Goal: Task Accomplishment & Management: Manage account settings

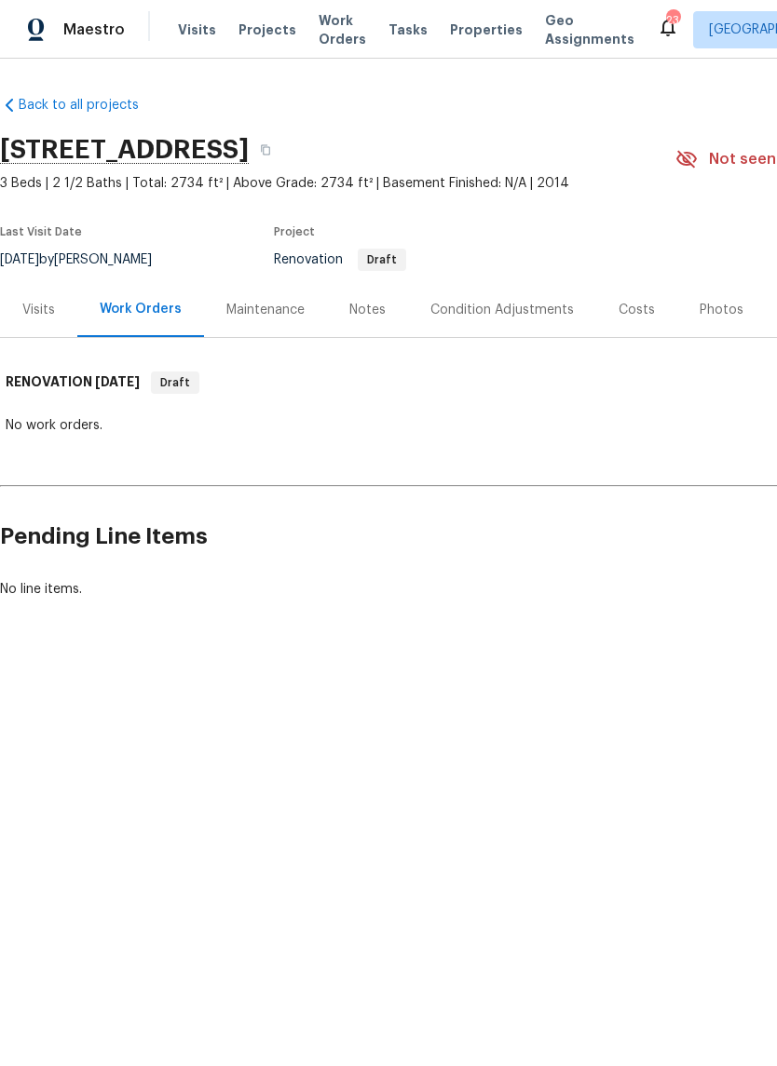
click at [497, 329] on div "Condition Adjustments" at bounding box center [502, 309] width 188 height 55
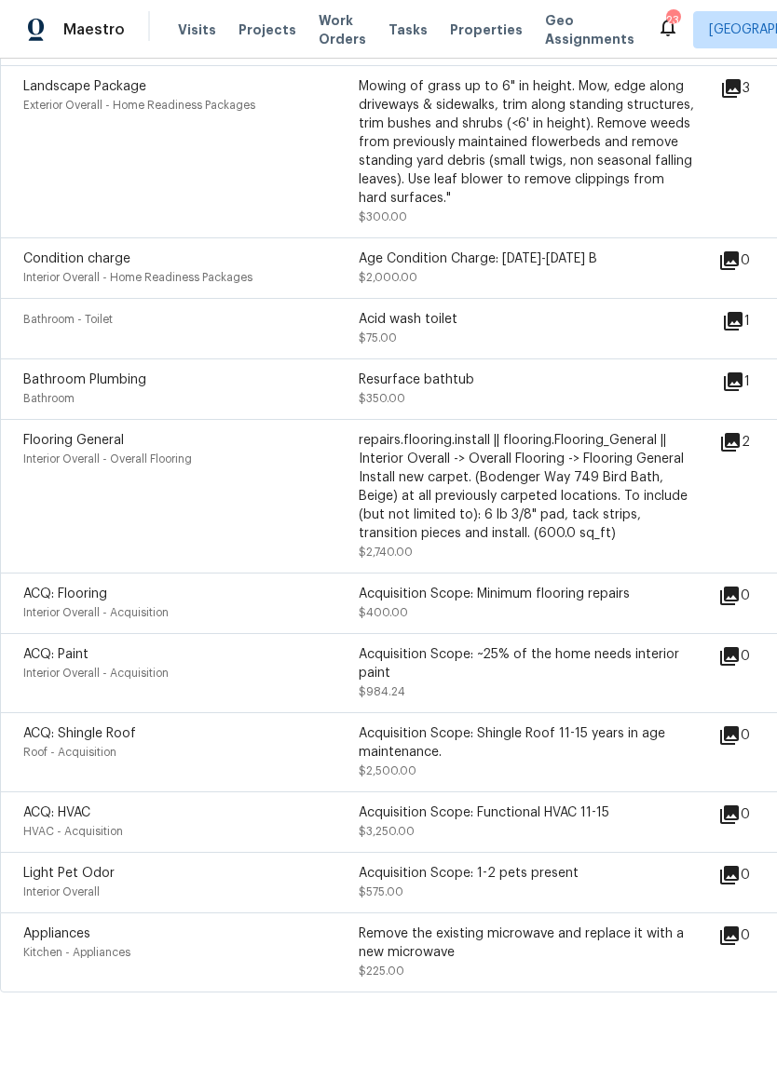
scroll to position [506, 0]
click at [740, 388] on icon at bounding box center [733, 381] width 19 height 19
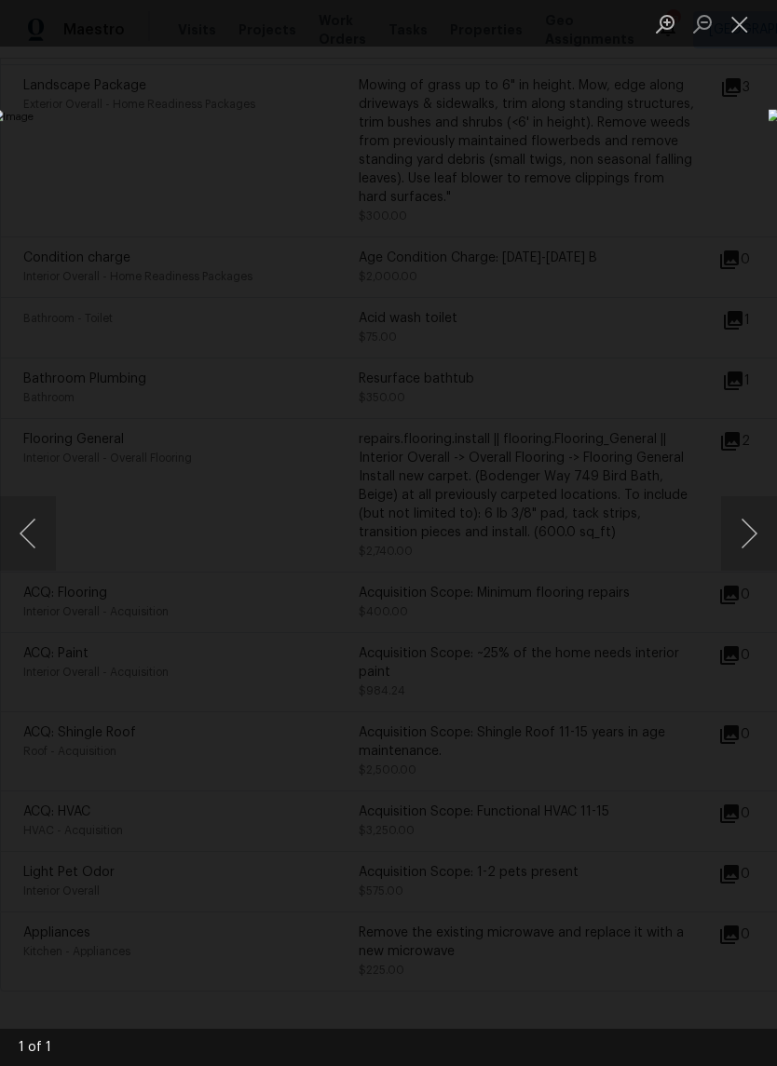
click at [727, 34] on button "Close lightbox" at bounding box center [739, 23] width 37 height 33
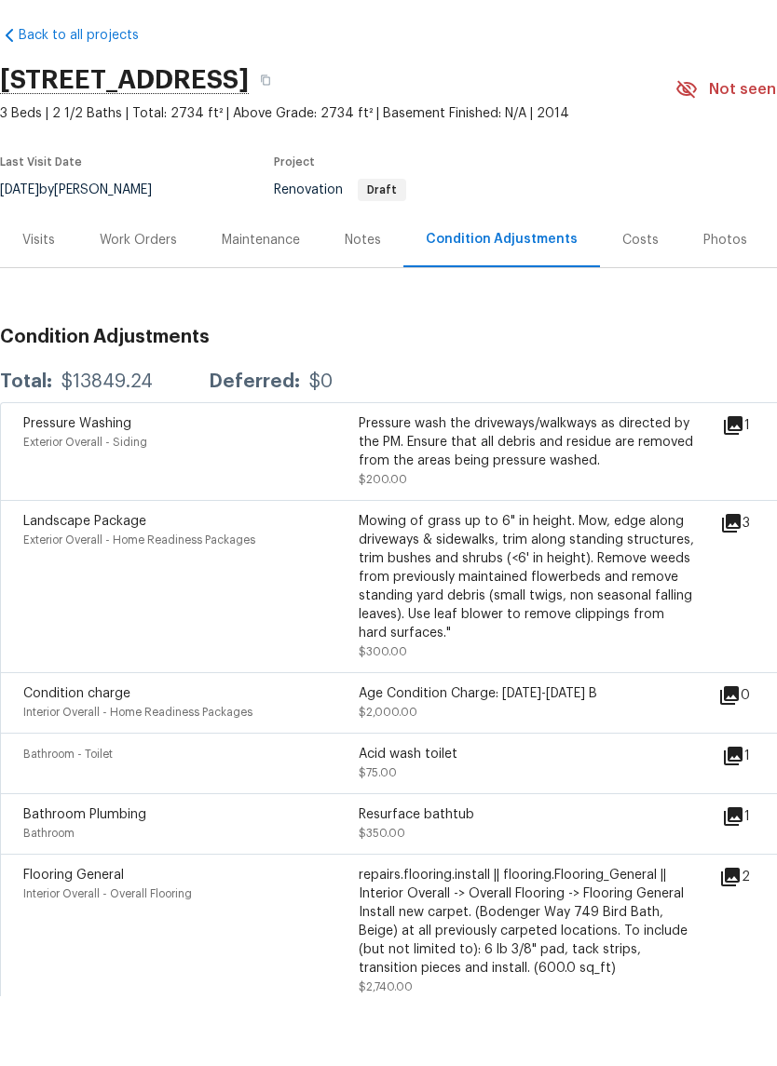
scroll to position [0, 0]
click at [332, 282] on div "Notes" at bounding box center [362, 309] width 81 height 55
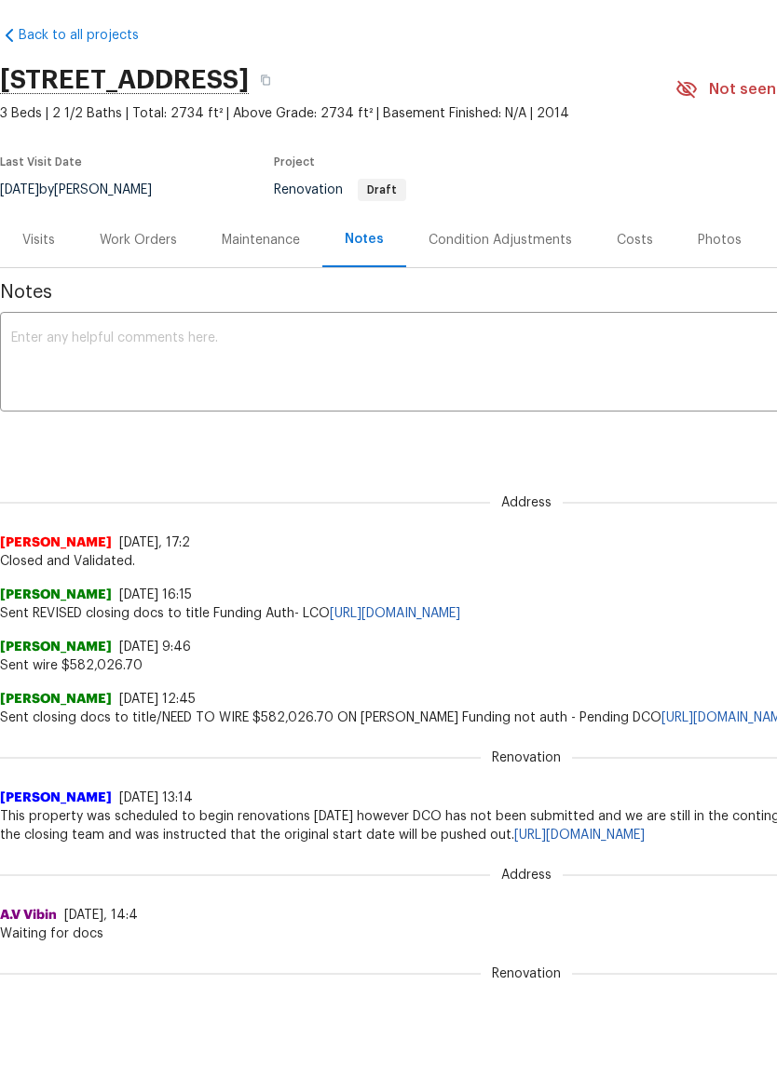
click at [622, 301] on div "Costs" at bounding box center [634, 310] width 36 height 19
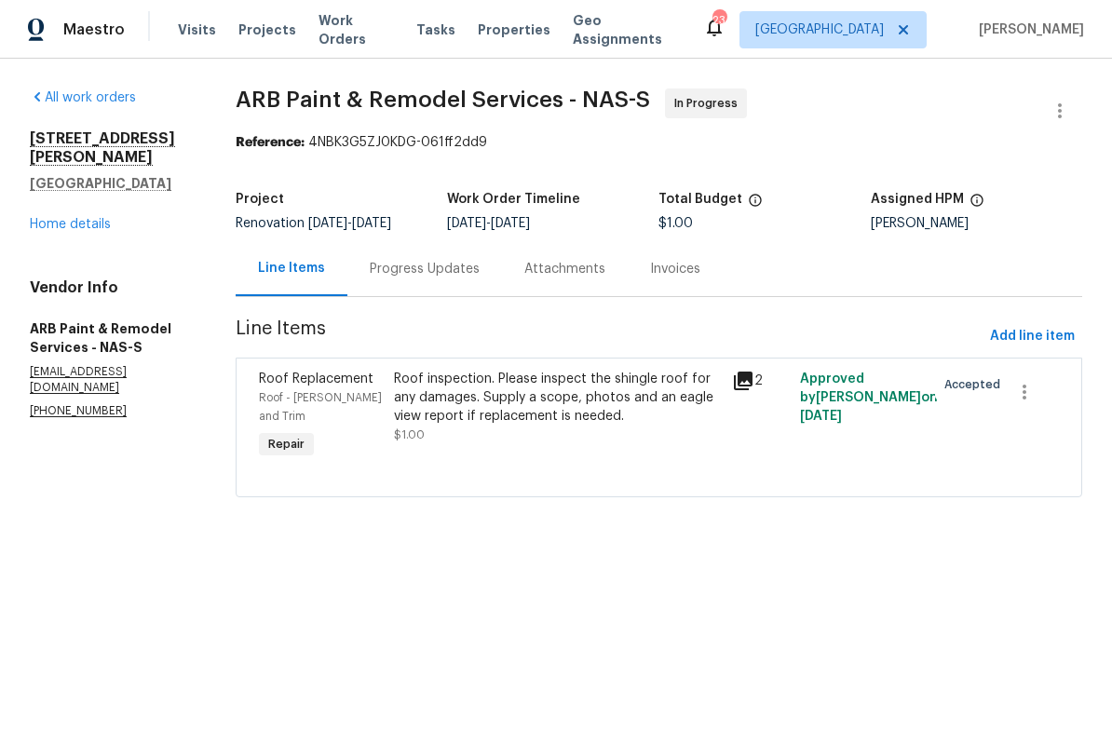
click at [61, 218] on link "Home details" at bounding box center [70, 224] width 81 height 13
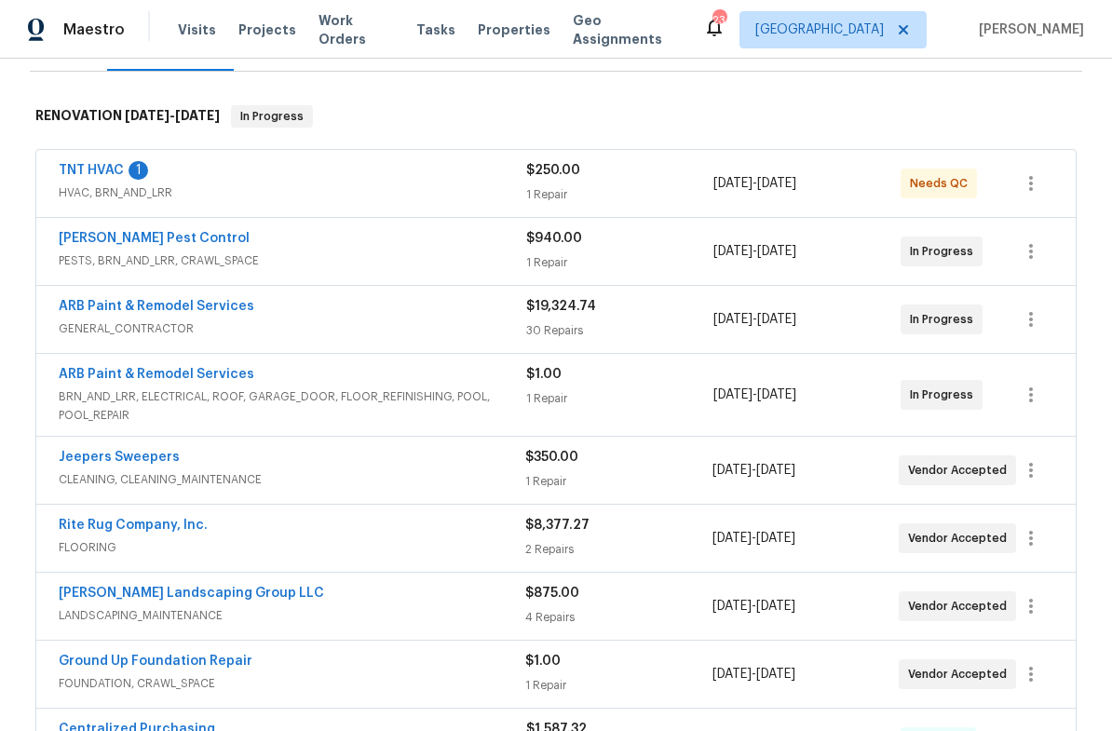
scroll to position [242, 0]
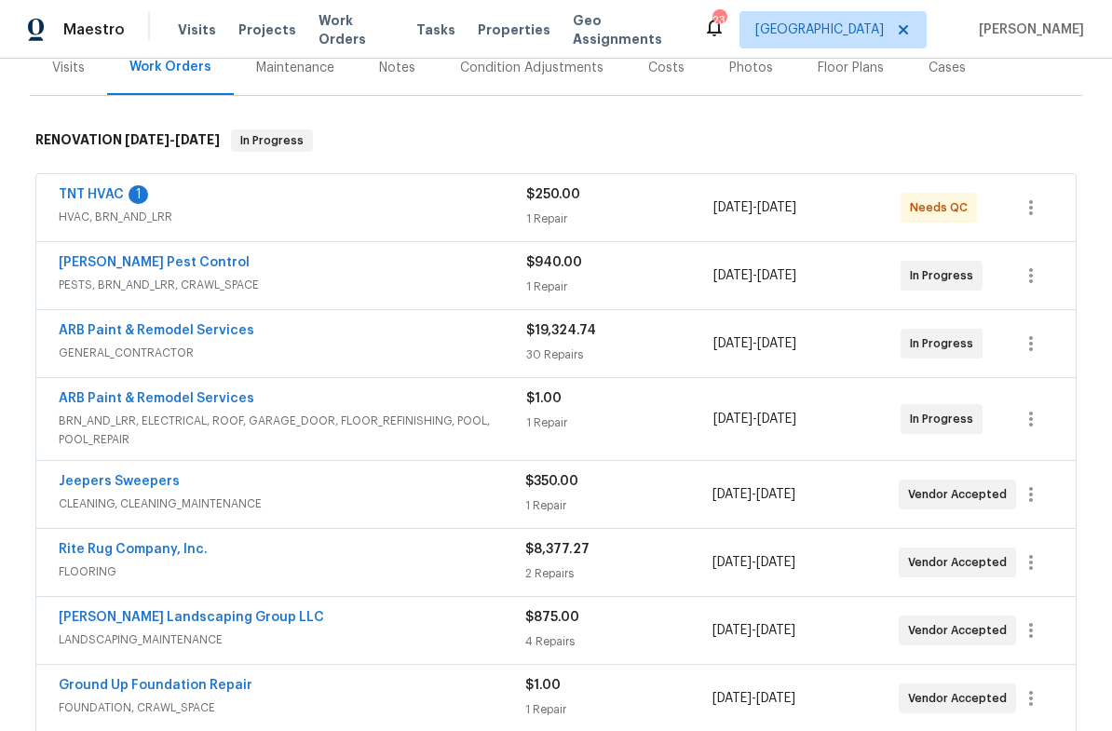
click at [87, 200] on link "TNT HVAC" at bounding box center [91, 194] width 65 height 13
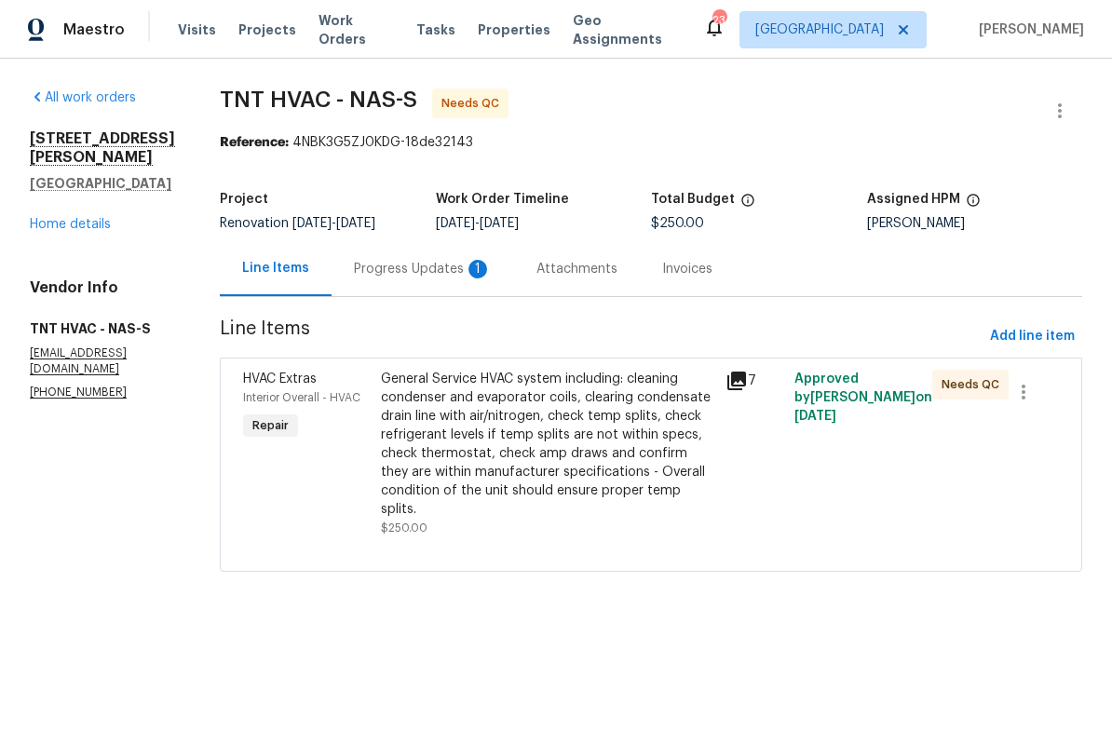
click at [368, 264] on div "Progress Updates 1" at bounding box center [423, 269] width 138 height 19
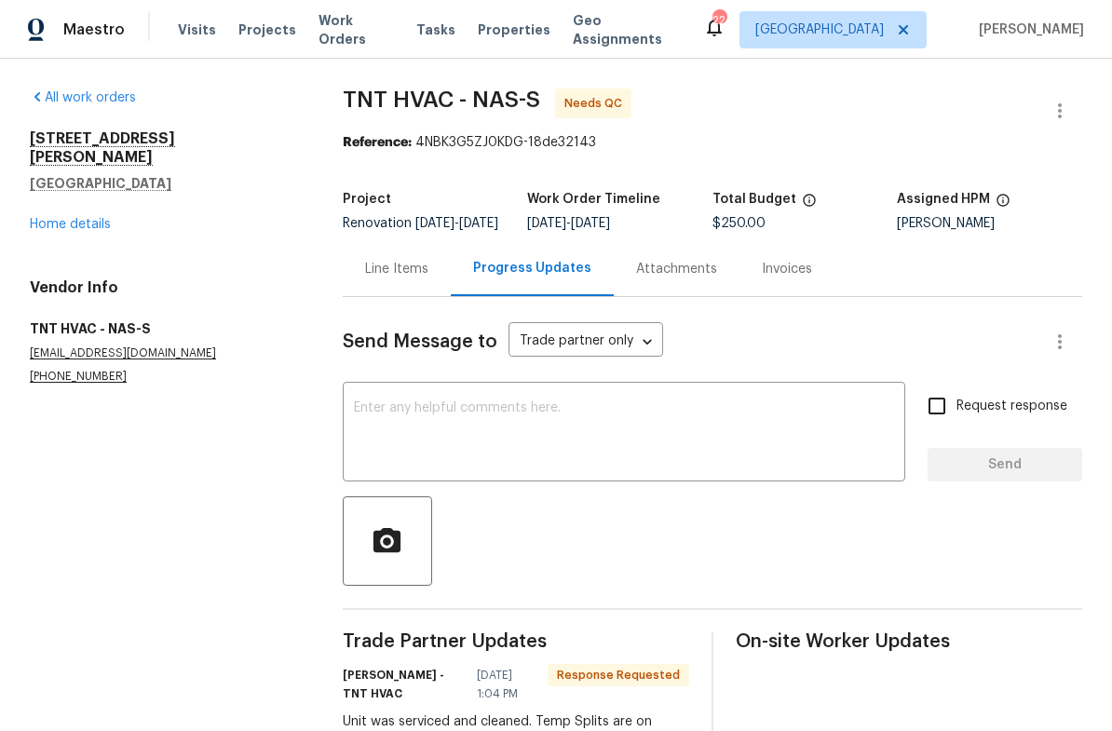
click at [77, 195] on div "2390 Senseney Dr Clarksville, TN 37042 Home details" at bounding box center [164, 181] width 268 height 104
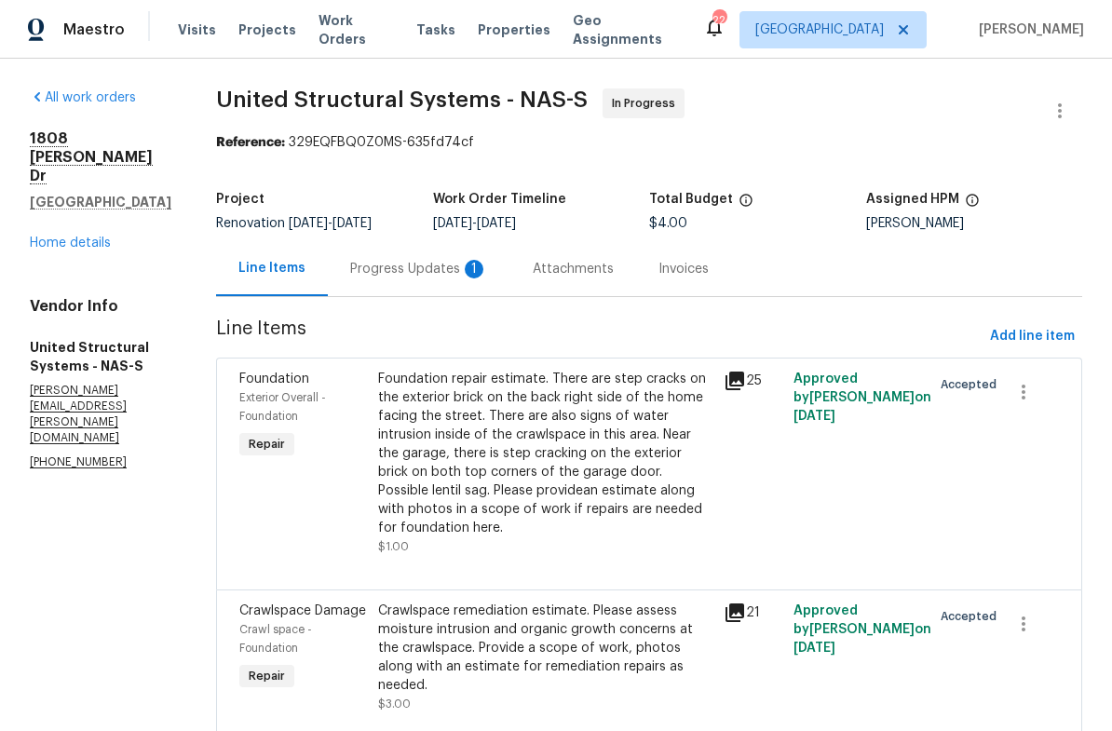
click at [414, 252] on div "Progress Updates 1" at bounding box center [419, 268] width 183 height 55
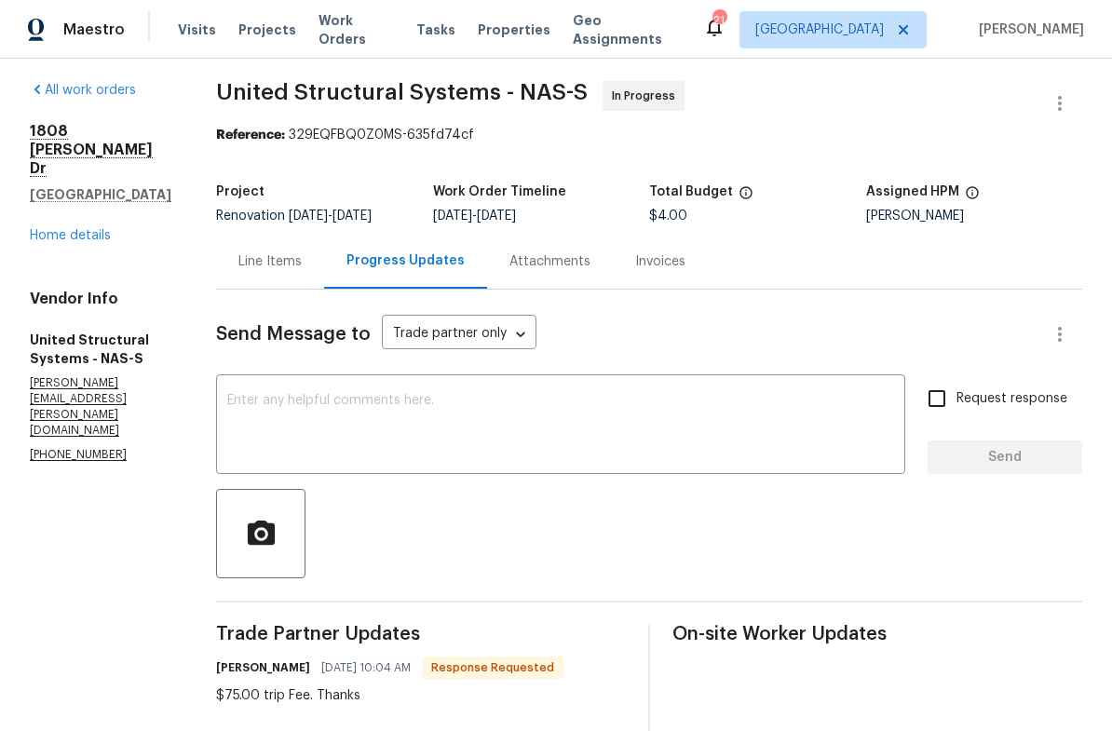
scroll to position [2, 0]
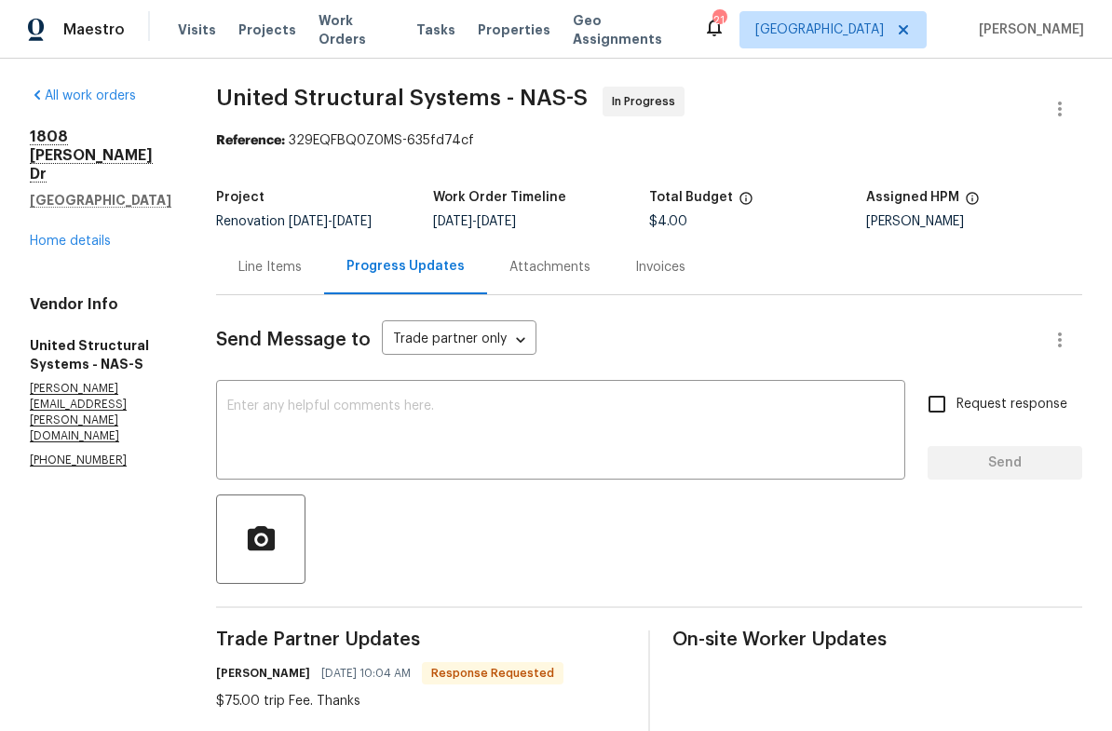
click at [286, 271] on div "Line Items" at bounding box center [269, 267] width 63 height 19
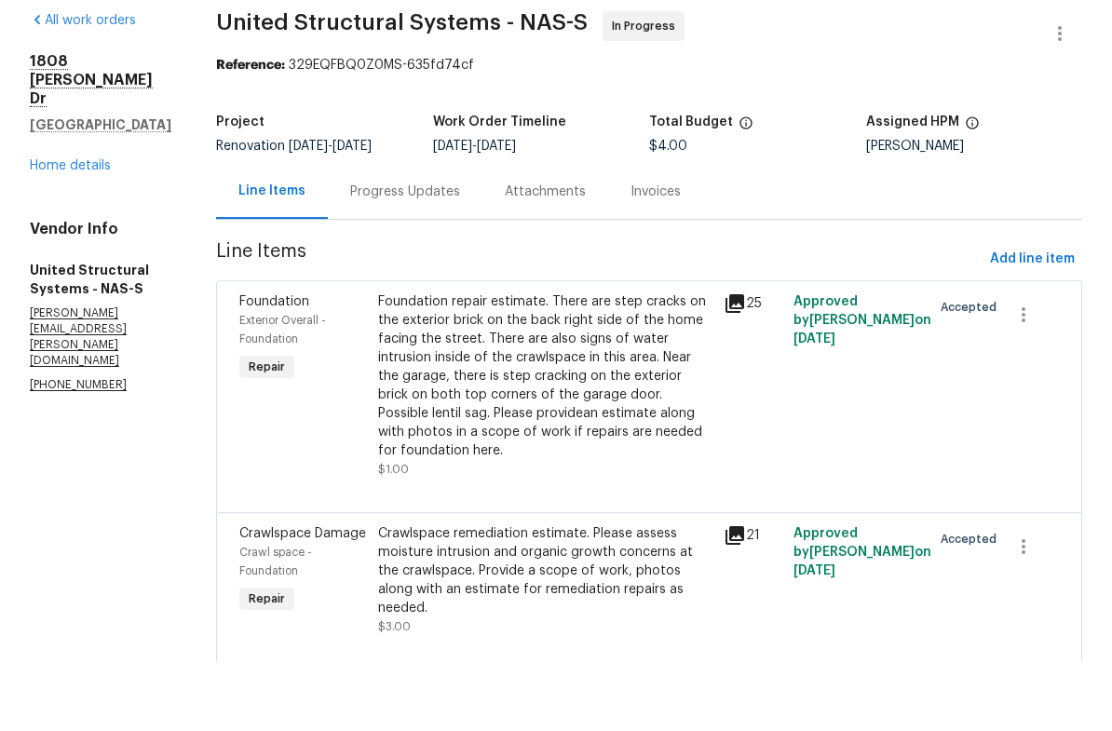
scroll to position [23, 0]
click at [473, 362] on div "Foundation repair estimate. There are step cracks on the exterior brick on the …" at bounding box center [545, 446] width 335 height 168
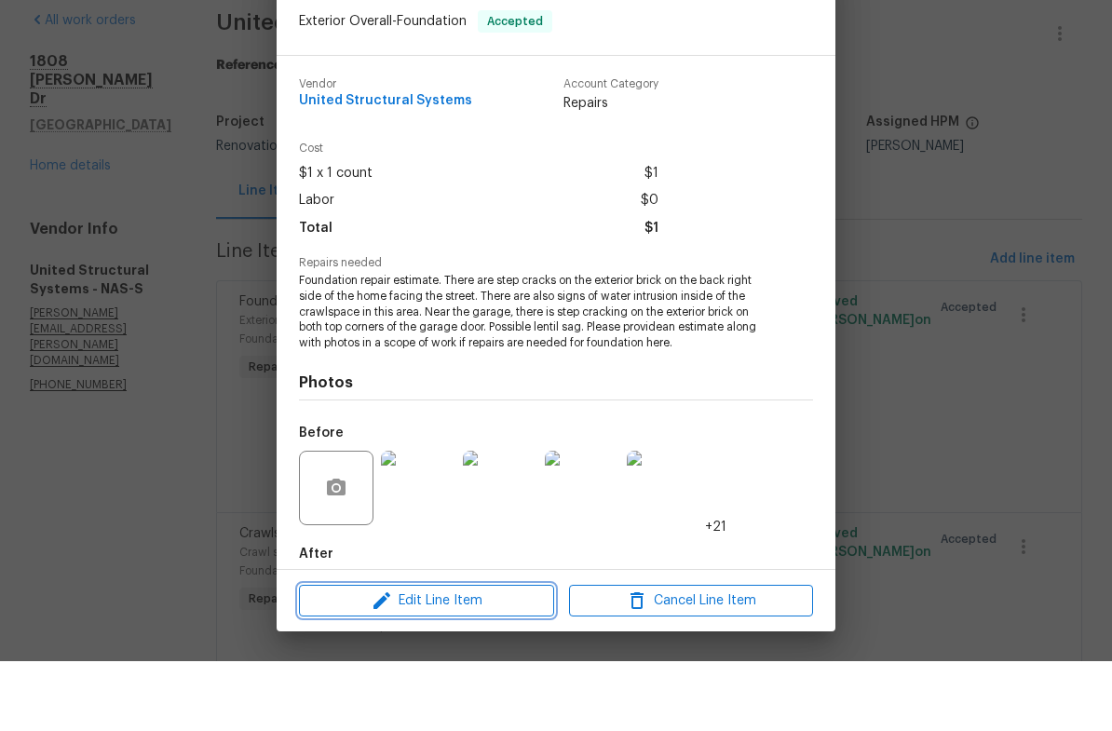
click at [351, 659] on span "Edit Line Item" at bounding box center [427, 670] width 244 height 23
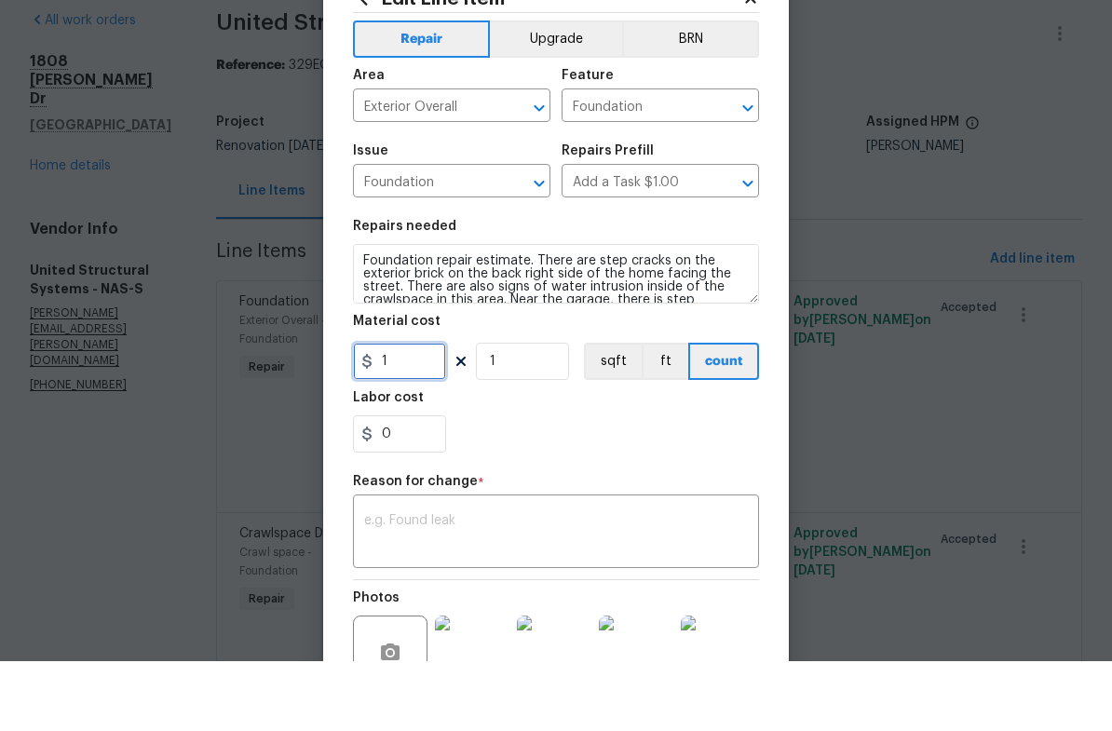
click at [424, 413] on input "1" at bounding box center [399, 431] width 93 height 37
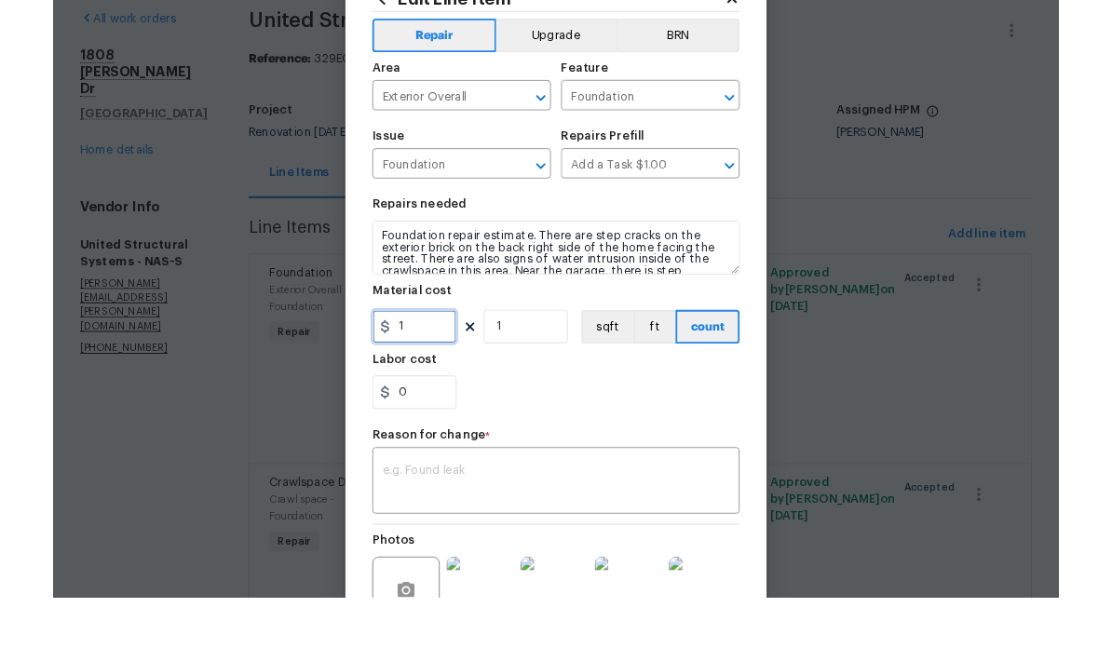
scroll to position [23, 0]
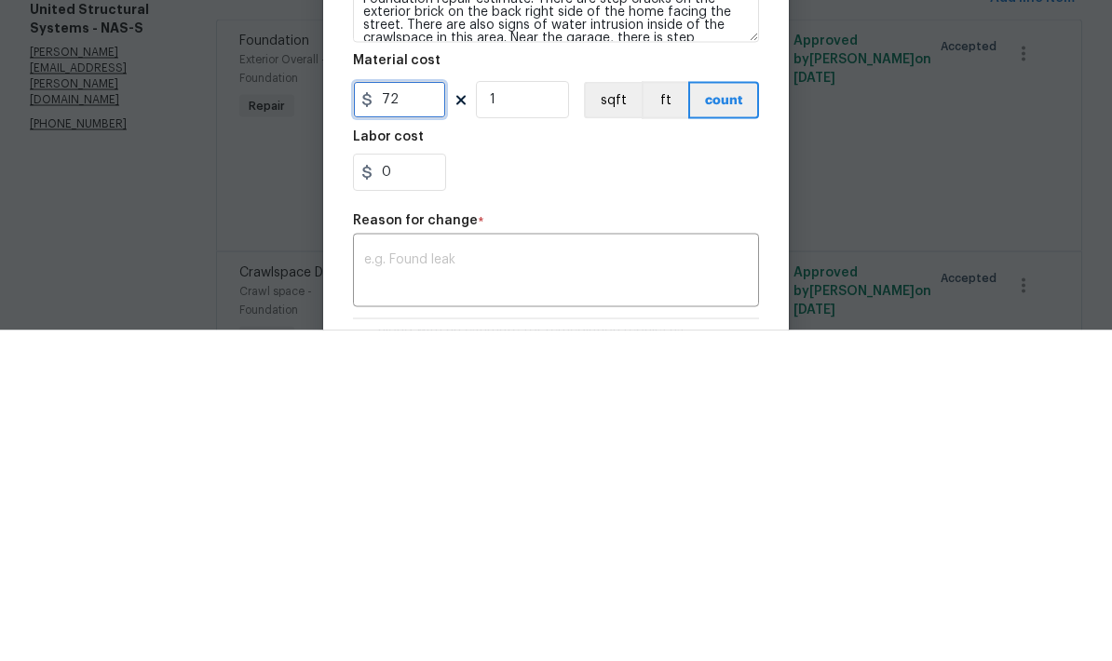
type input "72"
click at [490, 485] on div "0" at bounding box center [556, 503] width 406 height 37
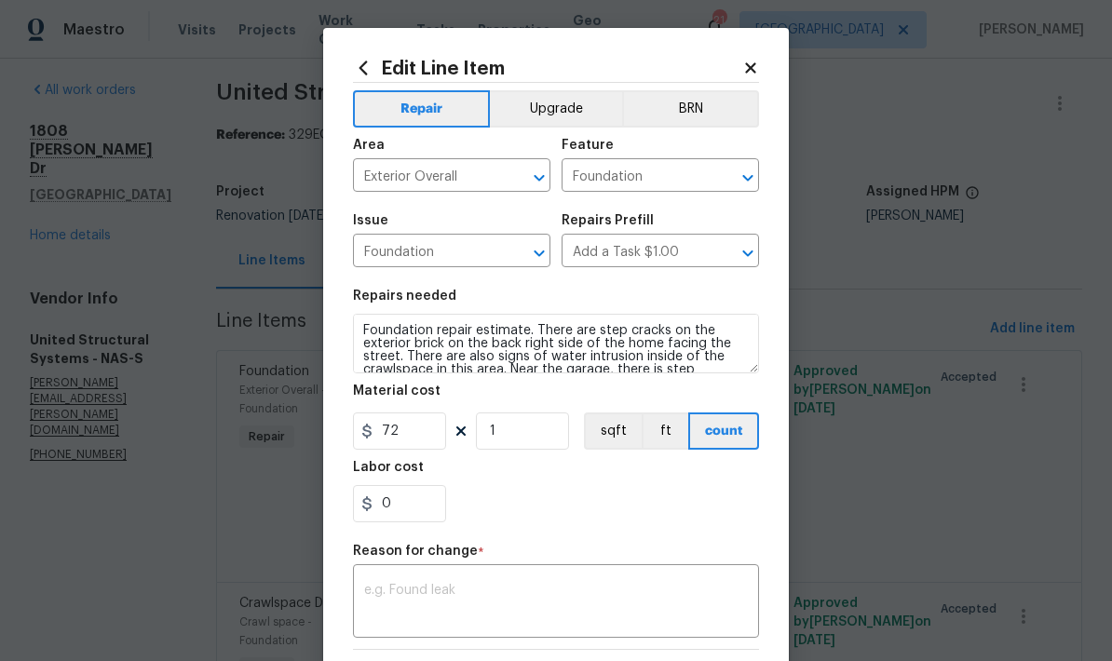
click at [426, 600] on textarea at bounding box center [556, 603] width 384 height 39
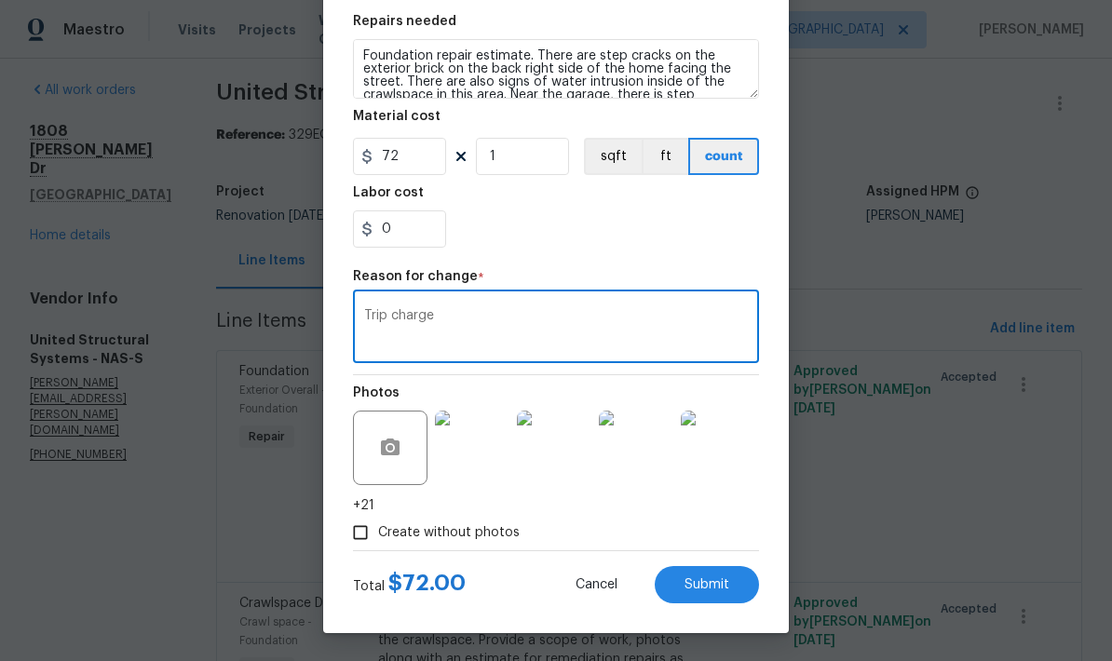
scroll to position [278, 0]
type textarea "Trip charge"
click at [503, 196] on div "Labor cost" at bounding box center [556, 198] width 406 height 24
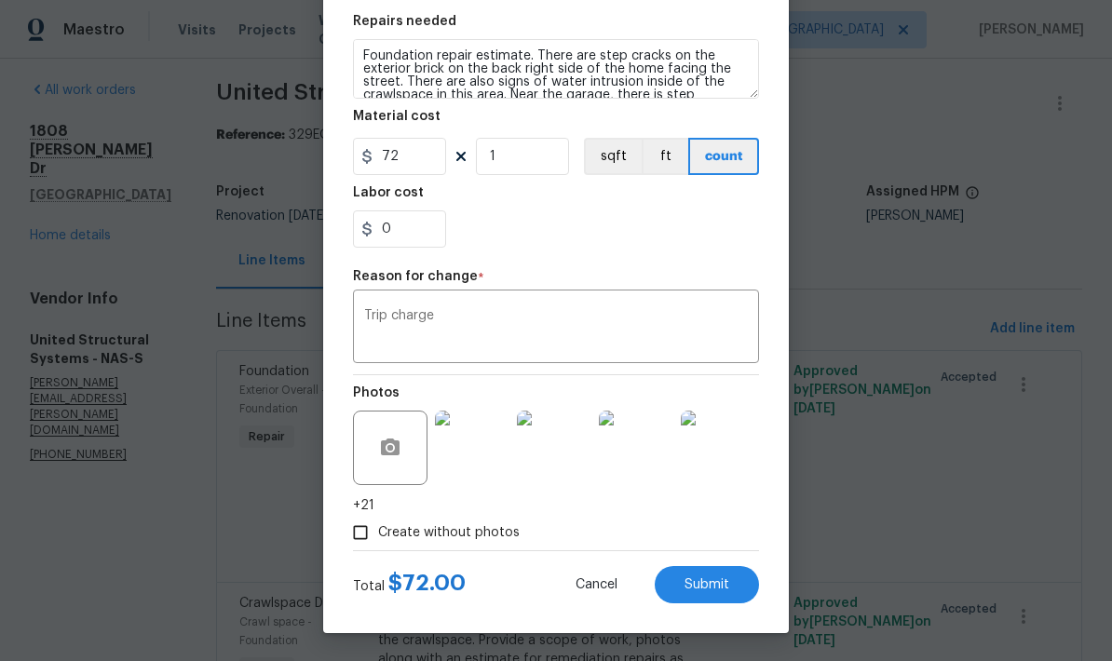
click at [674, 567] on button "Submit" at bounding box center [707, 584] width 104 height 37
type input "1"
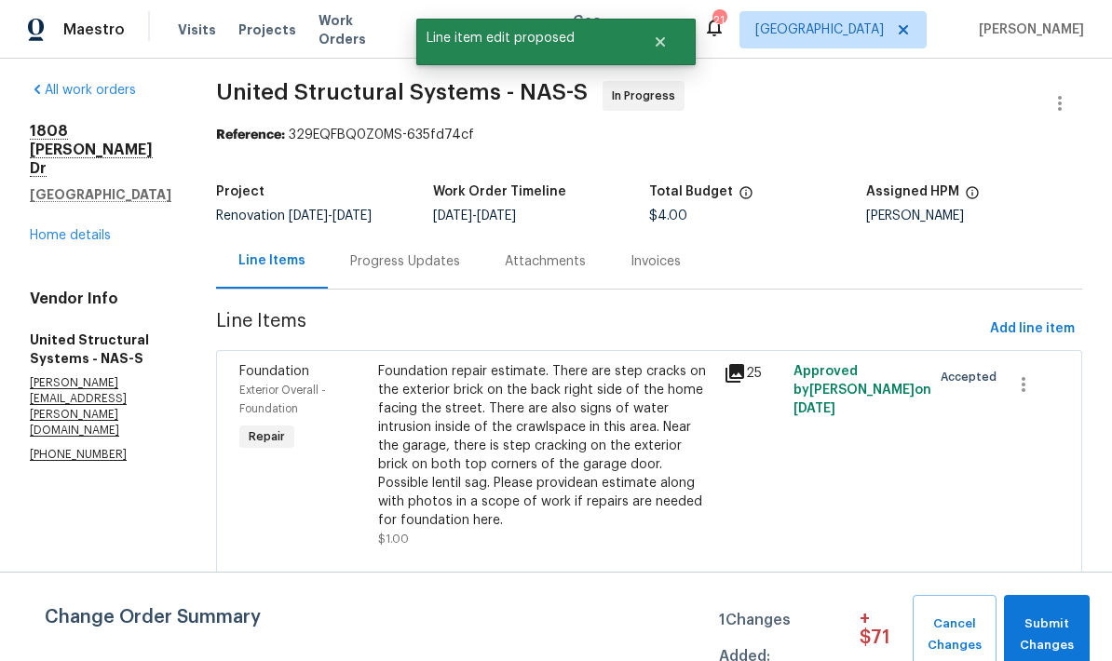
scroll to position [0, 0]
click at [1054, 616] on span "Submit Changes" at bounding box center [1046, 635] width 67 height 43
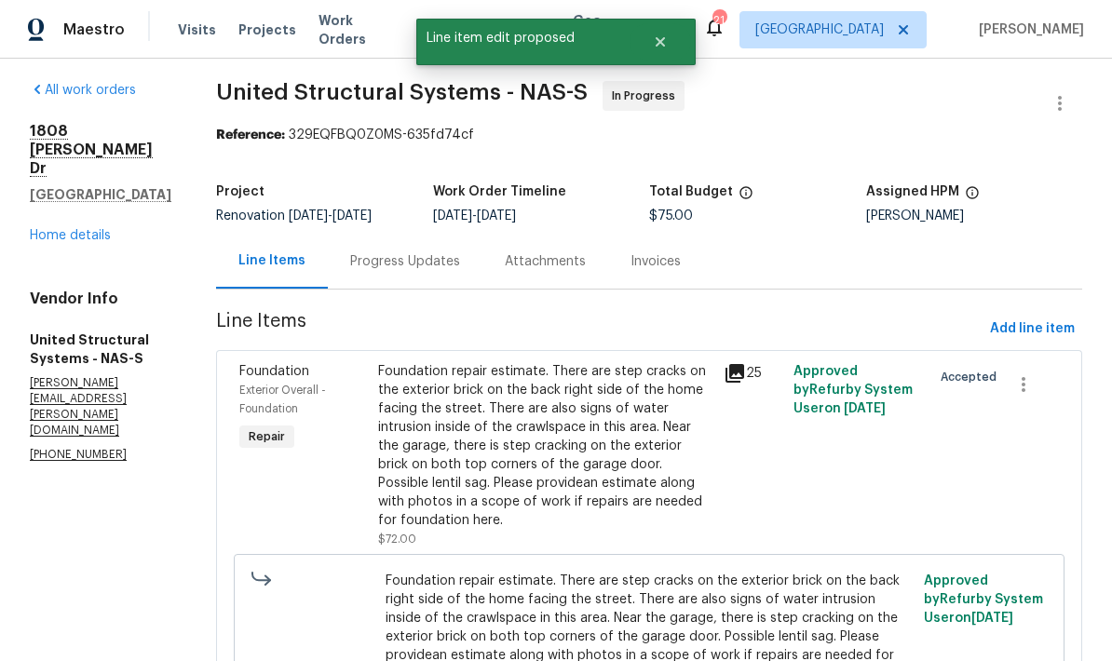
click at [377, 252] on div "Progress Updates" at bounding box center [405, 261] width 110 height 19
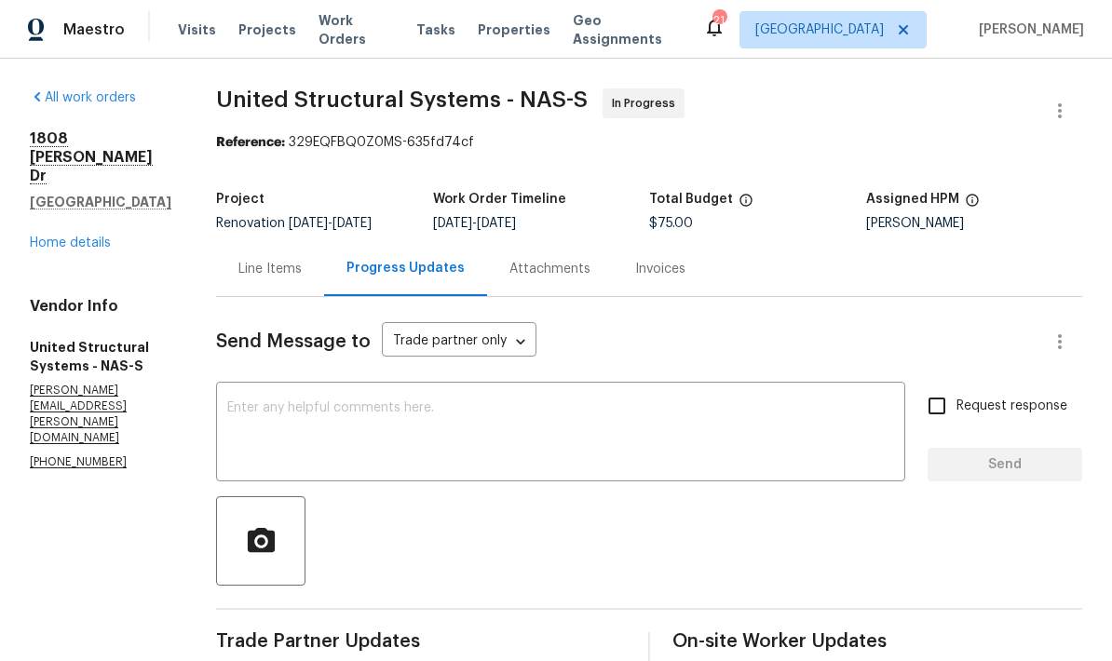
click at [424, 401] on textarea at bounding box center [560, 433] width 667 height 65
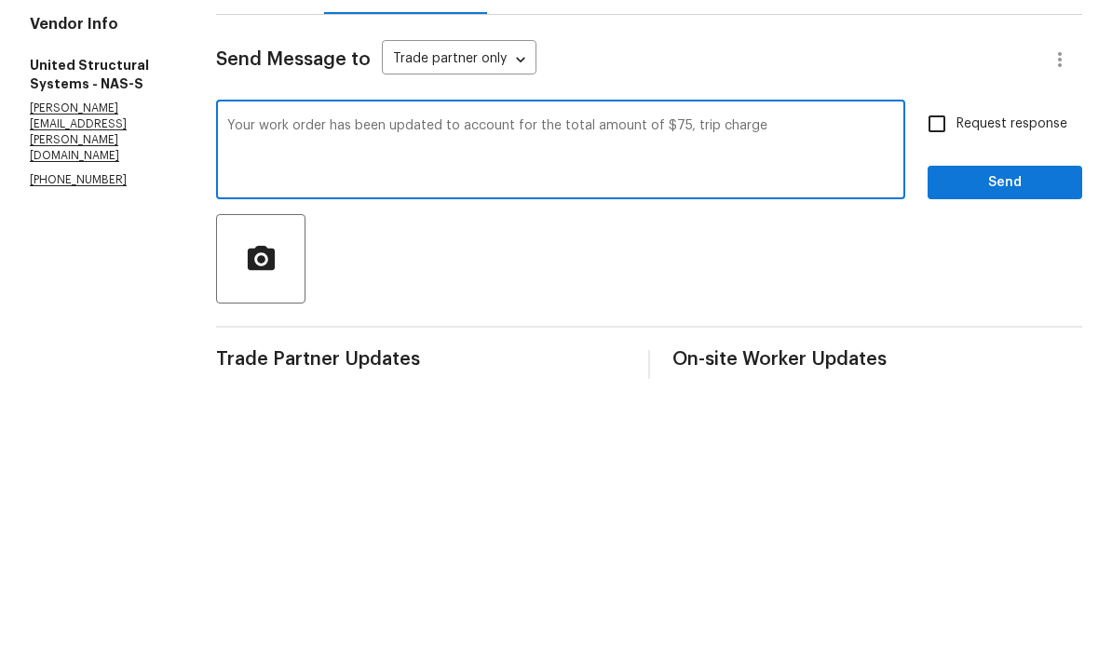
type textarea "Your work order has been updated to account for the total amount of $75, trip c…"
click at [937, 386] on input "Request response" at bounding box center [936, 405] width 39 height 39
checkbox input "true"
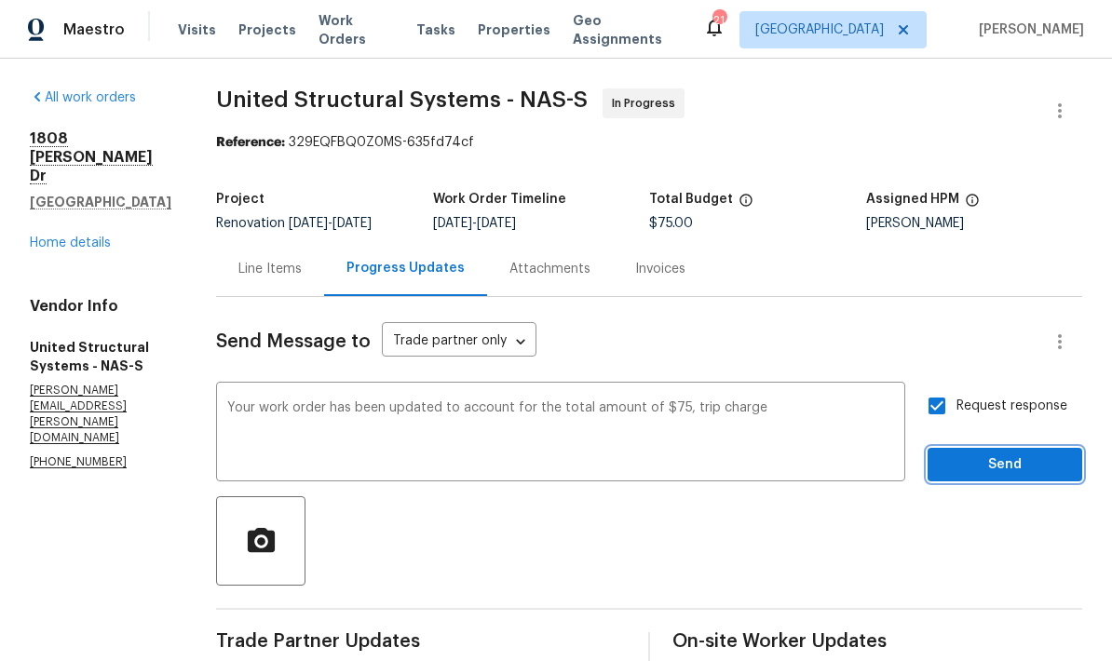
click at [950, 453] on span "Send" at bounding box center [1004, 464] width 125 height 23
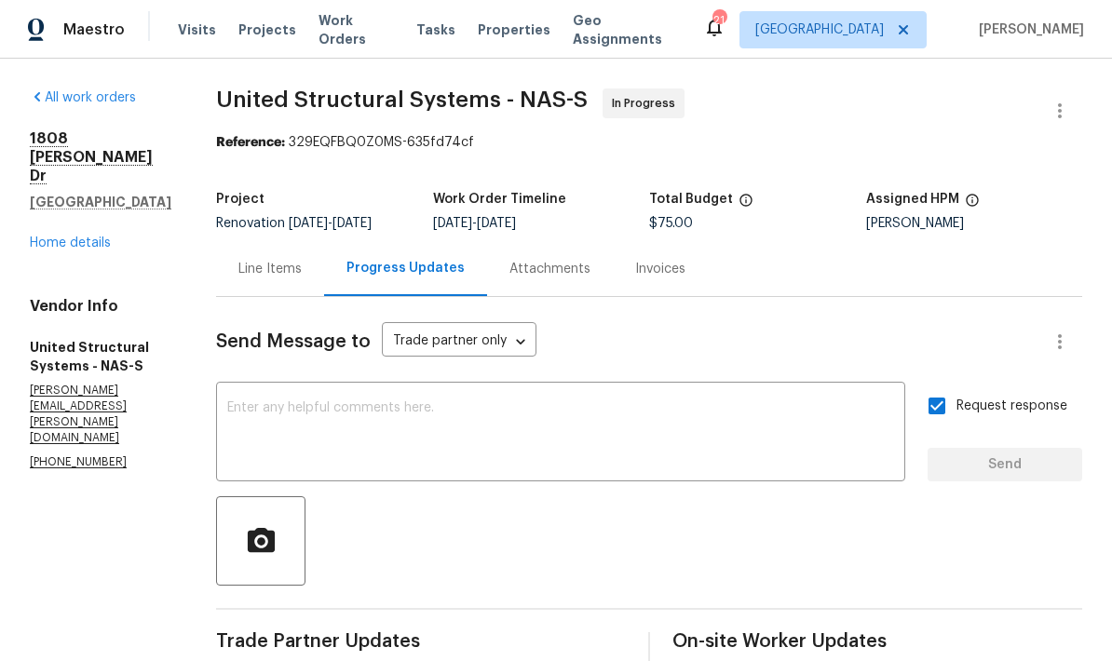
click at [46, 237] on link "Home details" at bounding box center [70, 243] width 81 height 13
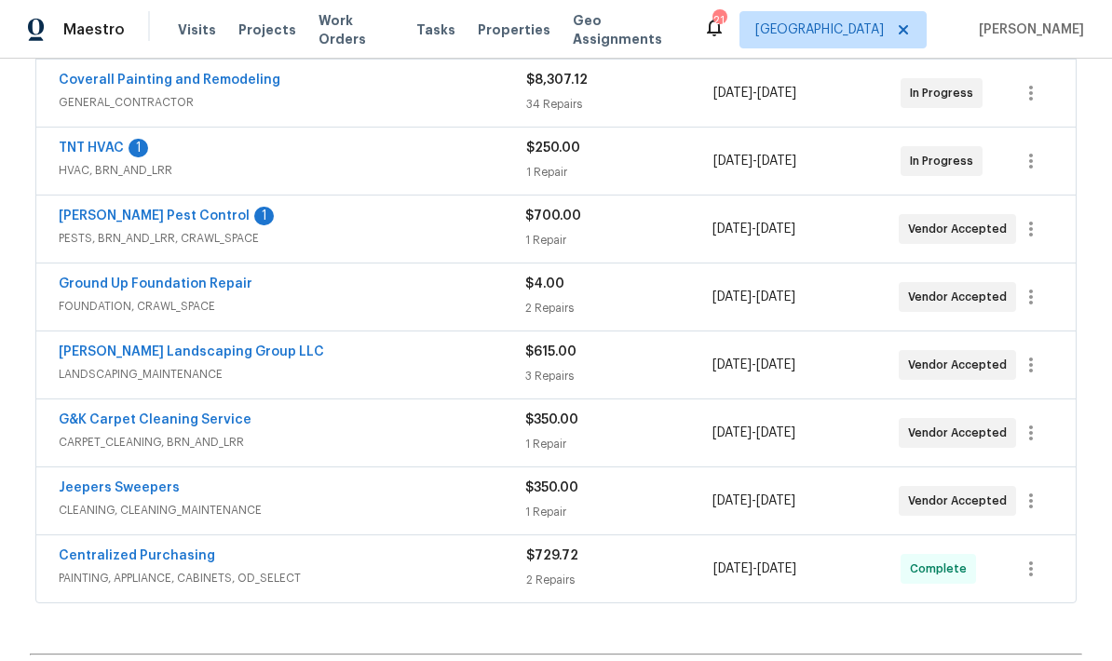
scroll to position [522, 0]
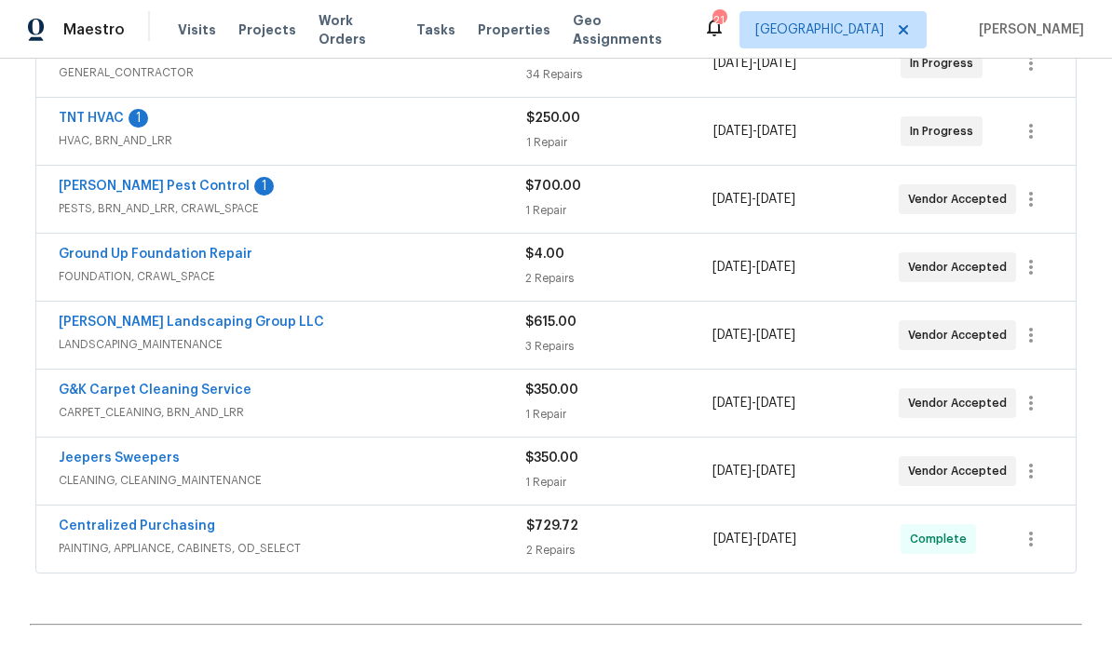
click at [133, 251] on link "Ground Up Foundation Repair" at bounding box center [156, 254] width 194 height 13
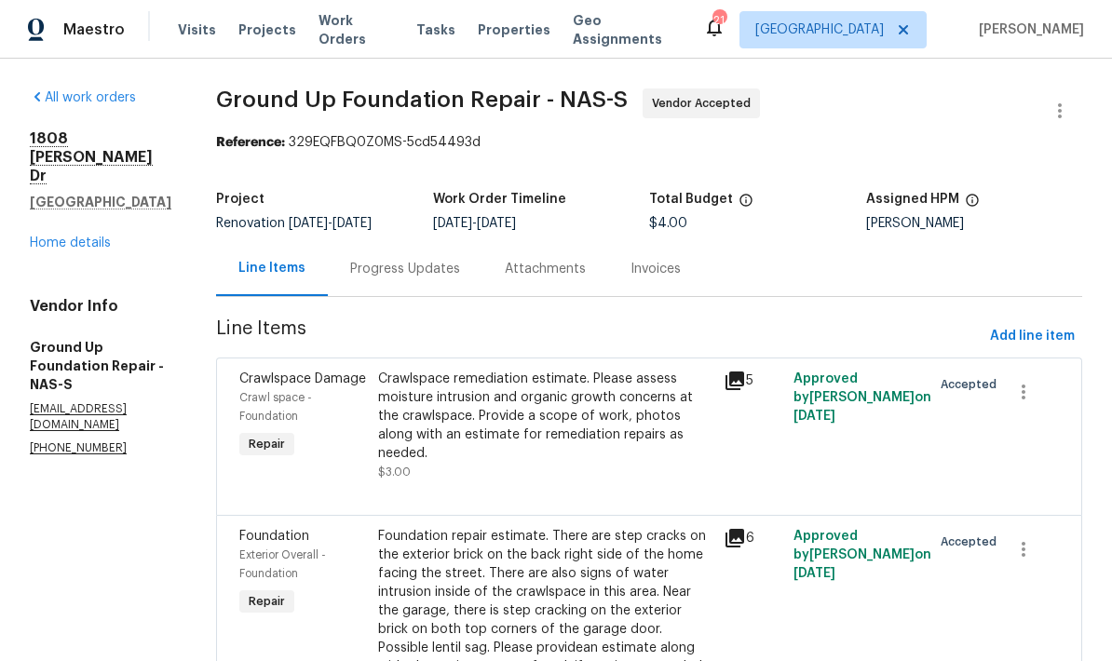
click at [390, 285] on div "Progress Updates" at bounding box center [405, 268] width 155 height 55
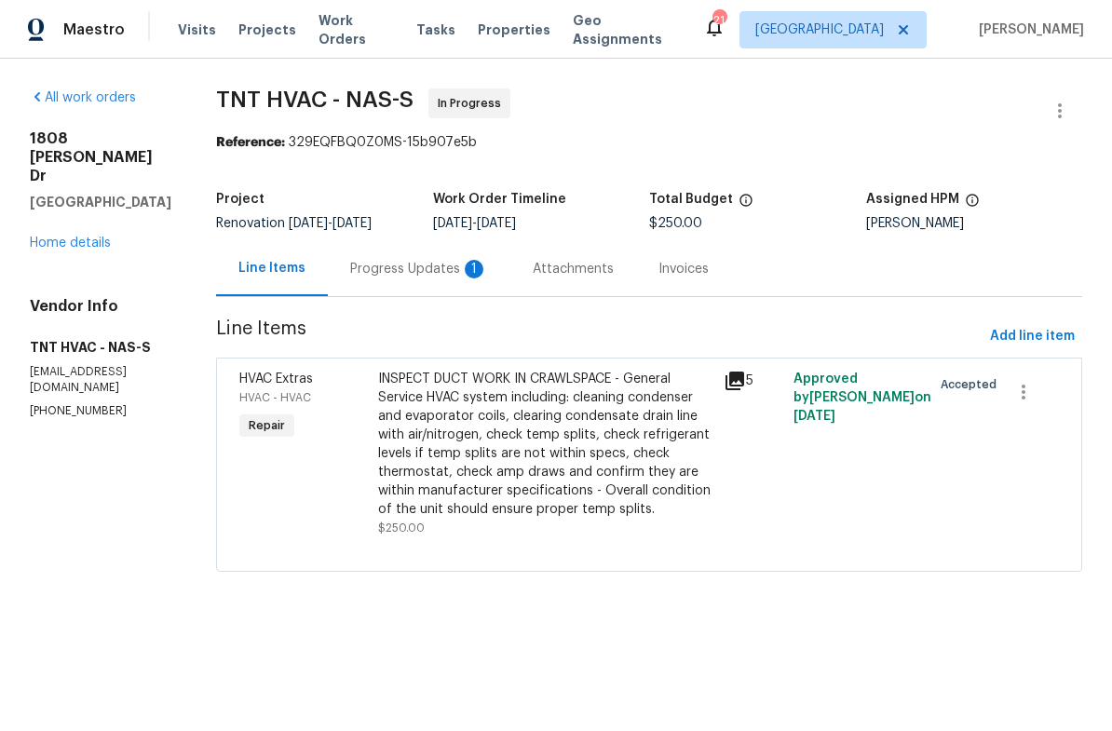
click at [393, 264] on div "Progress Updates 1" at bounding box center [419, 269] width 138 height 19
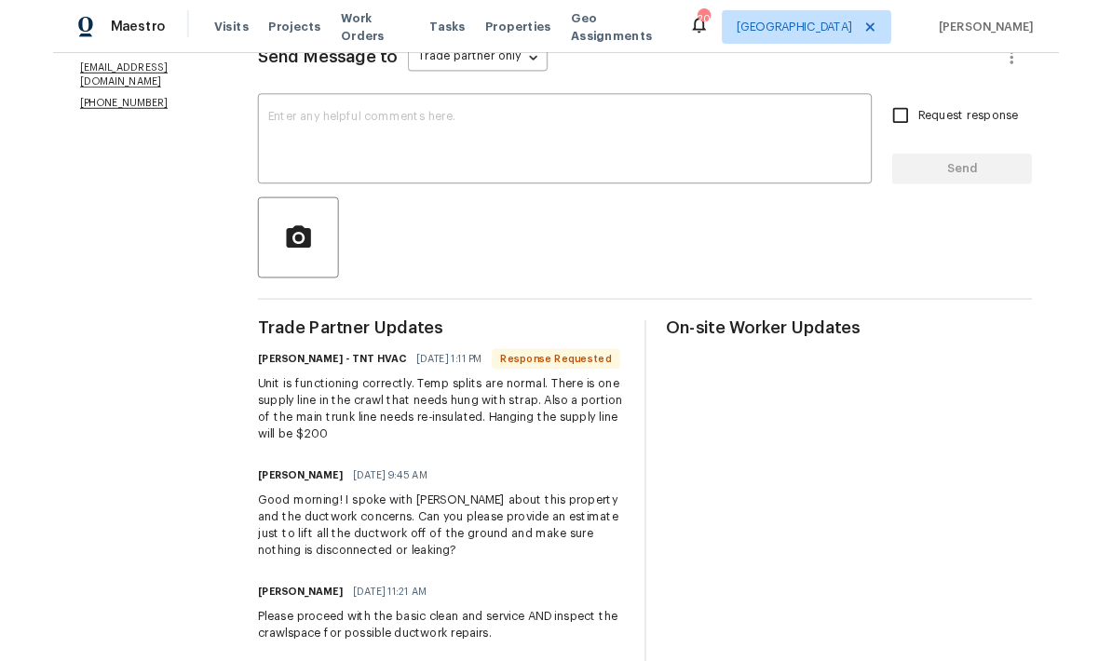
scroll to position [277, 0]
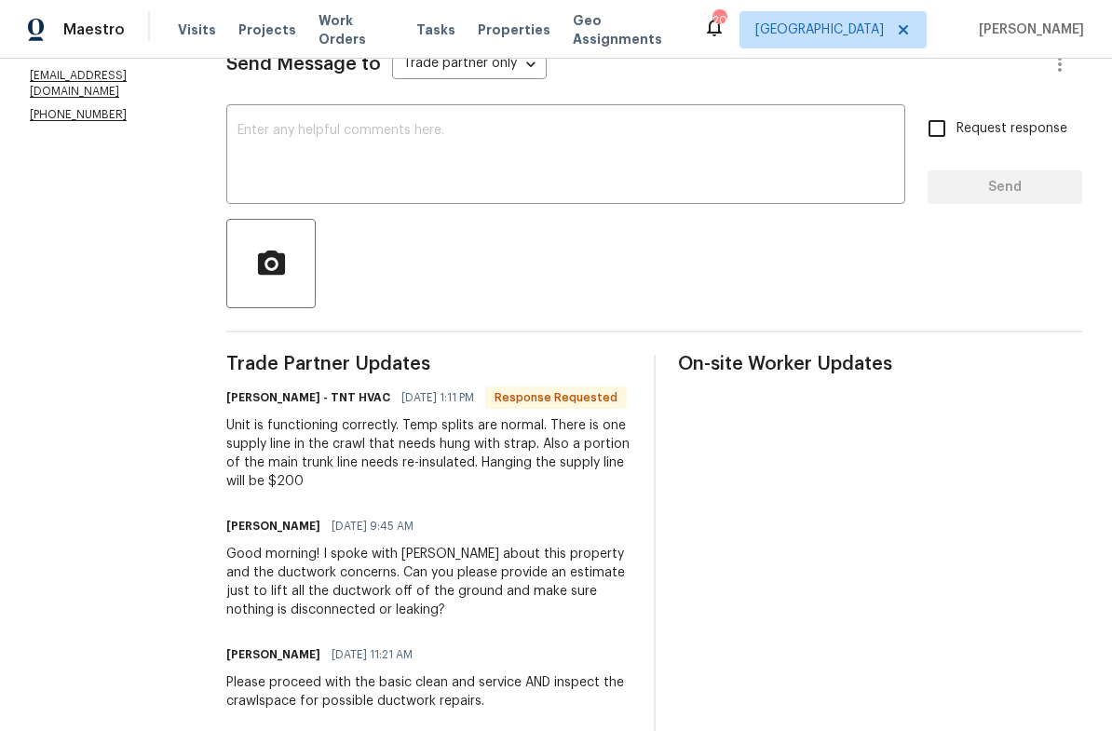
click at [280, 152] on textarea at bounding box center [565, 156] width 656 height 65
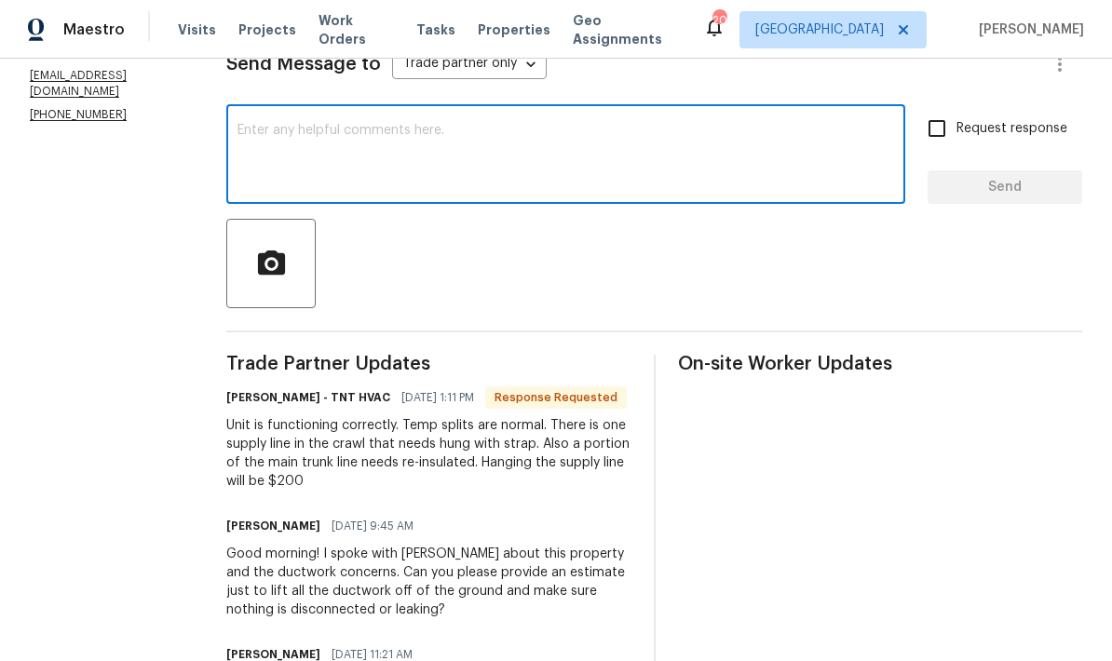
click at [105, 167] on section "All work orders 1808 Calloway Dr Clarksville, TN 37042 Home details Vendor Info…" at bounding box center [106, 272] width 152 height 922
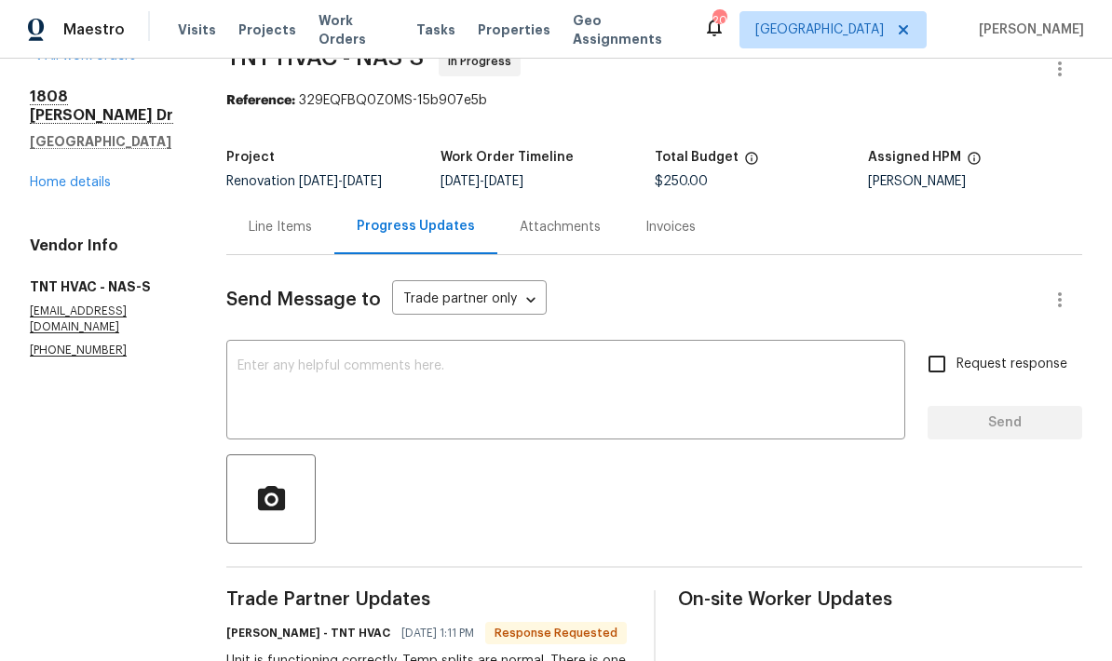
scroll to position [34, 0]
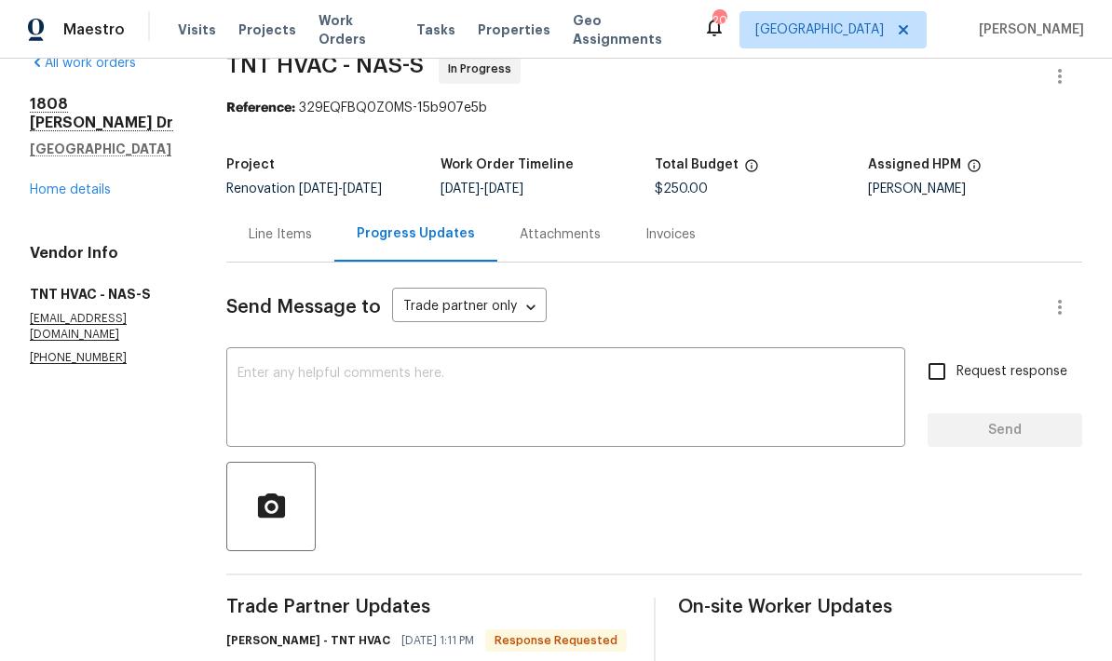
click at [291, 244] on div "Line Items" at bounding box center [280, 234] width 63 height 19
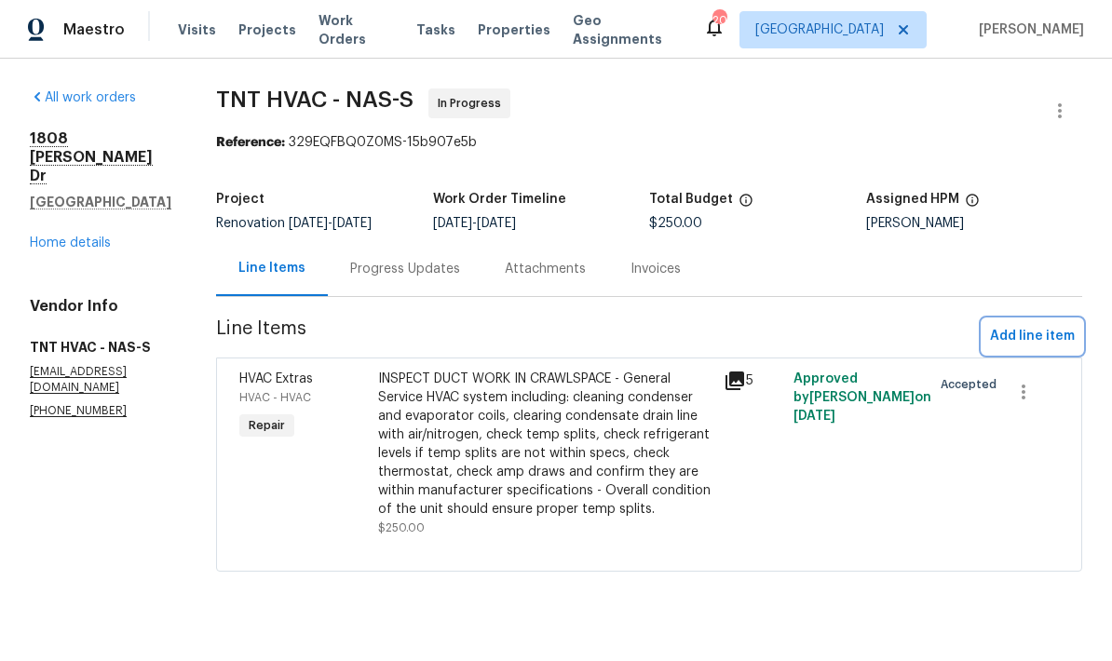
click at [997, 337] on span "Add line item" at bounding box center [1032, 336] width 85 height 23
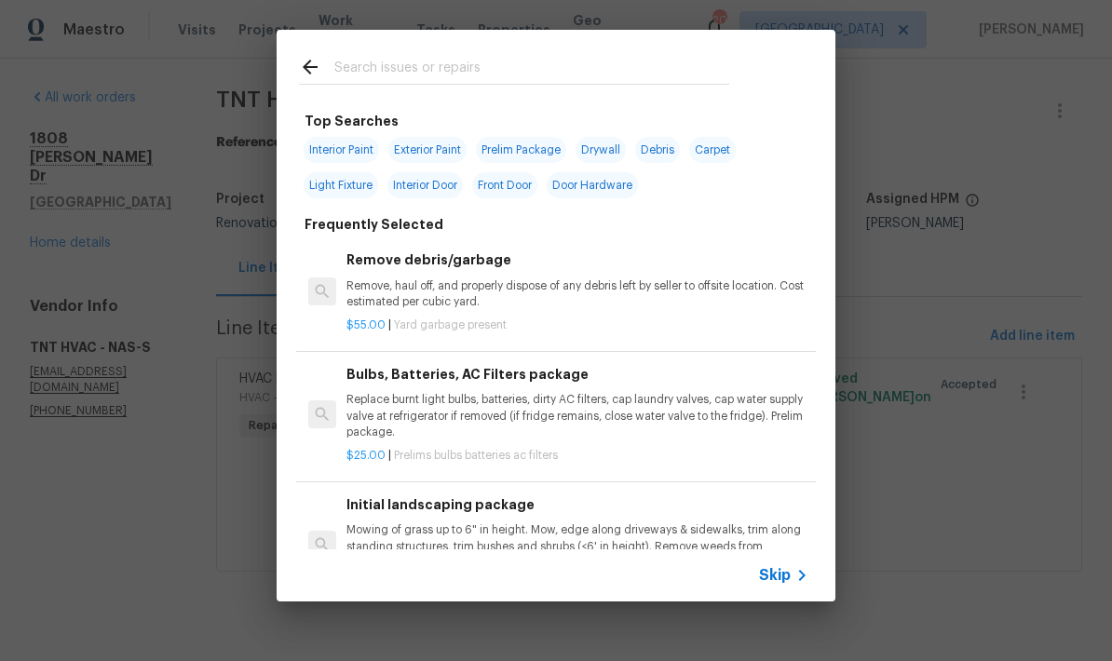
click at [366, 52] on div at bounding box center [514, 67] width 475 height 74
click at [358, 63] on input "text" at bounding box center [531, 70] width 395 height 28
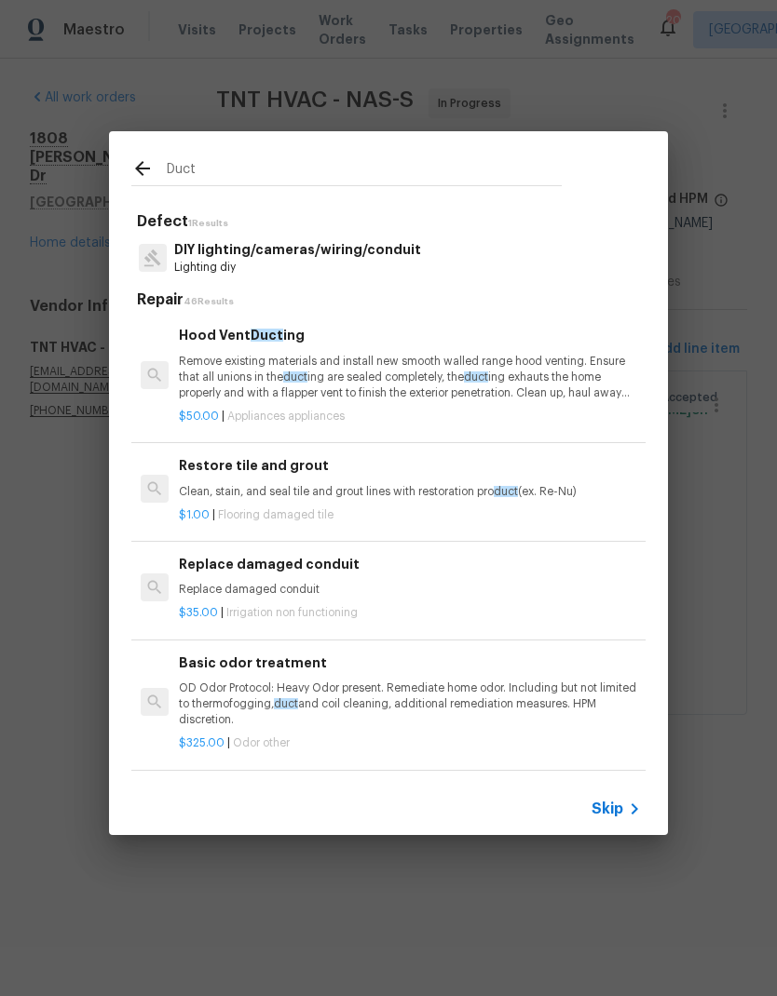
type input "Duct"
click at [55, 500] on div "Duct Defect 1 Results DIY lighting/cameras/wiring/conduit Lighting diy Repair 4…" at bounding box center [388, 483] width 777 height 967
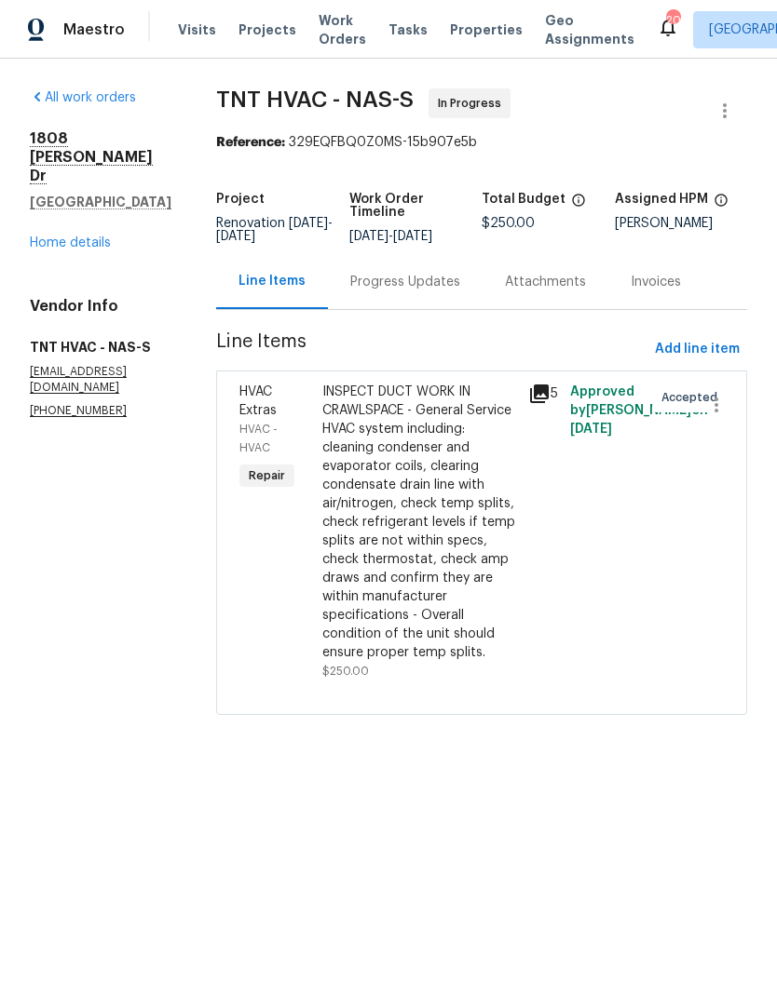
click at [352, 270] on div "Progress Updates" at bounding box center [405, 281] width 155 height 55
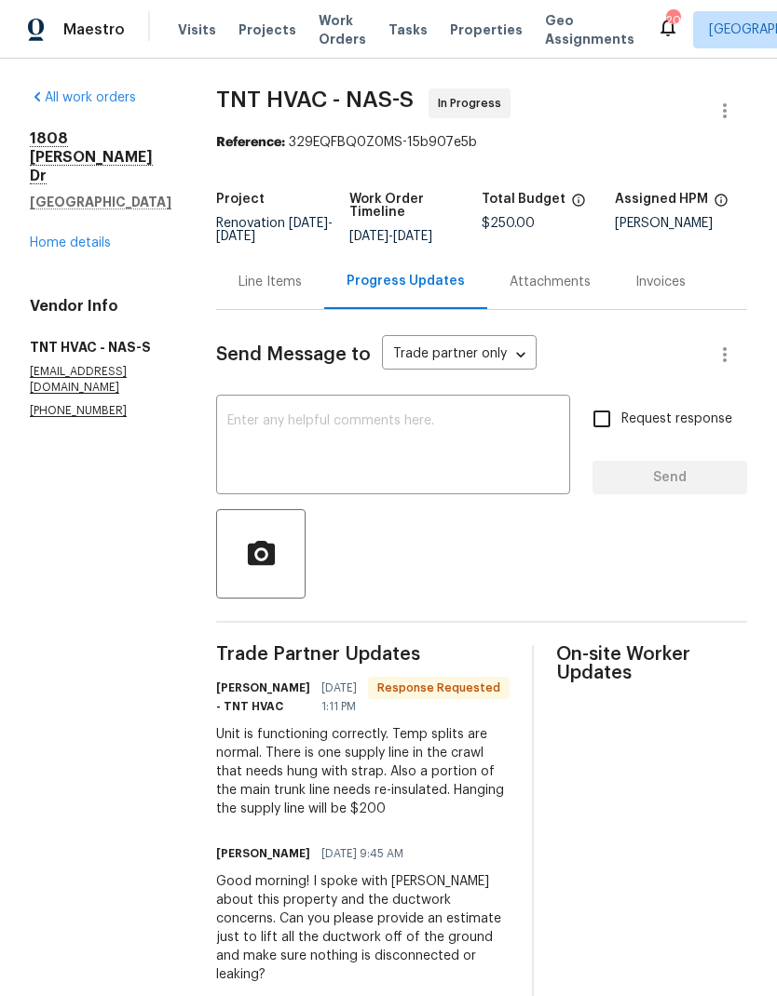
click at [238, 288] on div "Line Items" at bounding box center [269, 282] width 63 height 19
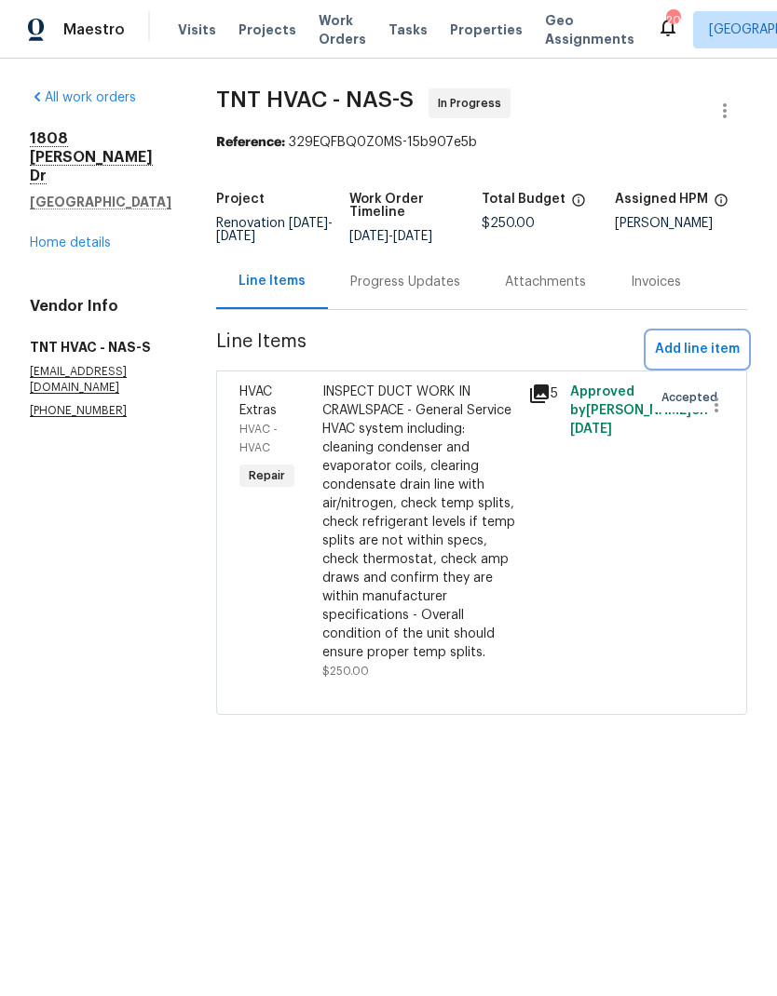
click at [667, 346] on span "Add line item" at bounding box center [697, 349] width 85 height 23
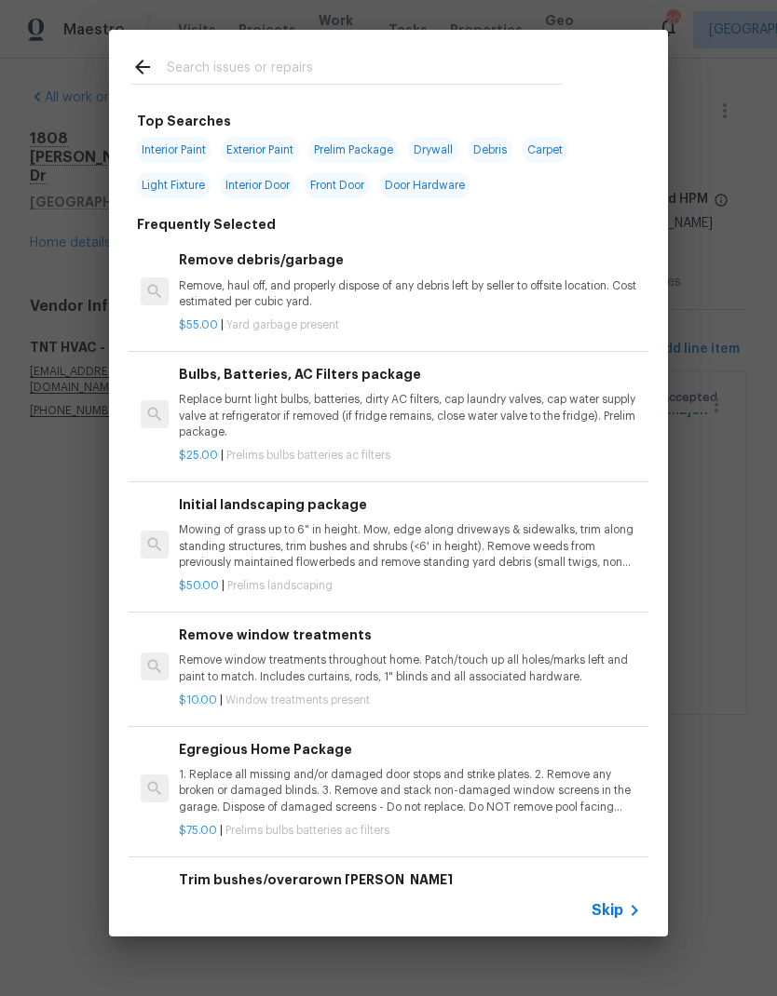
click at [245, 70] on input "text" at bounding box center [364, 70] width 395 height 28
type input "Hvac"
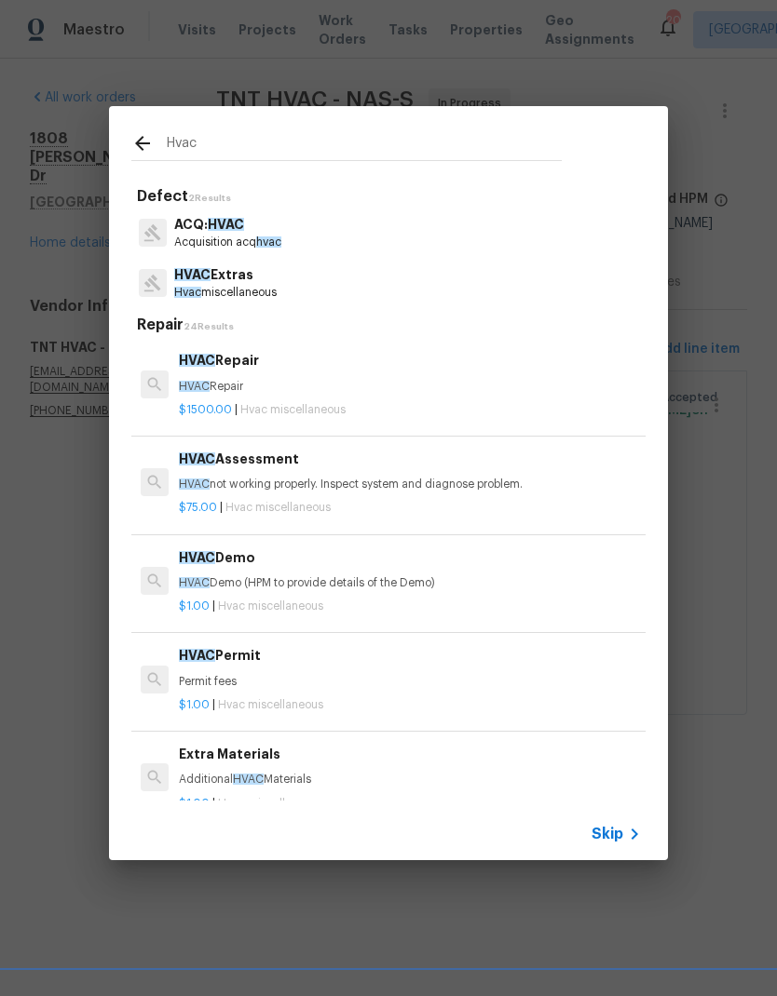
click at [196, 291] on span "Hvac" at bounding box center [187, 292] width 27 height 11
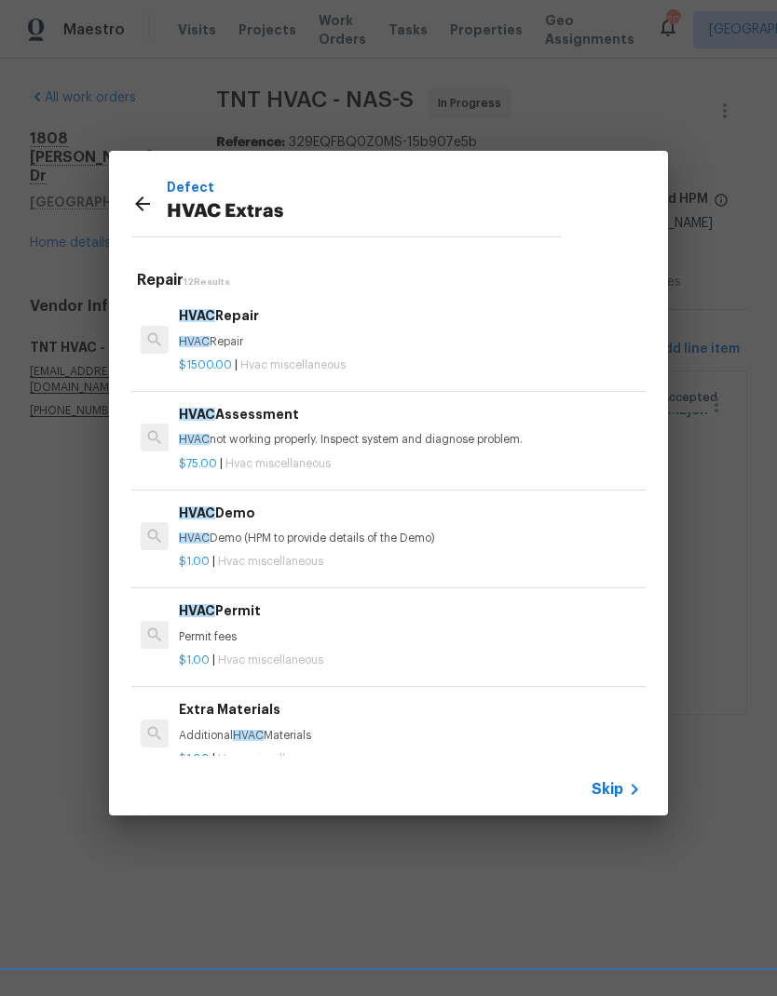
click at [210, 319] on span "HVAC" at bounding box center [197, 315] width 36 height 13
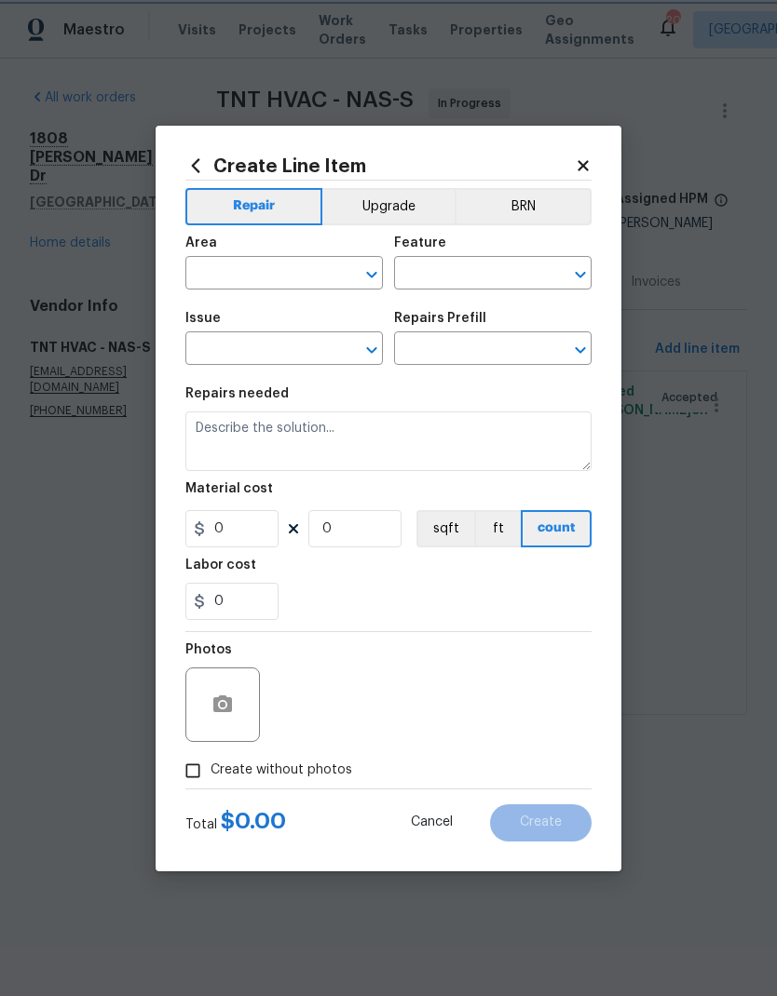
type input "HVAC"
type input "HVAC Extras"
type input "HVAC Repair $1,500.00"
type textarea "HVAC Repair"
type input "1500"
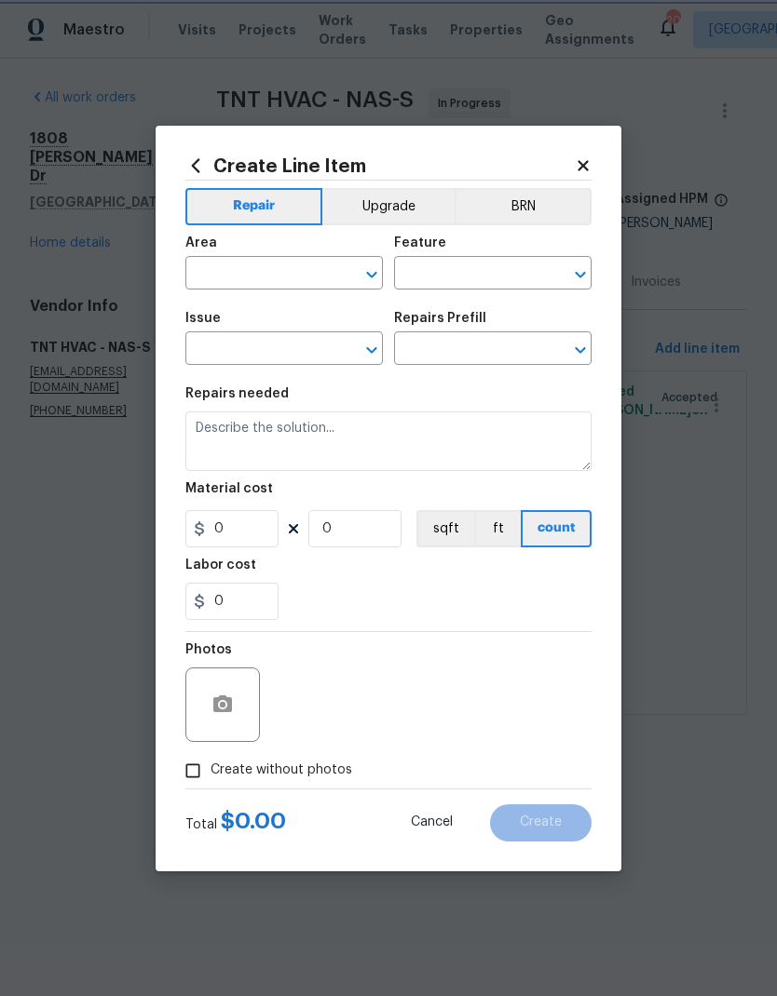
type input "1"
click at [232, 261] on input "text" at bounding box center [257, 275] width 145 height 29
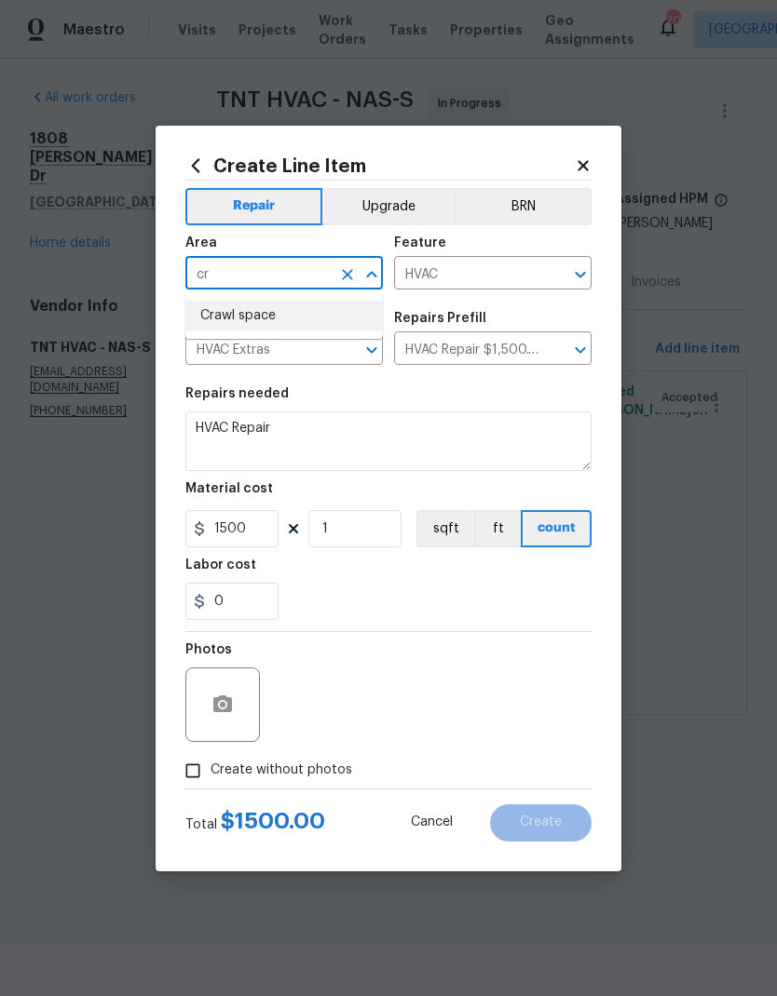
click at [215, 321] on li "Crawl space" at bounding box center [283, 316] width 197 height 31
type input "Crawl space"
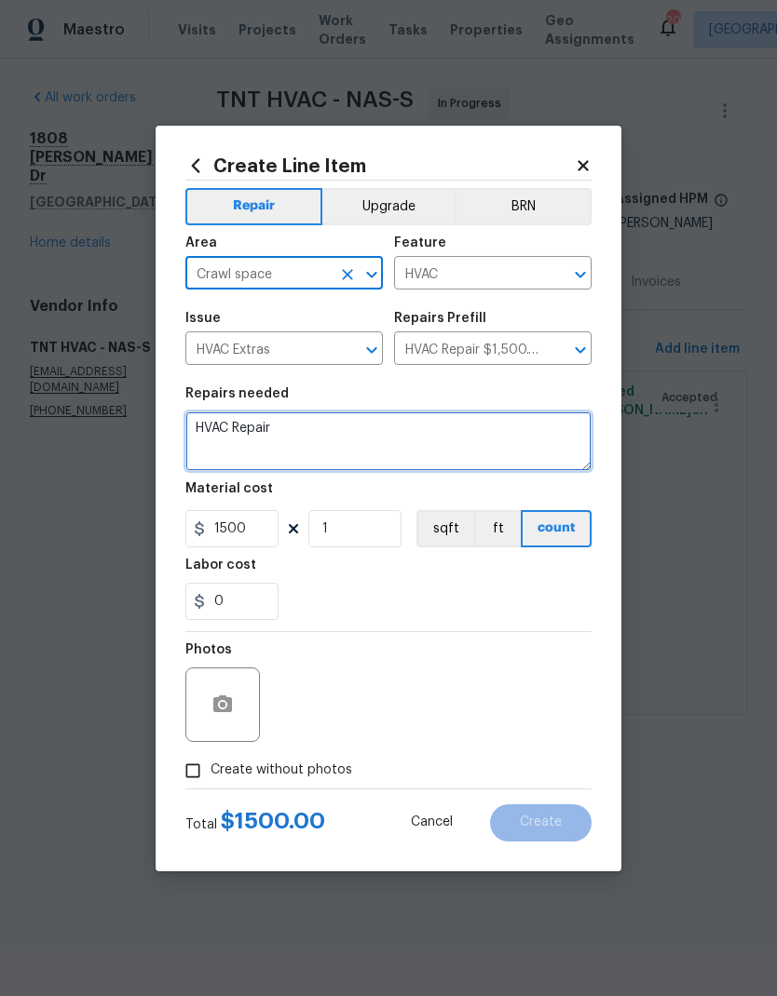
click at [198, 419] on textarea "HVAC Repair" at bounding box center [388, 442] width 406 height 60
click at [198, 418] on textarea "HVAC Repair" at bounding box center [388, 442] width 406 height 60
click at [205, 422] on textarea "HVAC Repair" at bounding box center [388, 442] width 406 height 60
click at [205, 421] on textarea "HVAC Repair" at bounding box center [388, 442] width 406 height 60
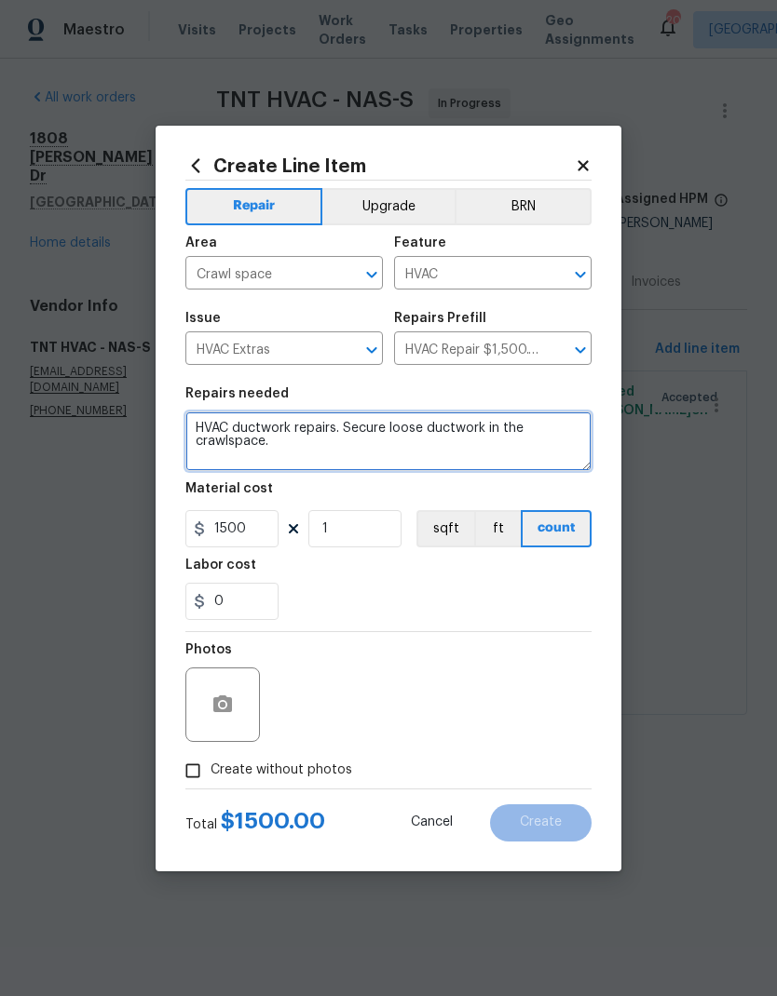
type textarea "HVAC ductwork repairs. Secure loose ductwork in the crawlspace."
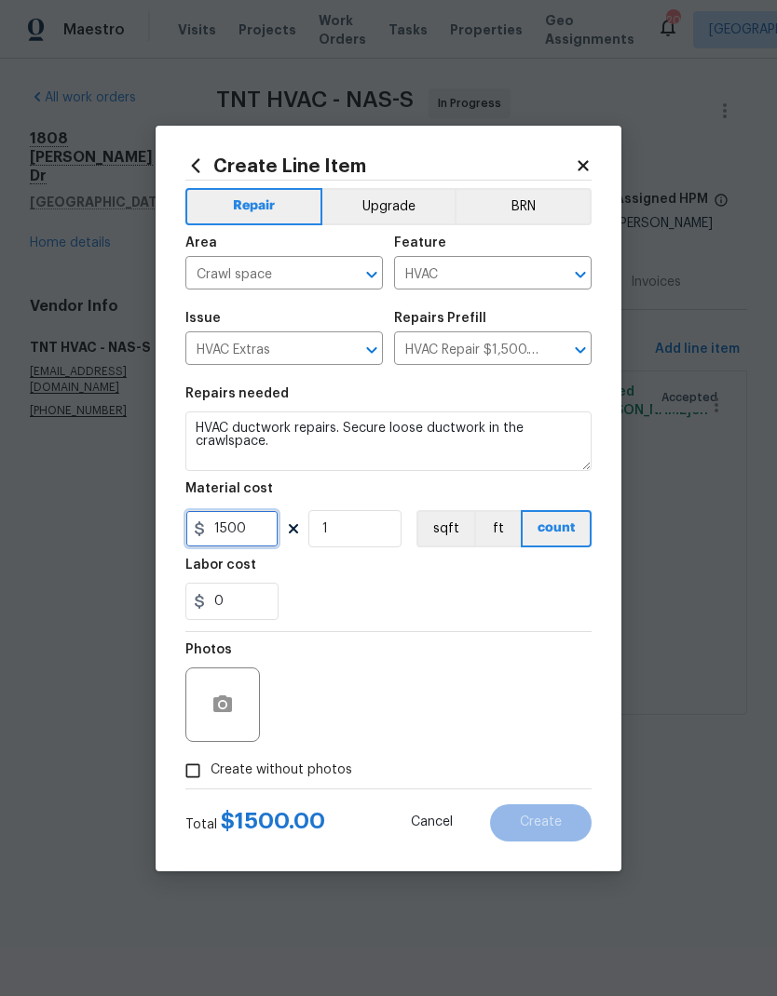
type input "1500"
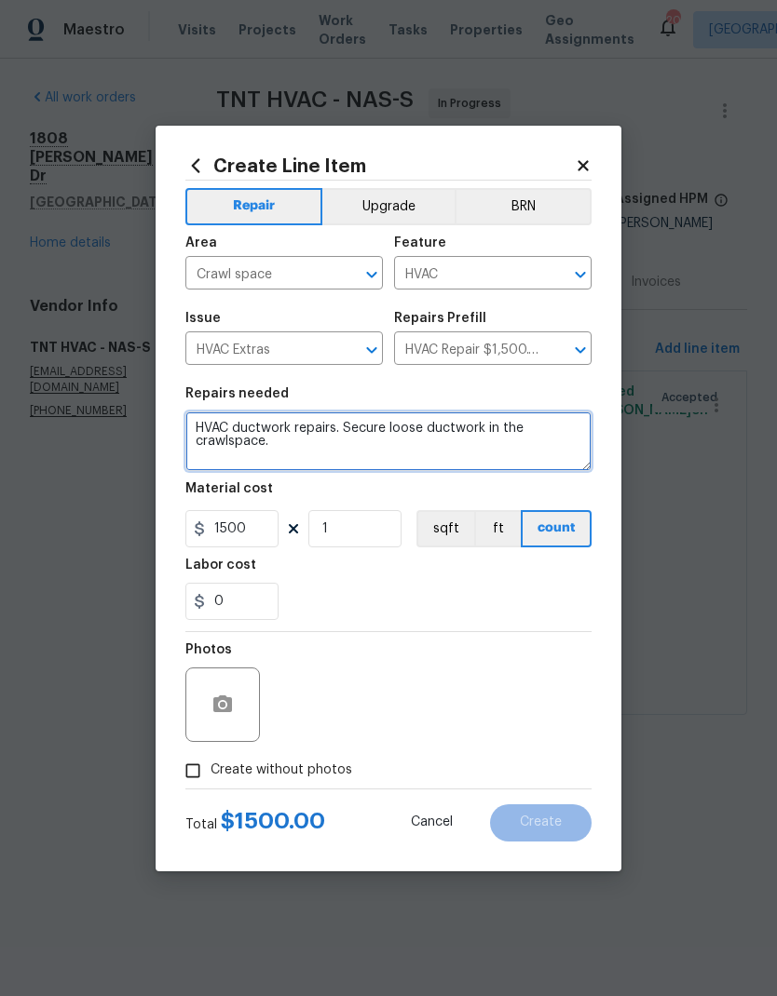
click at [287, 440] on textarea "HVAC ductwork repairs. Secure loose ductwork in the crawlspace." at bounding box center [388, 442] width 406 height 60
click at [357, 421] on textarea "HVAC ductwork repairs. Secure loose ductwork in the crawlspace. Ensure there ar…" at bounding box center [388, 442] width 406 height 60
click at [356, 420] on textarea "HVAC ductwork repairs. Secure loose ductwork in the crawlspace. Ensure there ar…" at bounding box center [388, 442] width 406 height 60
click at [358, 424] on textarea "HVAC ductwork repairs. Secure loose ductwork in the crawlspace. Ensure there ar…" at bounding box center [388, 442] width 406 height 60
click at [358, 423] on textarea "HVAC ductwork repairs. Secure loose ductwork in the crawlspace. Ensure there ar…" at bounding box center [388, 442] width 406 height 60
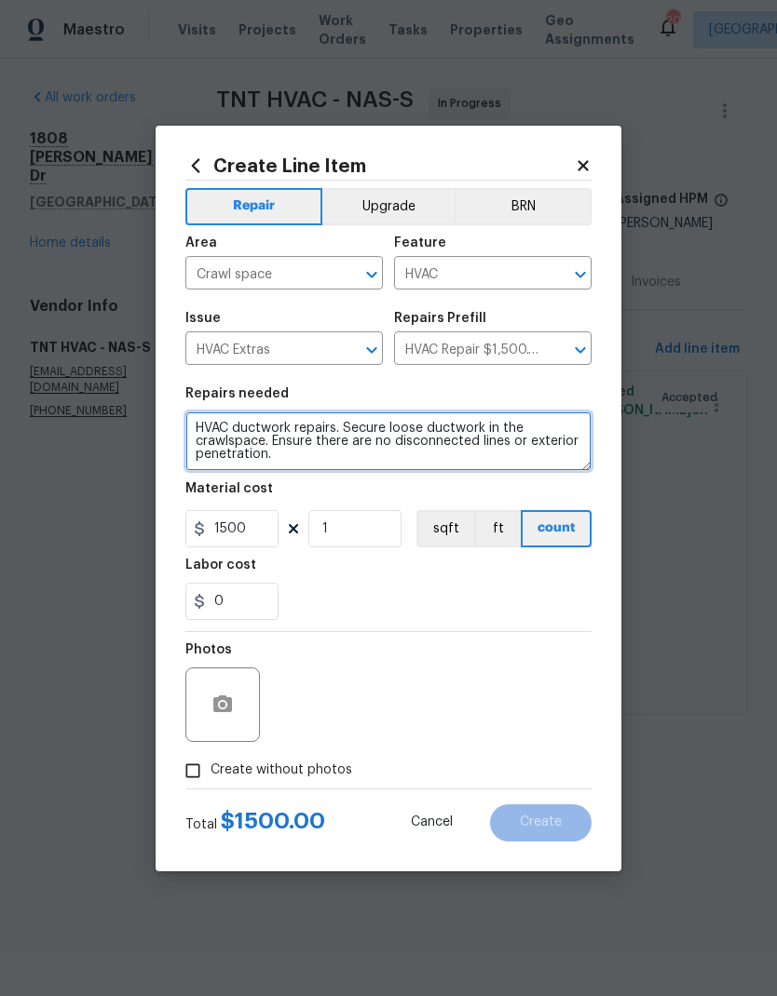
click at [202, 419] on textarea "HVAC ductwork repairs. Secure loose ductwork in the crawlspace. Ensure there ar…" at bounding box center [388, 442] width 406 height 60
type textarea "HVAC ductwork repairs. Secure loose ductwork in the crawlspace. Ensure there ar…"
click at [330, 615] on div "0" at bounding box center [388, 601] width 406 height 37
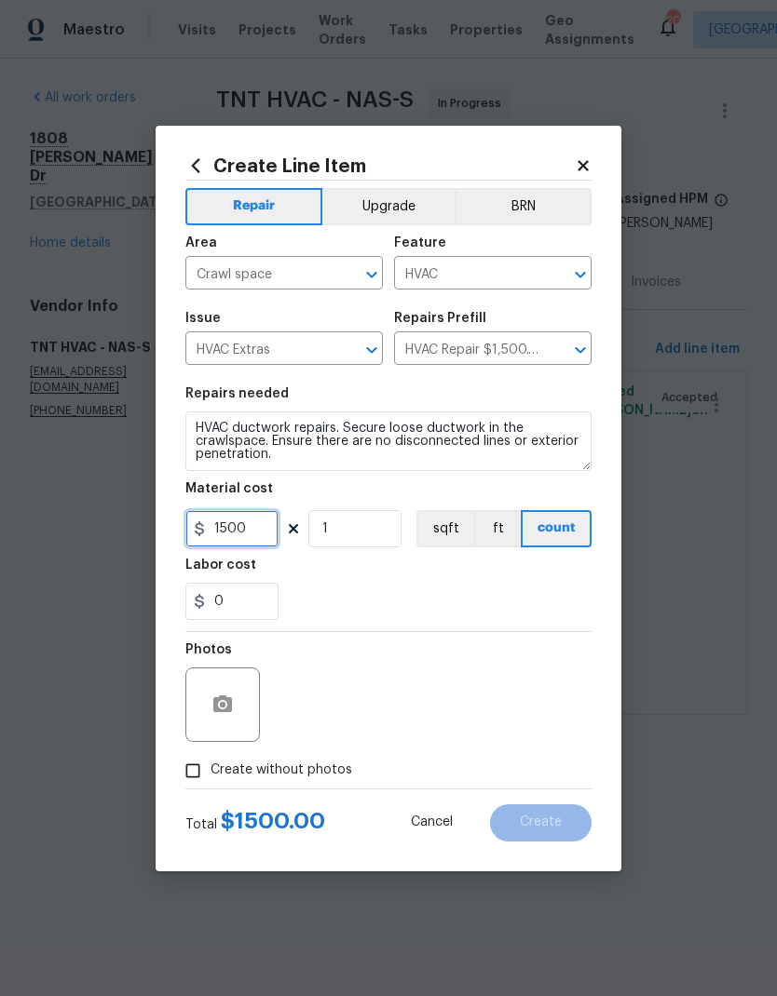
click at [253, 523] on input "1500" at bounding box center [231, 528] width 93 height 37
type input "200"
click at [413, 588] on div "0" at bounding box center [388, 601] width 406 height 37
click at [190, 730] on input "Create without photos" at bounding box center [192, 770] width 35 height 35
checkbox input "true"
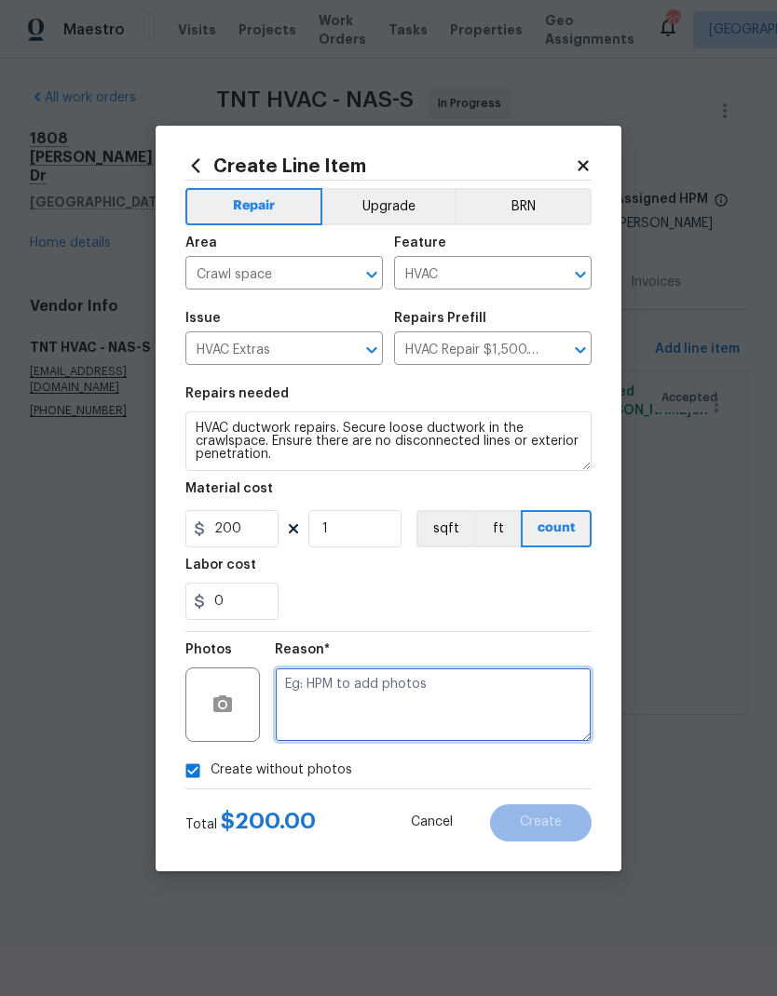
click at [316, 703] on textarea at bounding box center [433, 705] width 317 height 74
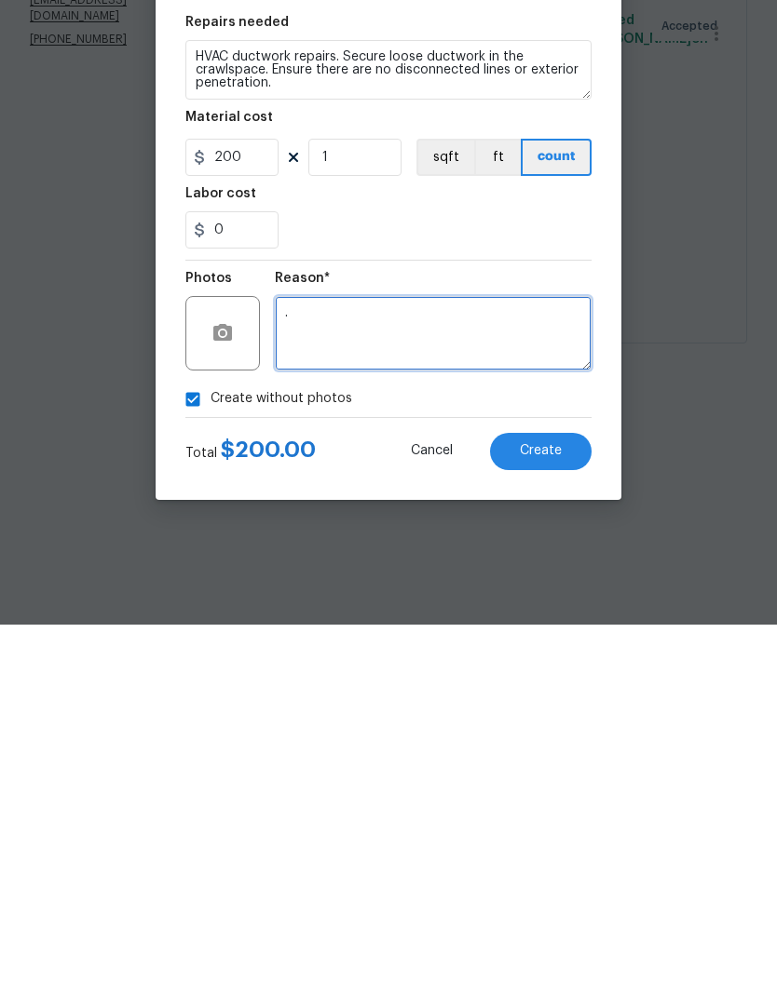
type textarea "."
click at [516, 730] on button "Create" at bounding box center [541, 823] width 102 height 37
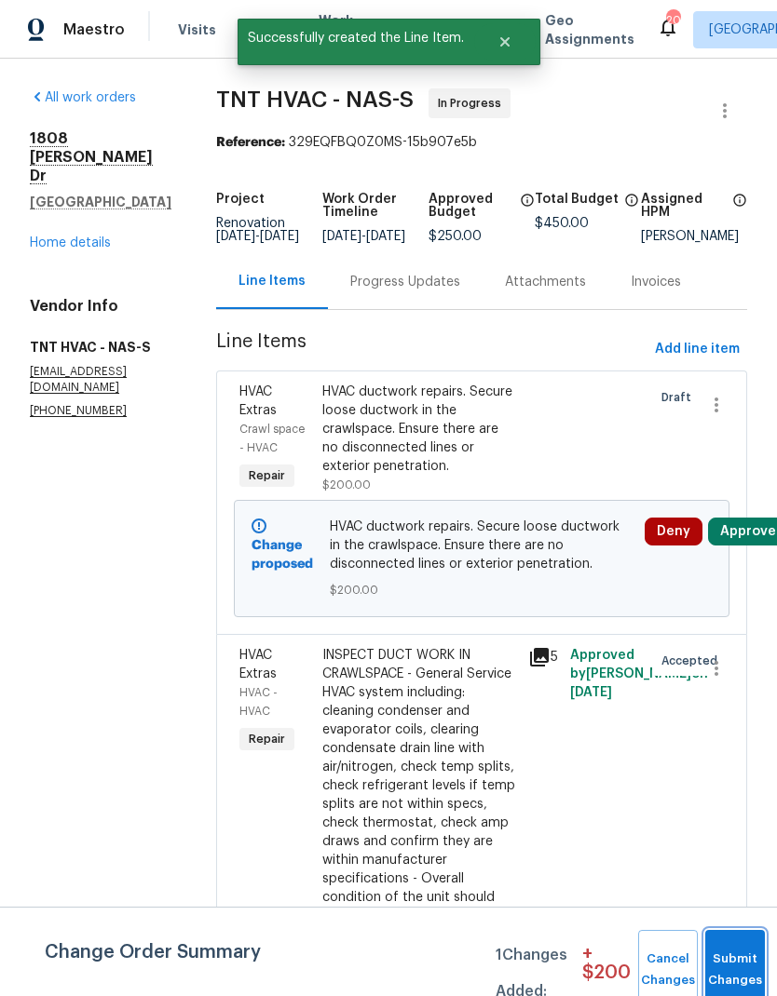
click at [714, 730] on span "Submit Changes" at bounding box center [734, 970] width 41 height 43
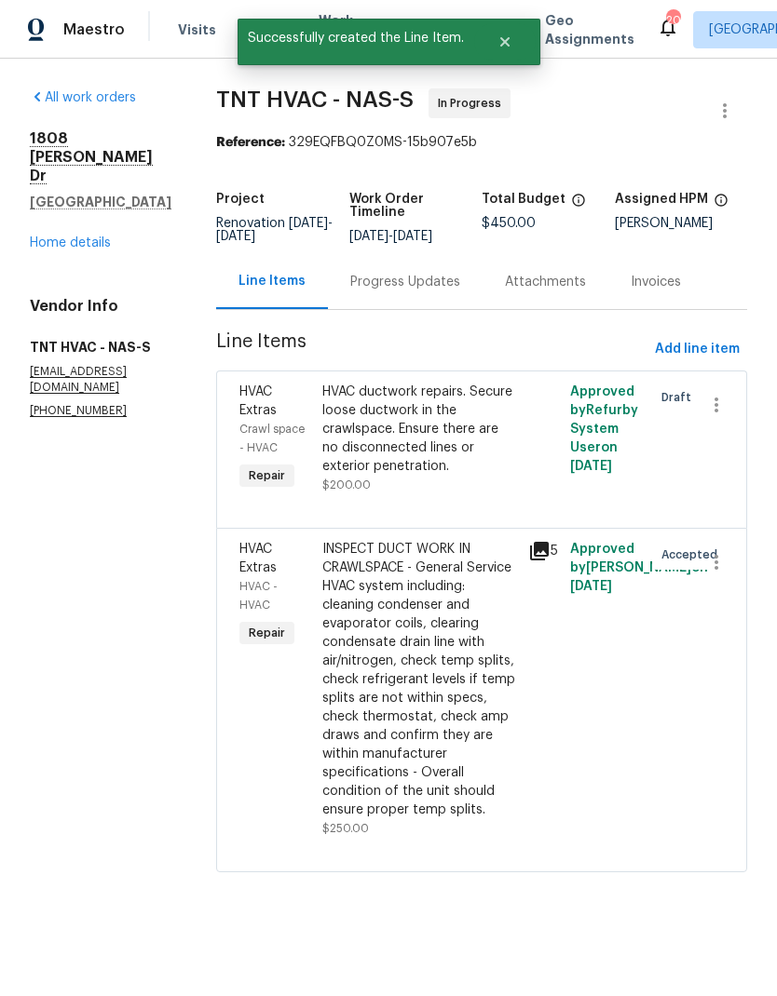
click at [375, 295] on div "Progress Updates" at bounding box center [405, 281] width 155 height 55
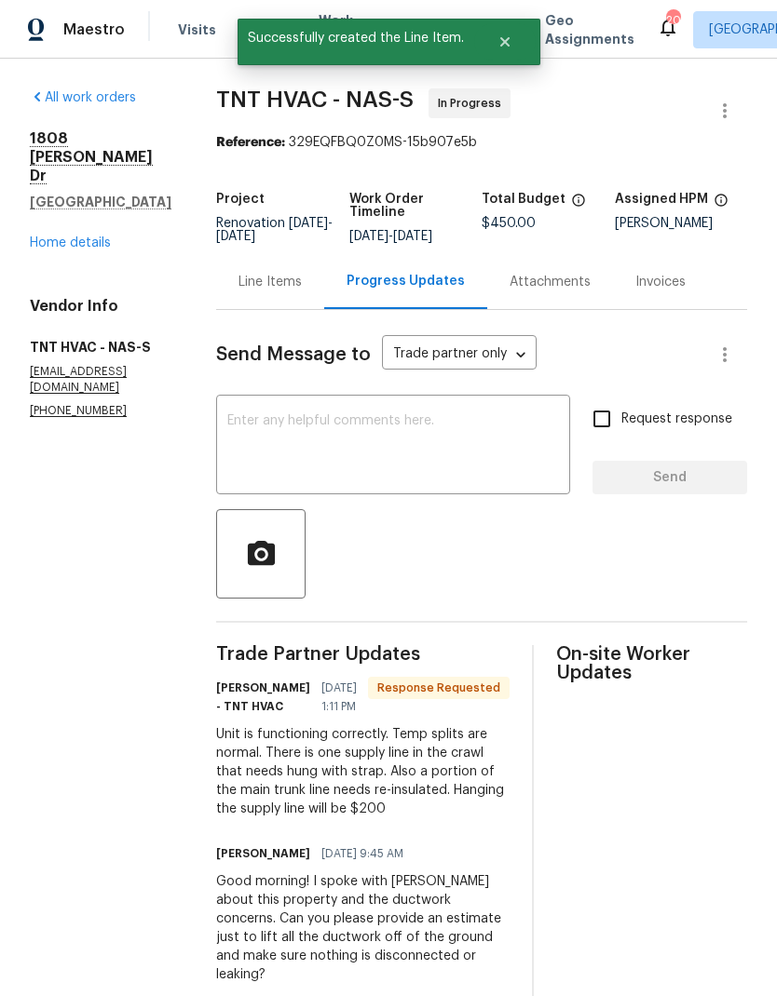
click at [316, 459] on textarea at bounding box center [393, 446] width 332 height 65
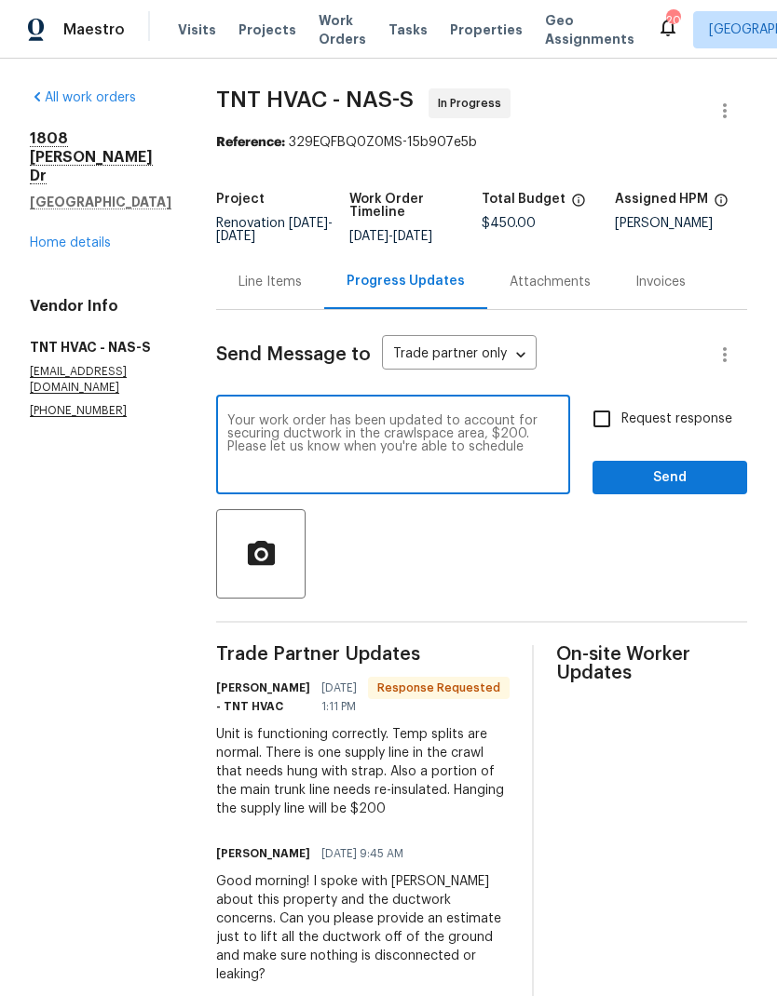
click at [468, 439] on textarea "Your work order has been updated to account for securing ductwork in the crawls…" at bounding box center [393, 446] width 332 height 65
click at [467, 439] on textarea "Your work order has been updated to account for securing ductwork in the crawls…" at bounding box center [393, 446] width 332 height 65
type textarea "Your work order has been updated to account for securing ductwork in the crawls…"
click at [629, 472] on span "Send" at bounding box center [669, 478] width 125 height 23
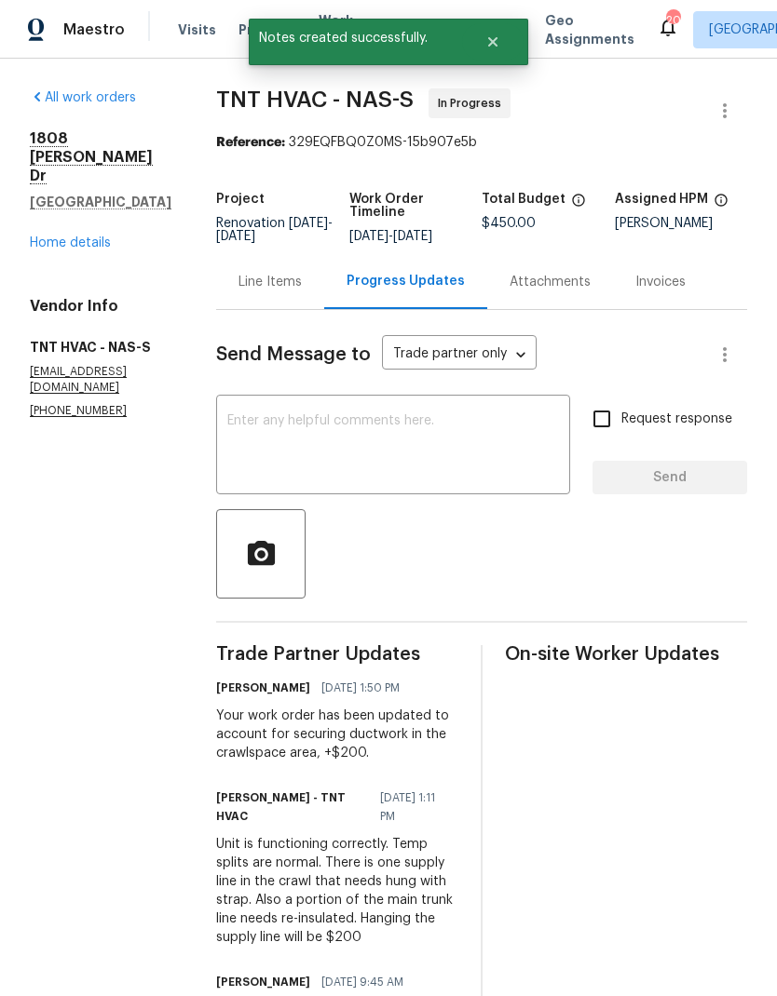
click at [250, 288] on div "Line Items" at bounding box center [269, 282] width 63 height 19
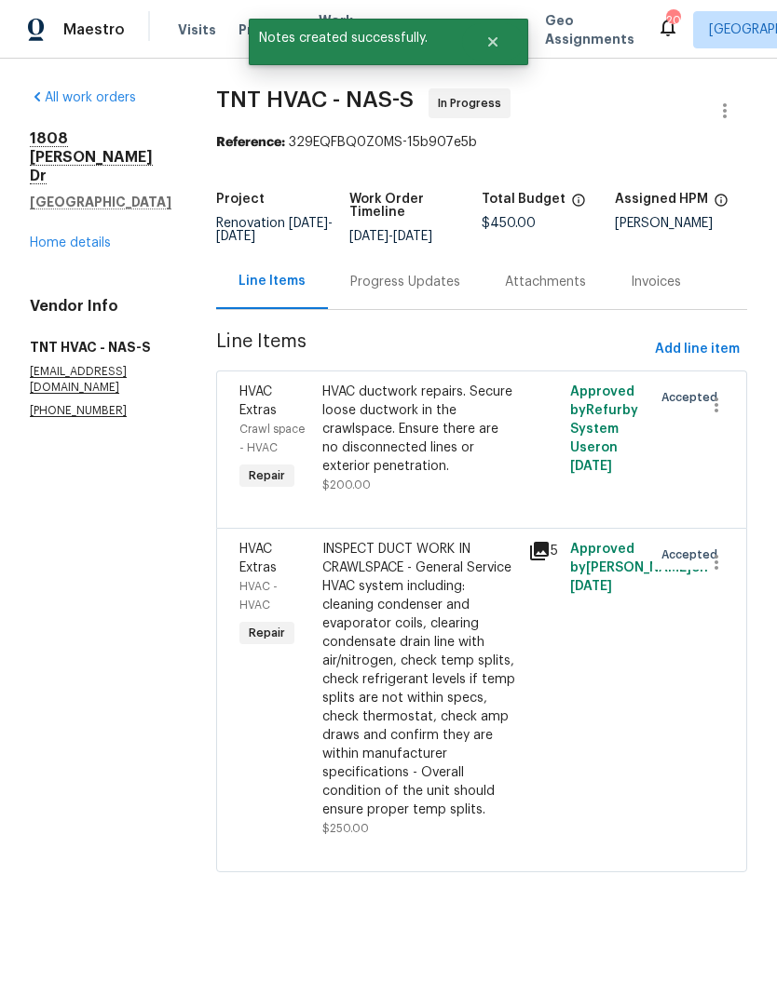
click at [73, 249] on link "Home details" at bounding box center [70, 243] width 81 height 13
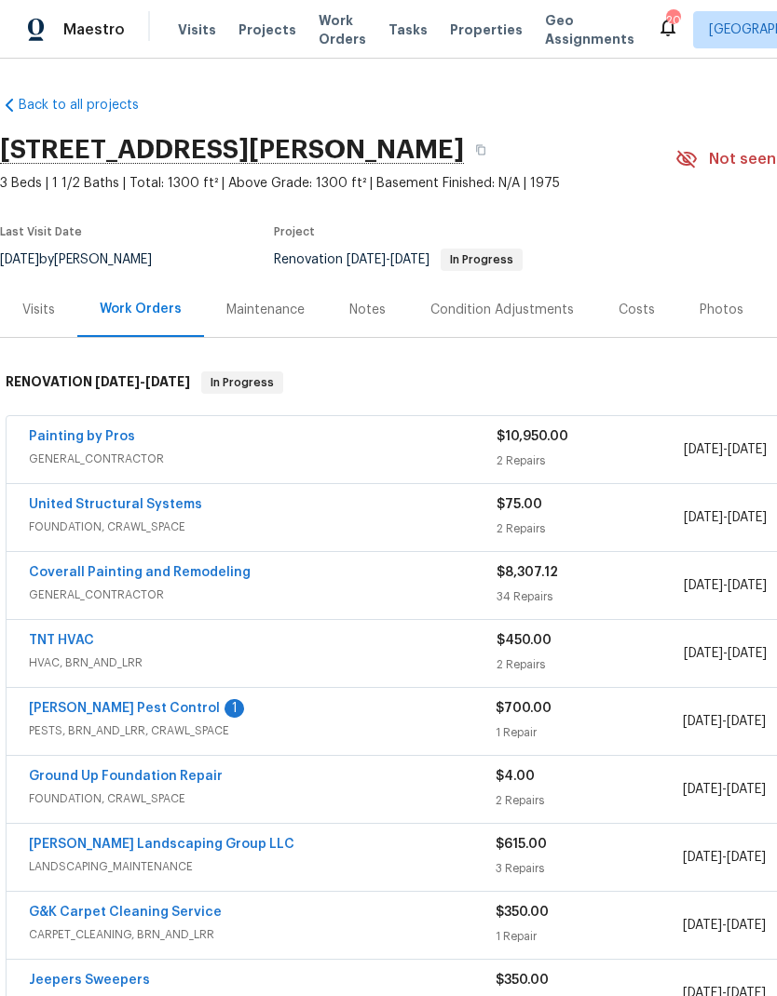
click at [362, 315] on div "Notes" at bounding box center [367, 310] width 36 height 19
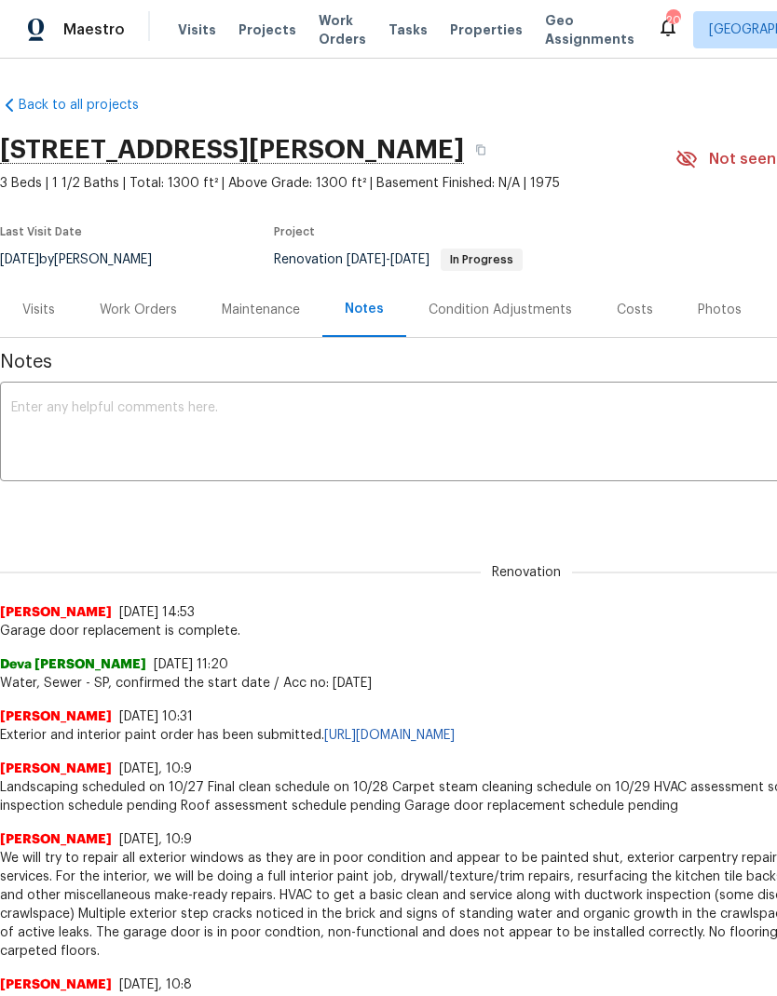
click at [111, 425] on textarea at bounding box center [526, 433] width 1030 height 65
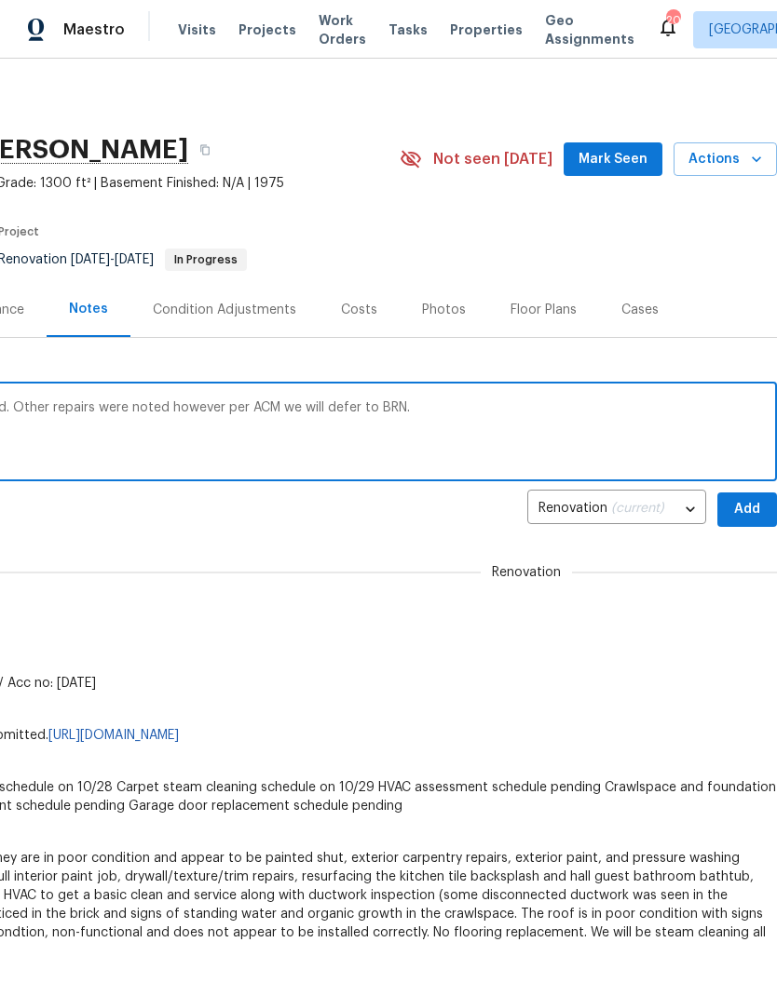
scroll to position [0, 276]
type textarea "HVAC ductwork is scheduled to get secured. Other repairs were noted however per…"
click at [747, 505] on span "Add" at bounding box center [747, 509] width 30 height 23
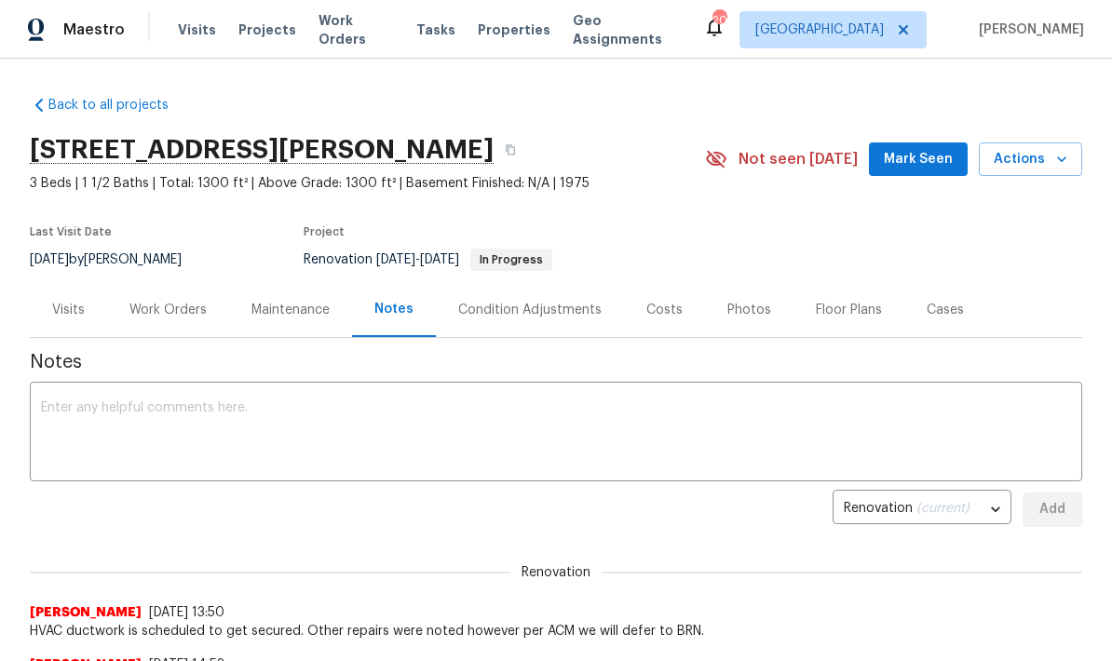
scroll to position [0, 0]
click at [177, 312] on div "Work Orders" at bounding box center [167, 310] width 77 height 19
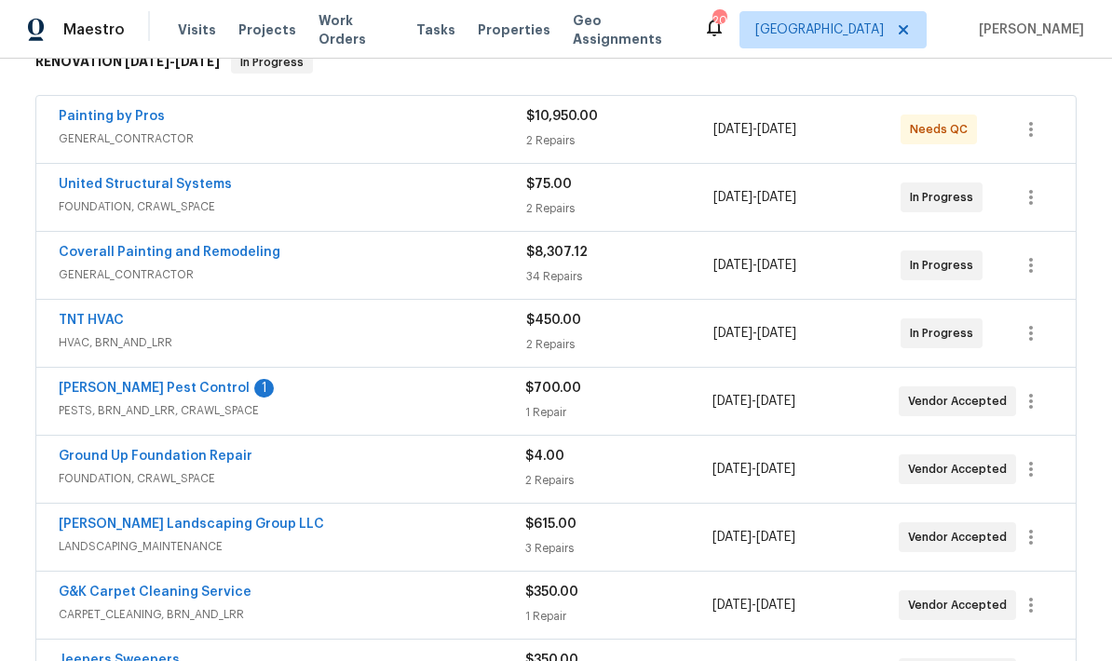
scroll to position [354, 0]
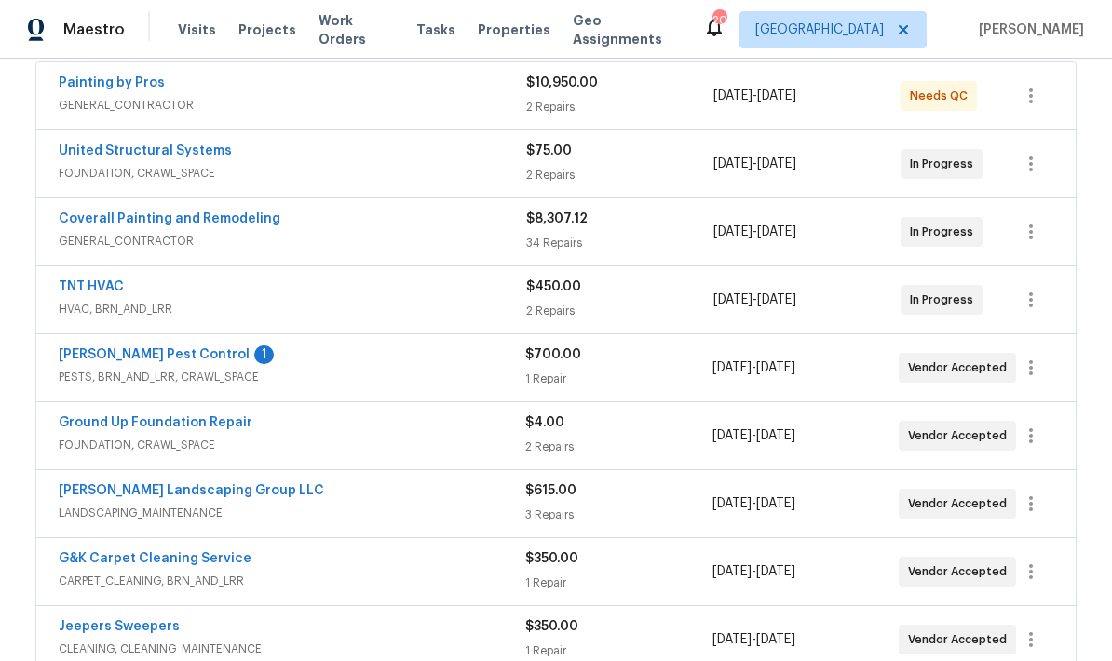
click at [126, 359] on link "Robards Pest Control" at bounding box center [154, 354] width 191 height 13
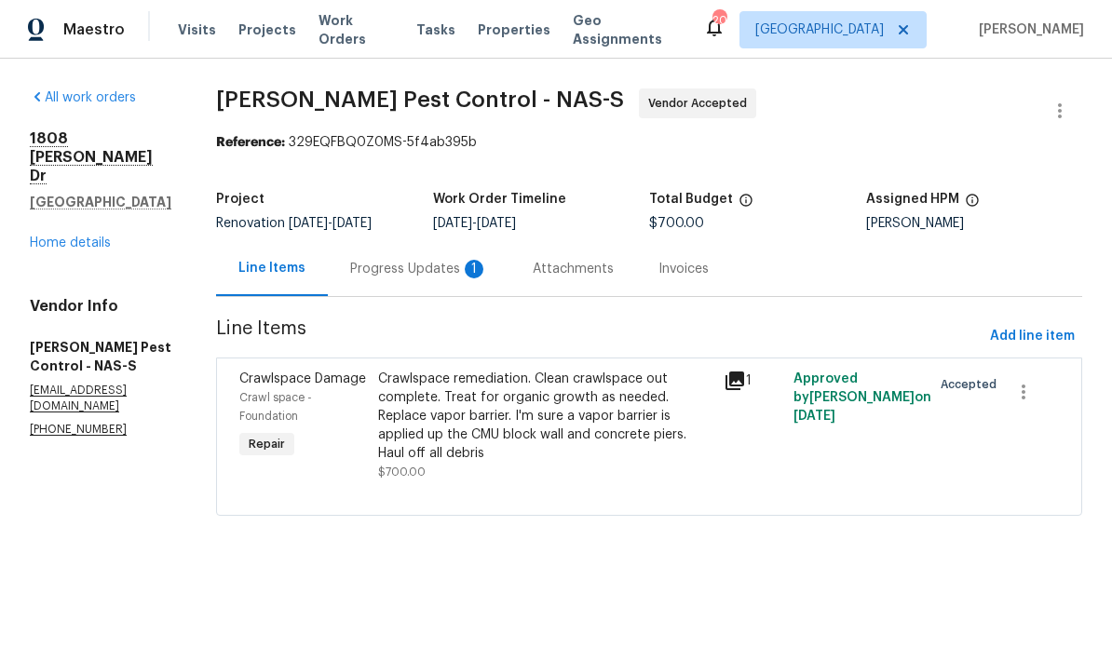
click at [419, 276] on div "Progress Updates 1" at bounding box center [419, 269] width 138 height 19
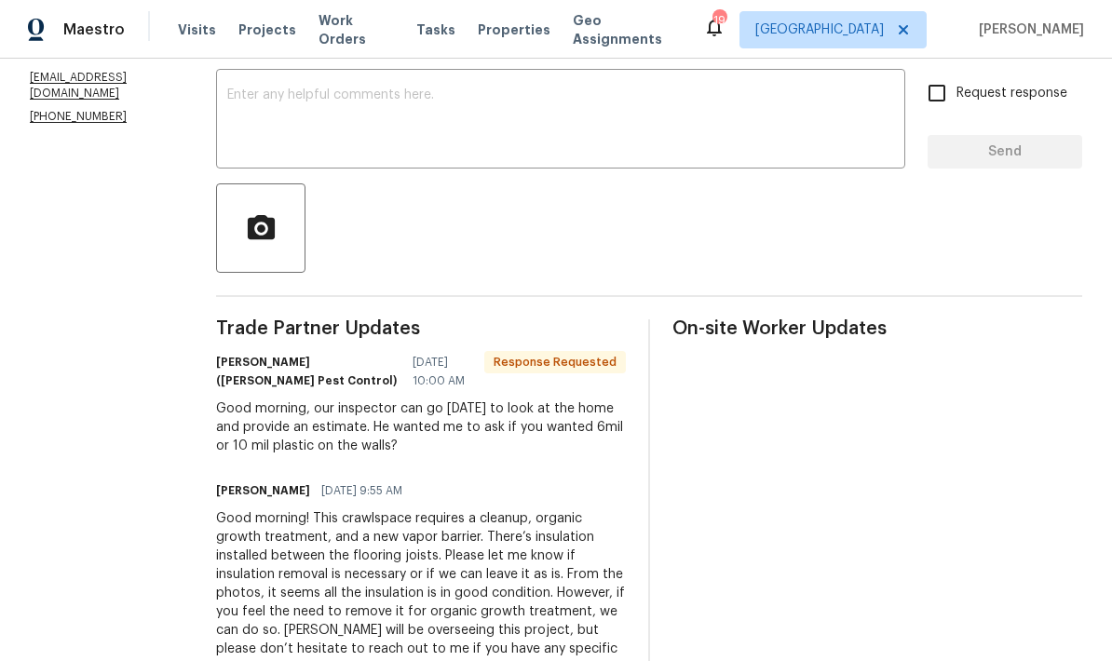
scroll to position [311, 0]
click at [290, 156] on textarea at bounding box center [560, 122] width 667 height 65
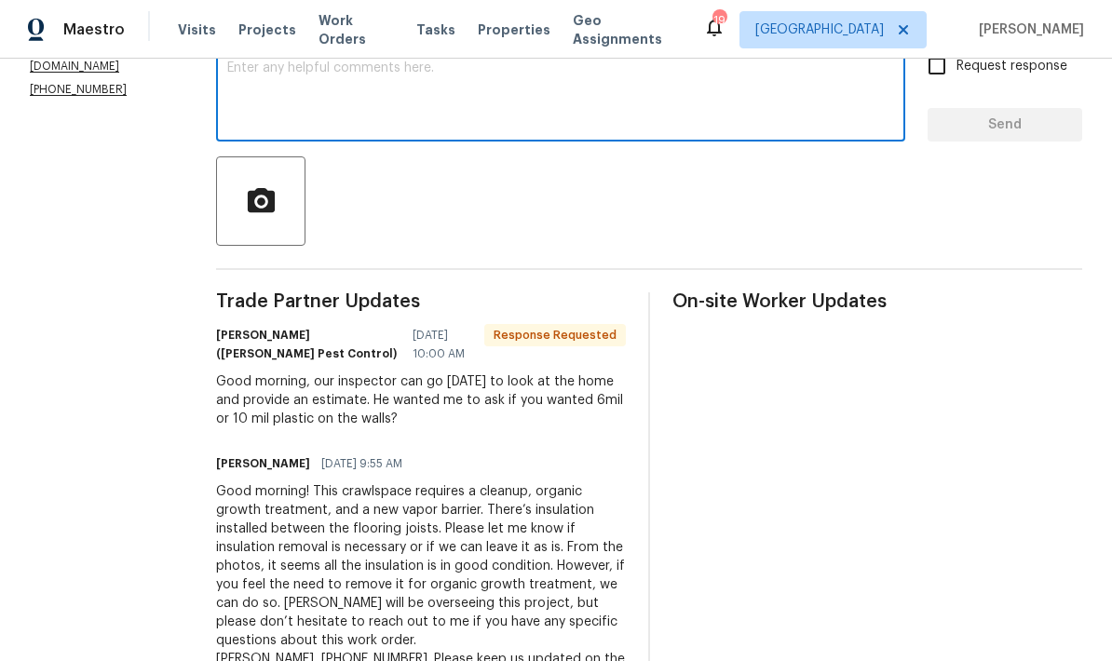
scroll to position [339, 0]
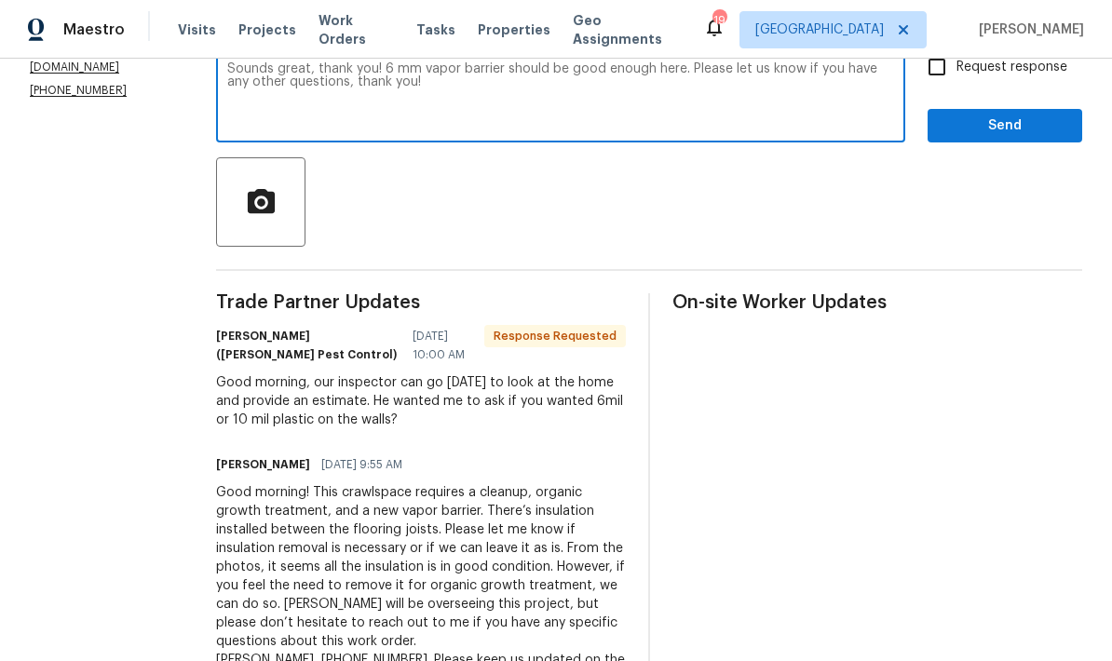
click at [68, 156] on section "All work orders 1808 Calloway Dr Clarksville, TN 37042 Home details Vendor Info…" at bounding box center [101, 230] width 142 height 961
click at [435, 73] on div "Sounds great, thank you! 6 mm vapor barrier should be good enough here. Please …" at bounding box center [560, 94] width 689 height 95
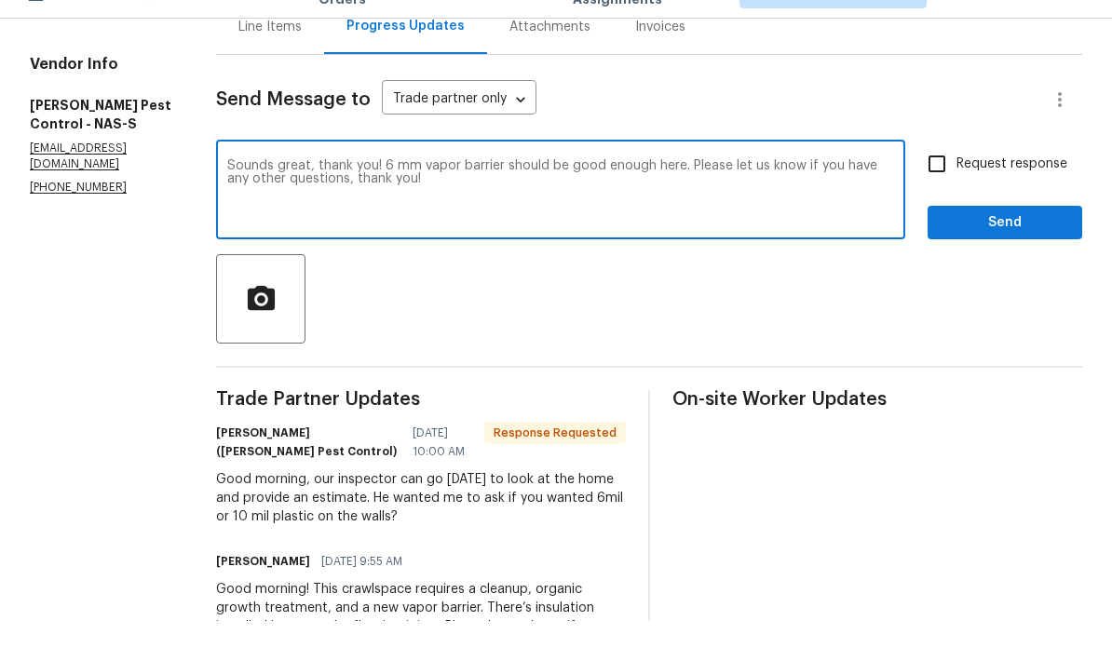
scroll to position [244, 0]
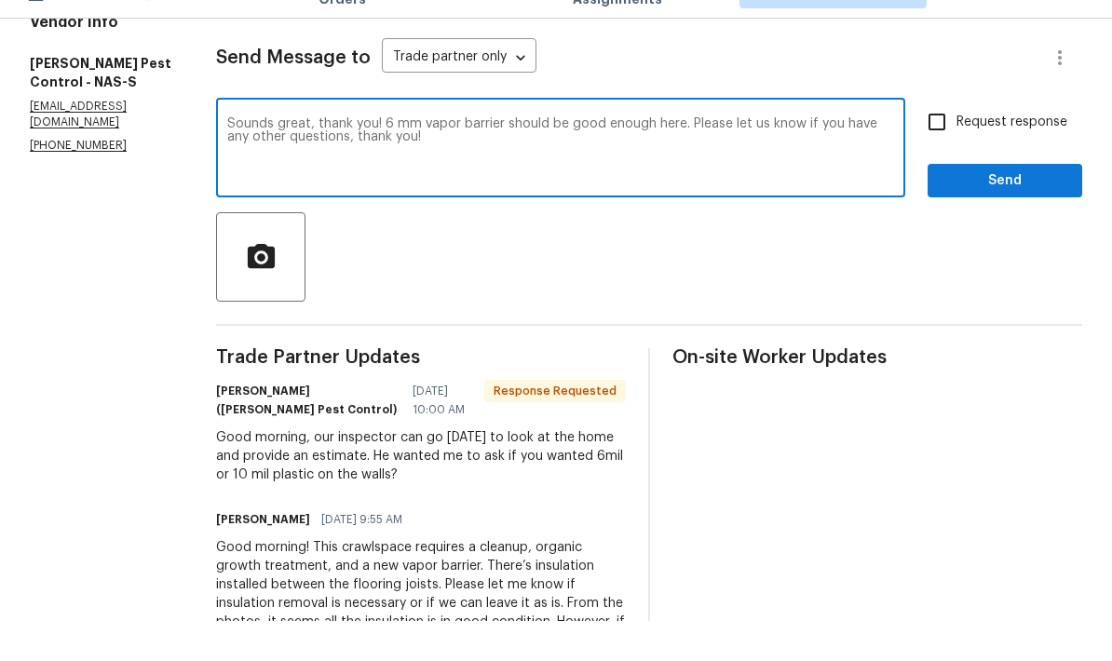
click at [432, 157] on textarea "Sounds great, thank you! 6 mm vapor barrier should be good enough here. Please …" at bounding box center [560, 189] width 667 height 65
type textarea "Sounds great, thank you! 6 mil vapor barrier should be good enough here. Please…"
click at [934, 142] on input "Request response" at bounding box center [936, 161] width 39 height 39
checkbox input "true"
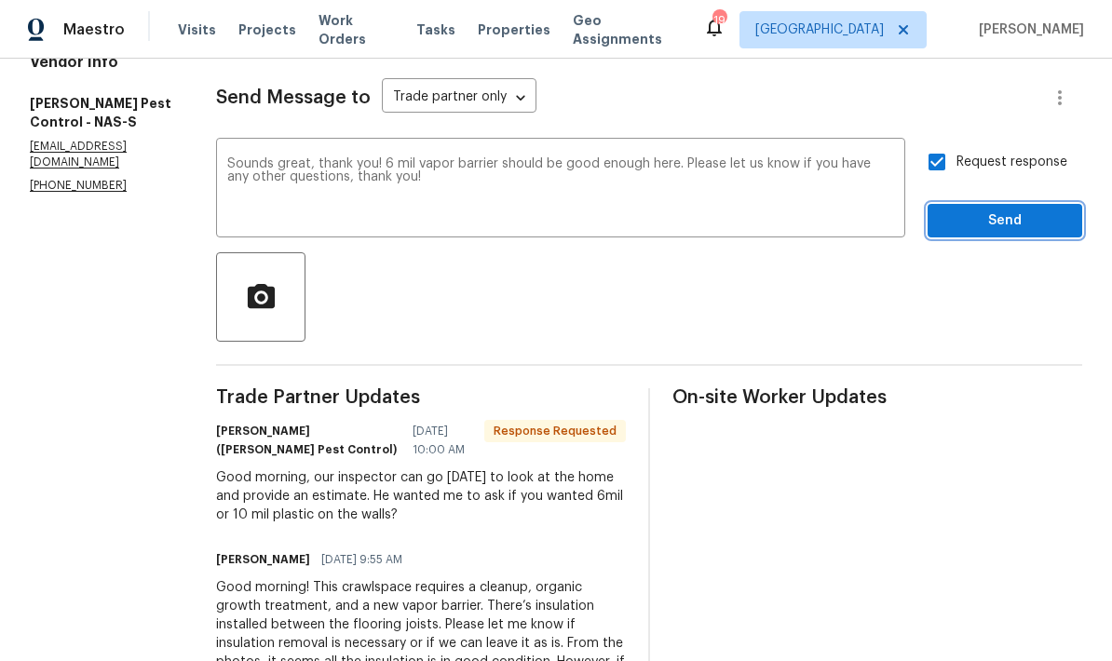
click at [944, 210] on span "Send" at bounding box center [1004, 221] width 125 height 23
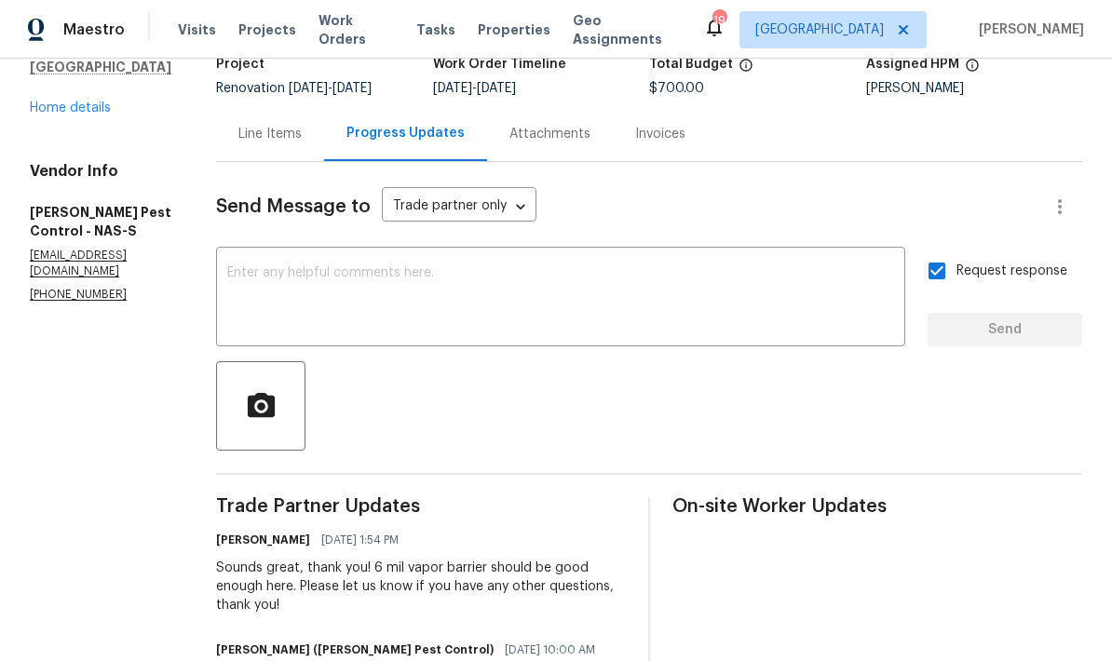
scroll to position [11, 0]
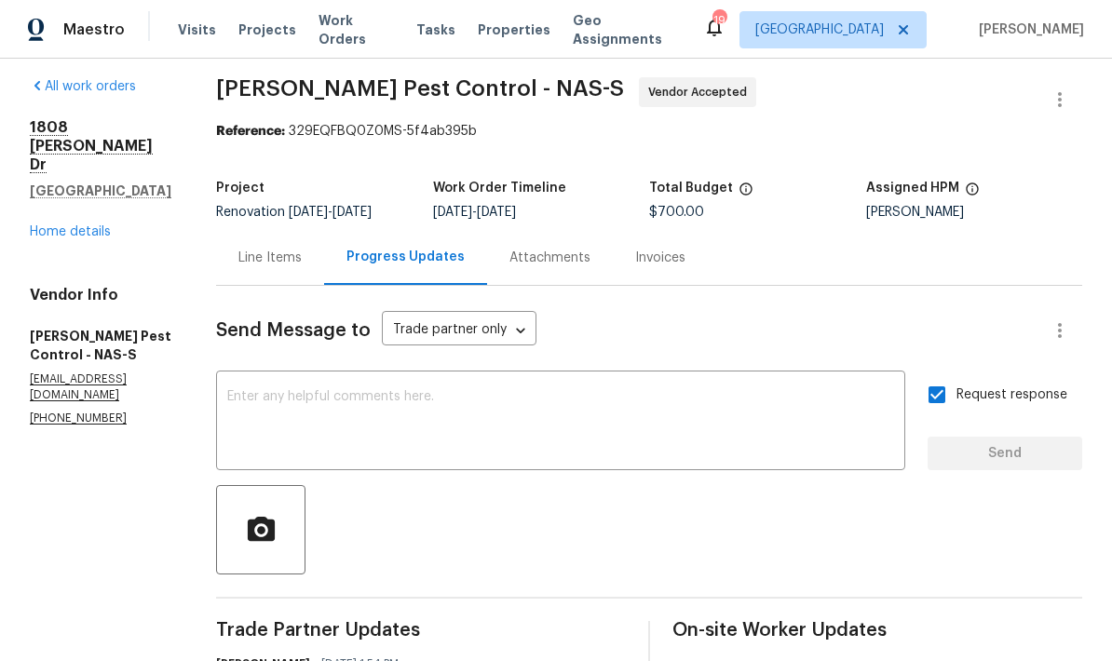
click at [302, 249] on div "Line Items" at bounding box center [269, 258] width 63 height 19
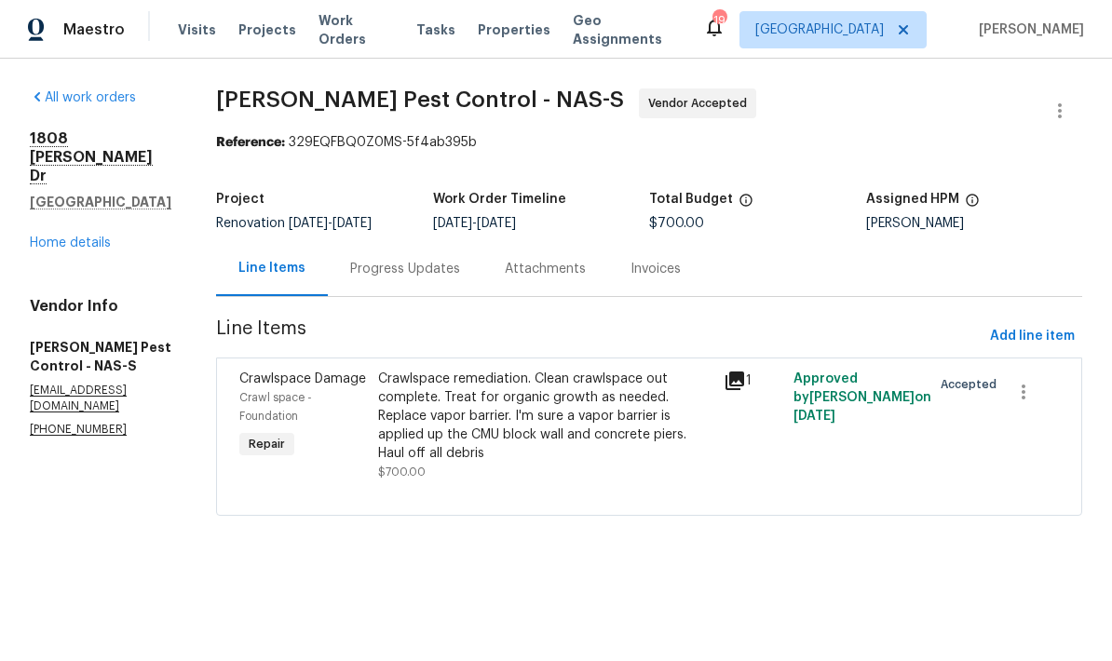
click at [612, 423] on div "Crawlspace remediation. Clean crawlspace out complete. Treat for organic growth…" at bounding box center [545, 416] width 335 height 93
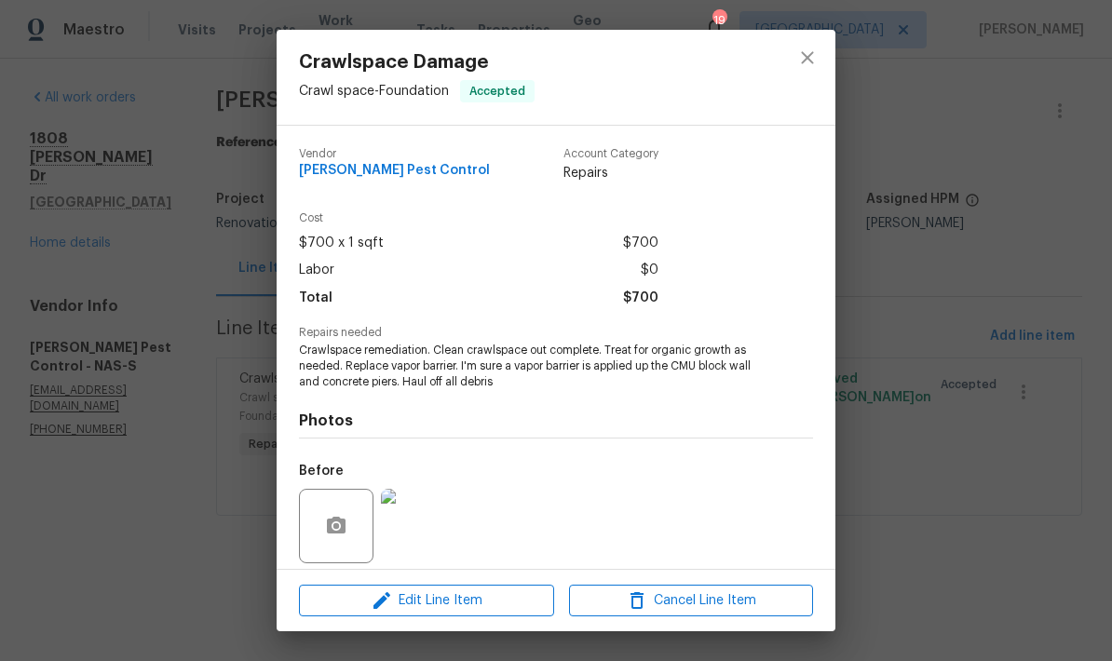
click at [403, 541] on img at bounding box center [418, 526] width 74 height 74
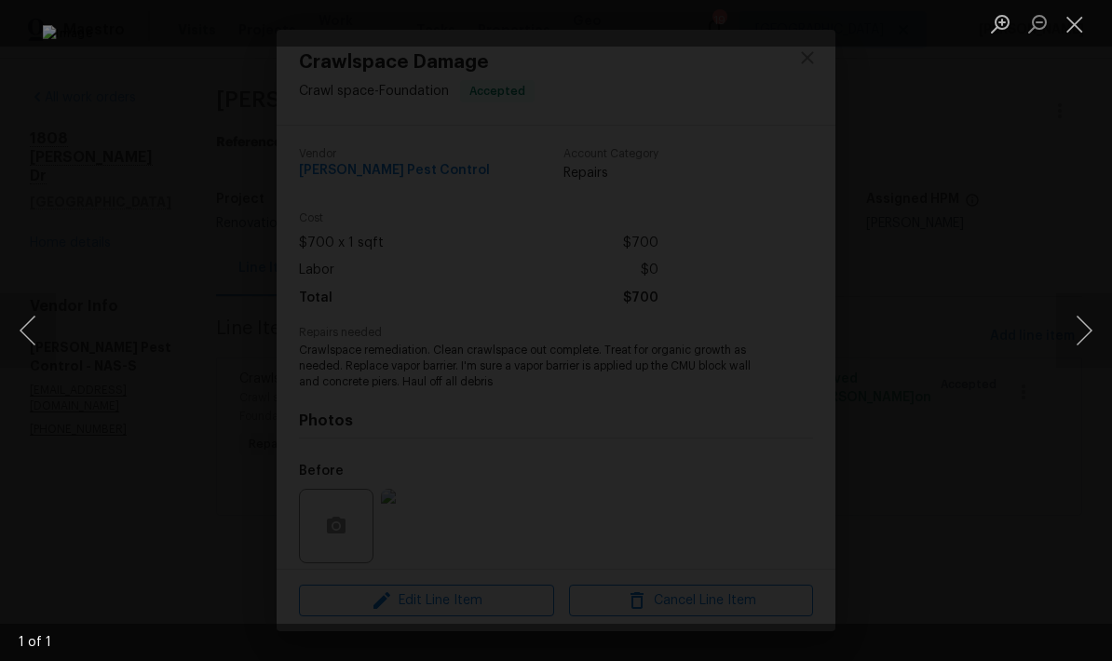
click at [1079, 18] on button "Close lightbox" at bounding box center [1074, 23] width 37 height 33
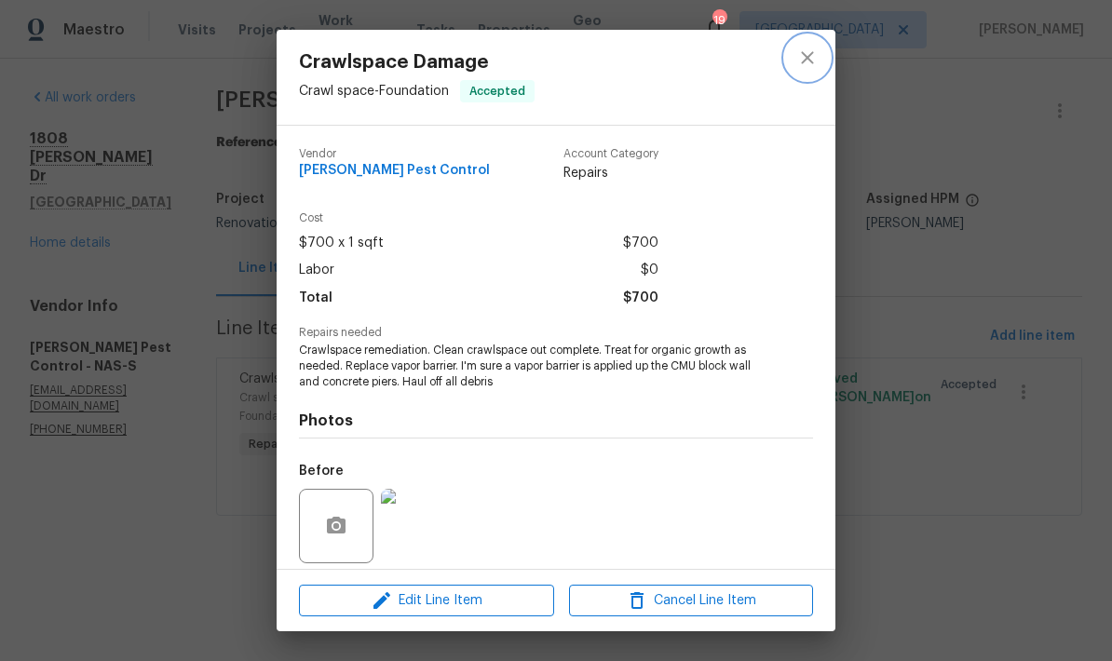
click at [793, 61] on button "close" at bounding box center [807, 57] width 45 height 45
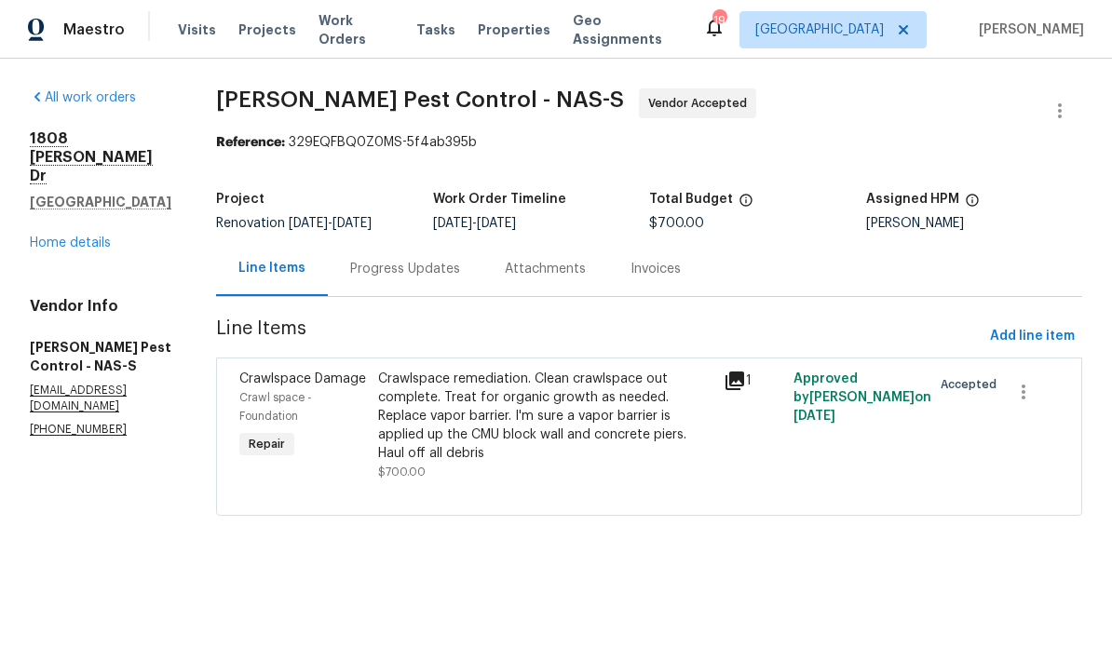
click at [78, 237] on link "Home details" at bounding box center [70, 243] width 81 height 13
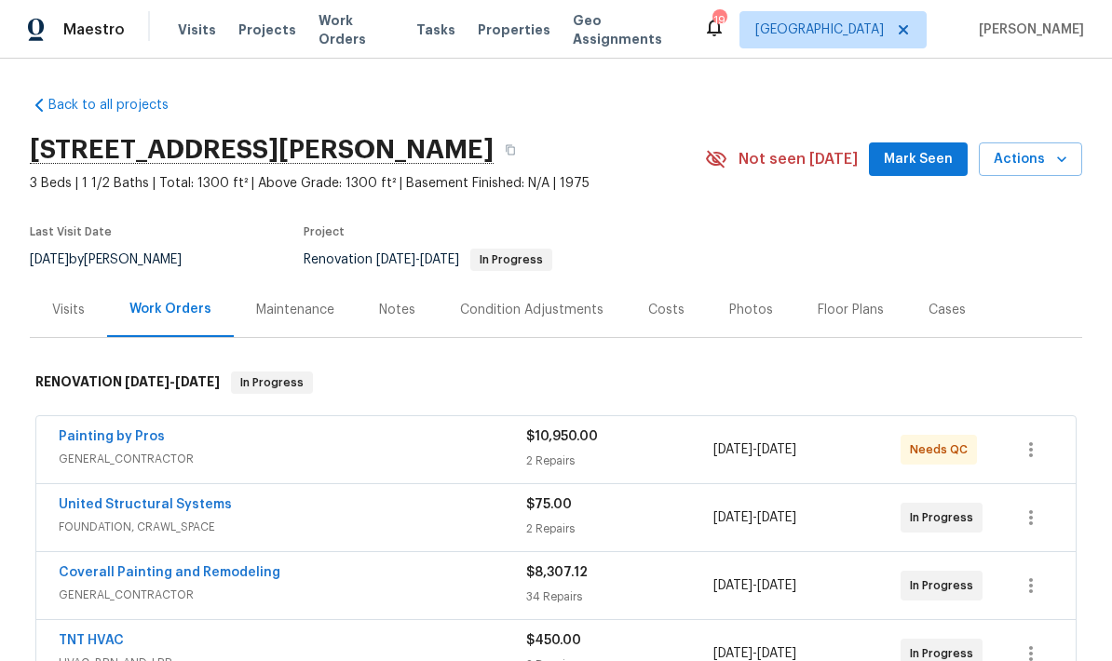
click at [384, 306] on div "Notes" at bounding box center [397, 310] width 36 height 19
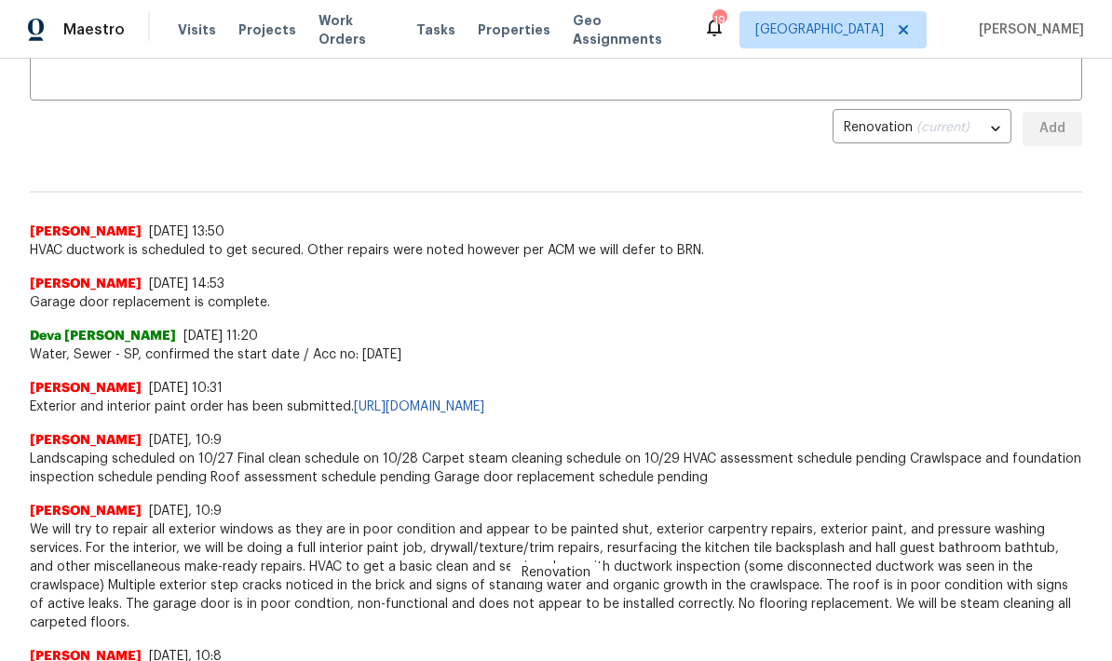
scroll to position [386, 0]
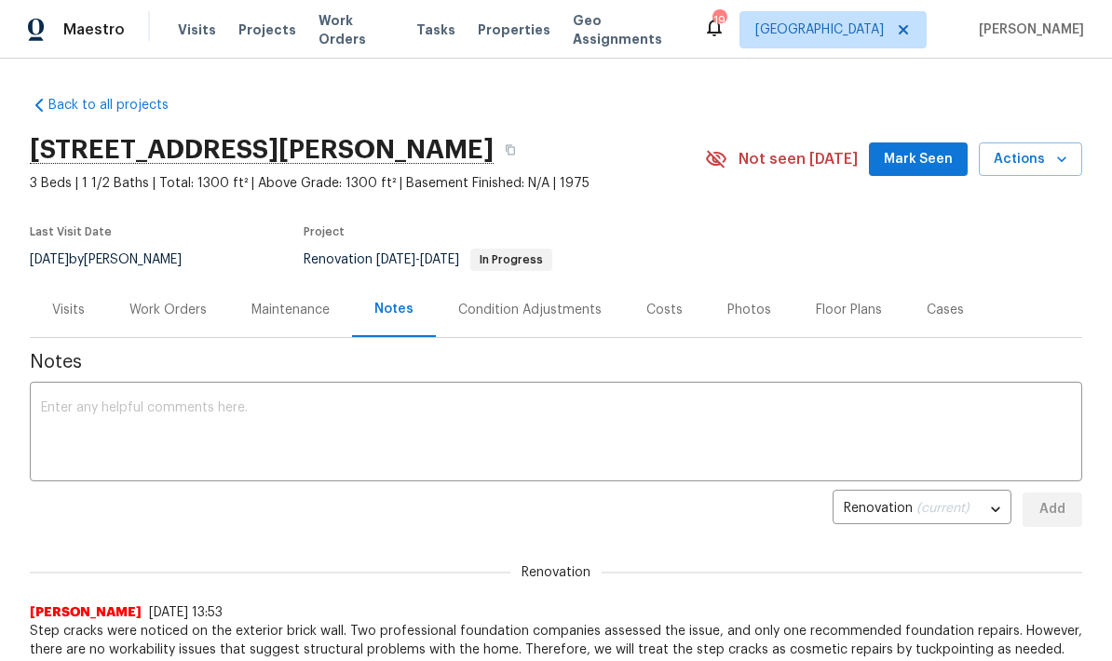
click at [919, 191] on div "1808 Calloway Dr, Clarksville, TN 37042 3 Beds | 1 1/2 Baths | Total: 1300 ft² …" at bounding box center [556, 159] width 1052 height 67
click at [909, 174] on button "Mark Seen" at bounding box center [918, 159] width 99 height 34
click at [914, 169] on div "Seen today" at bounding box center [912, 159] width 134 height 22
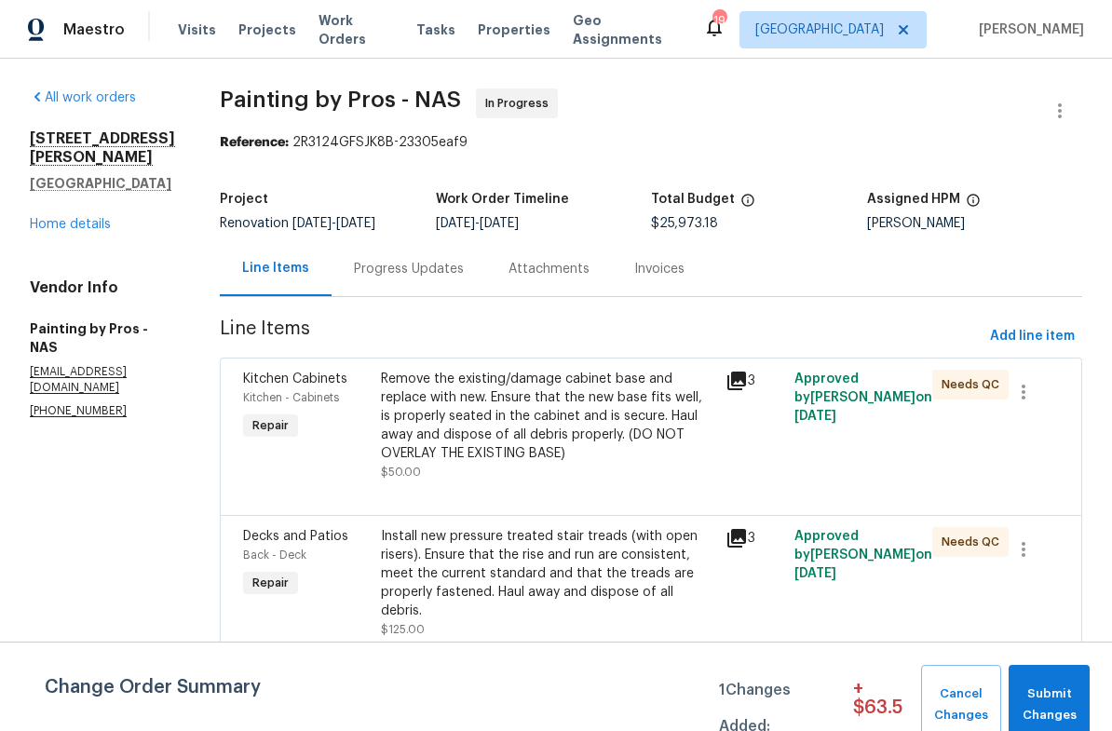
click at [444, 267] on div "Progress Updates" at bounding box center [409, 268] width 155 height 55
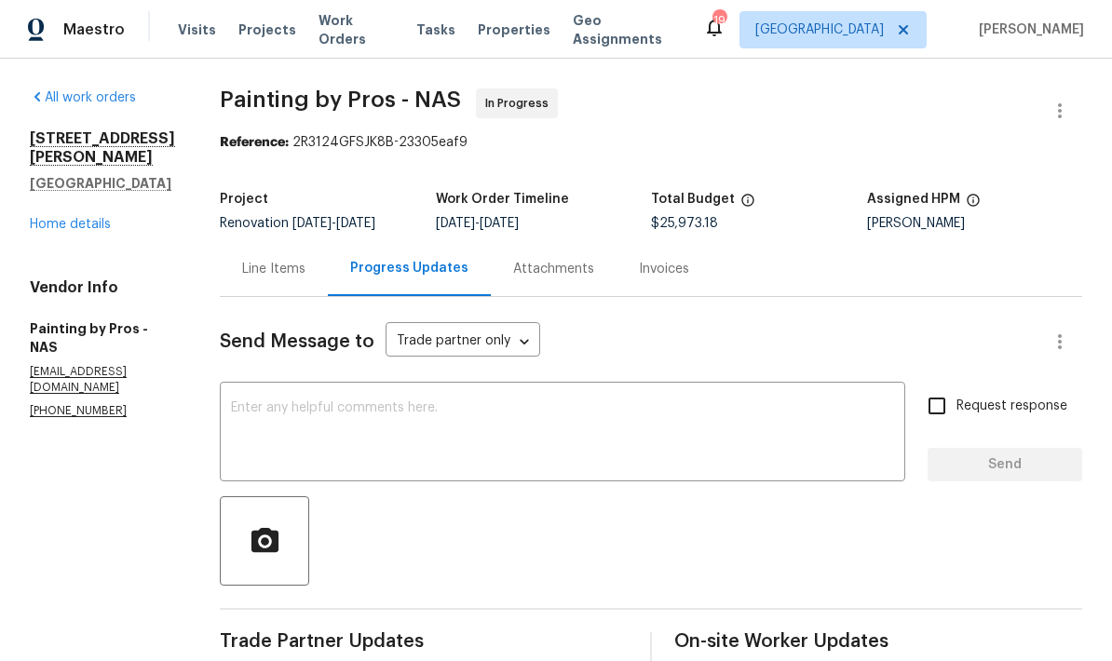
click at [480, 258] on div "Progress Updates" at bounding box center [409, 268] width 163 height 55
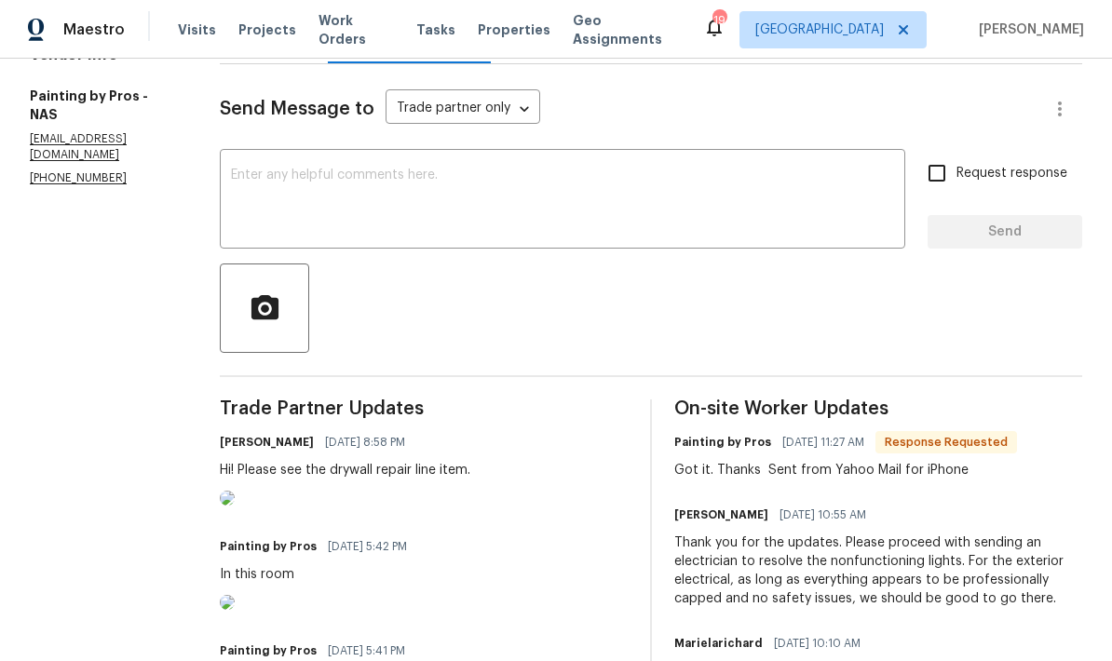
scroll to position [233, 0]
click at [599, 209] on textarea at bounding box center [562, 201] width 663 height 65
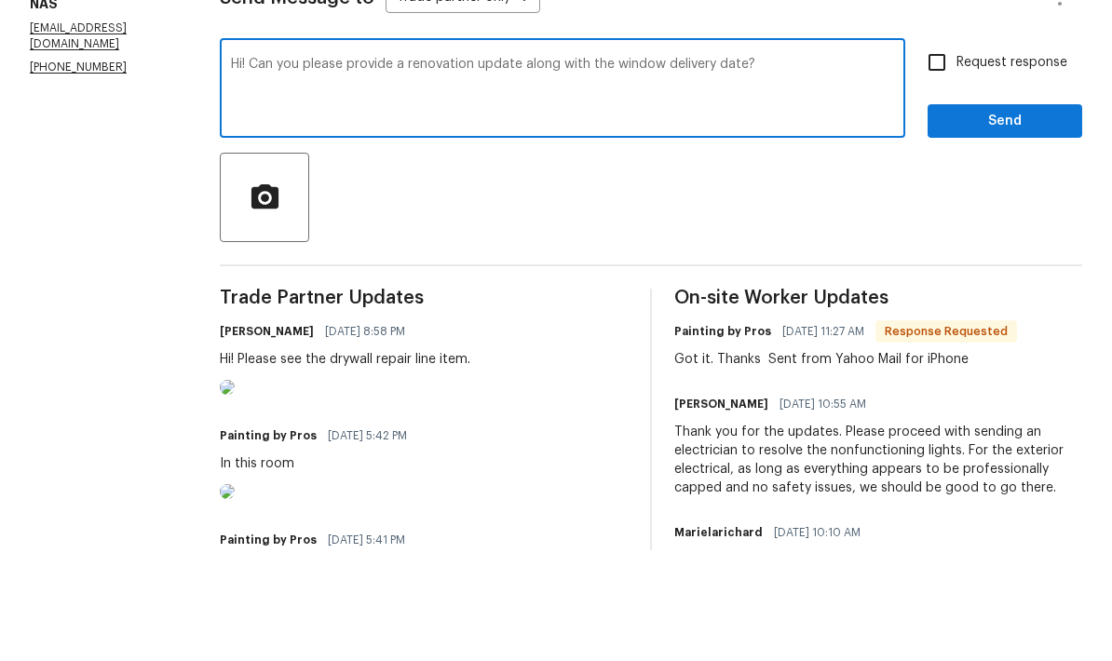
type textarea "Hi! Can you please provide a renovation update along with the window delivery d…"
click at [949, 154] on input "Request response" at bounding box center [936, 173] width 39 height 39
checkbox input "true"
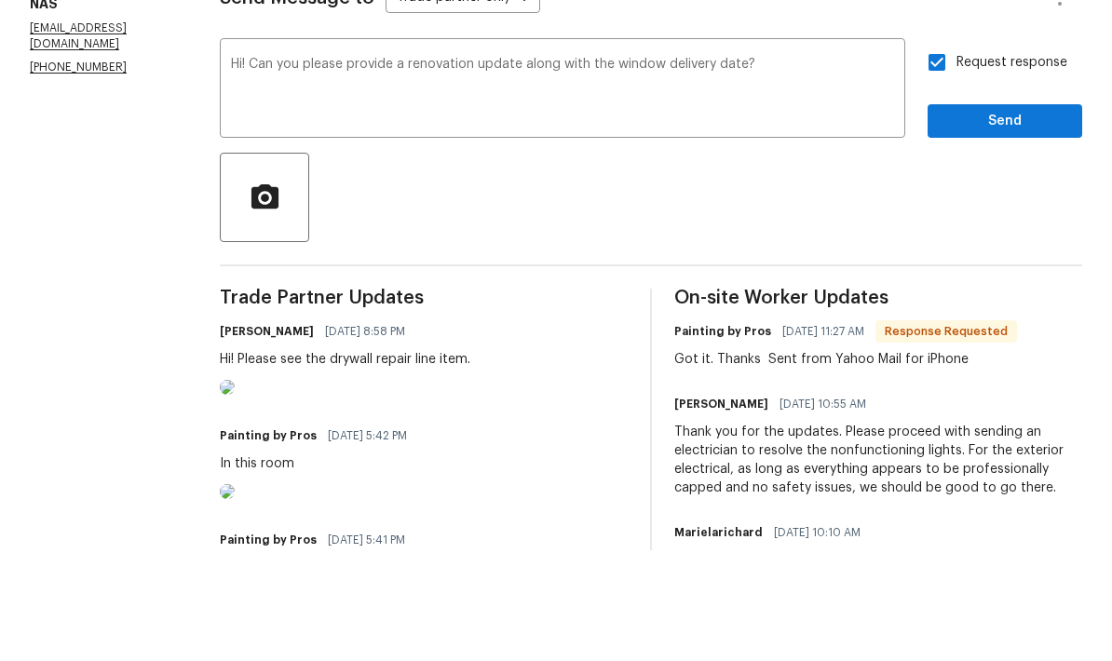
scroll to position [74, 0]
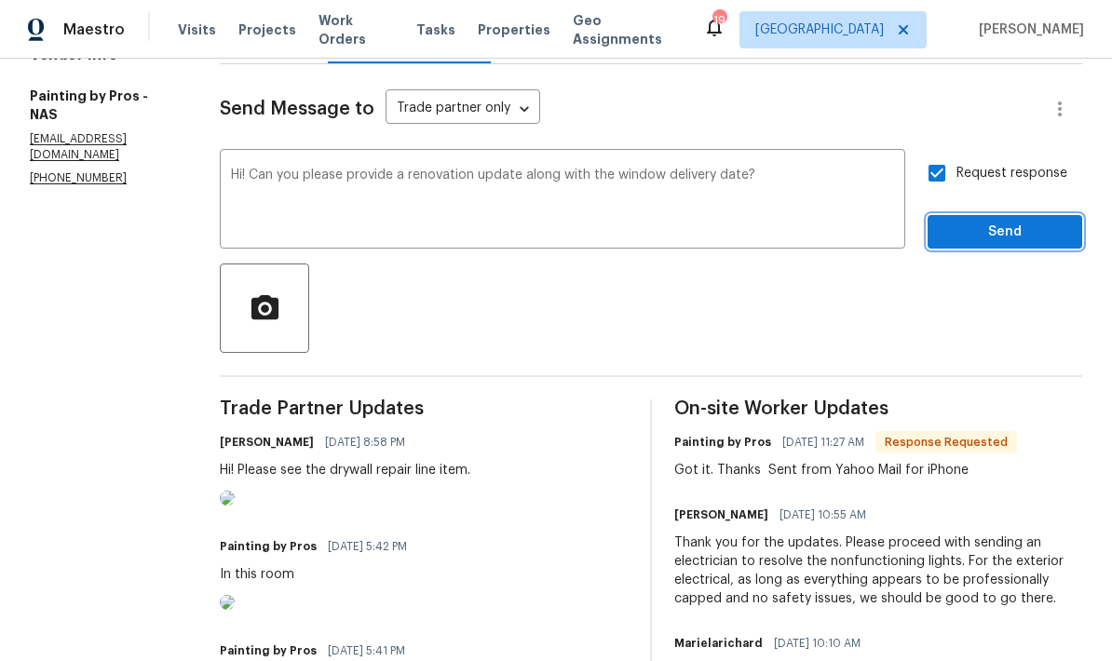
click at [954, 221] on span "Send" at bounding box center [1004, 232] width 125 height 23
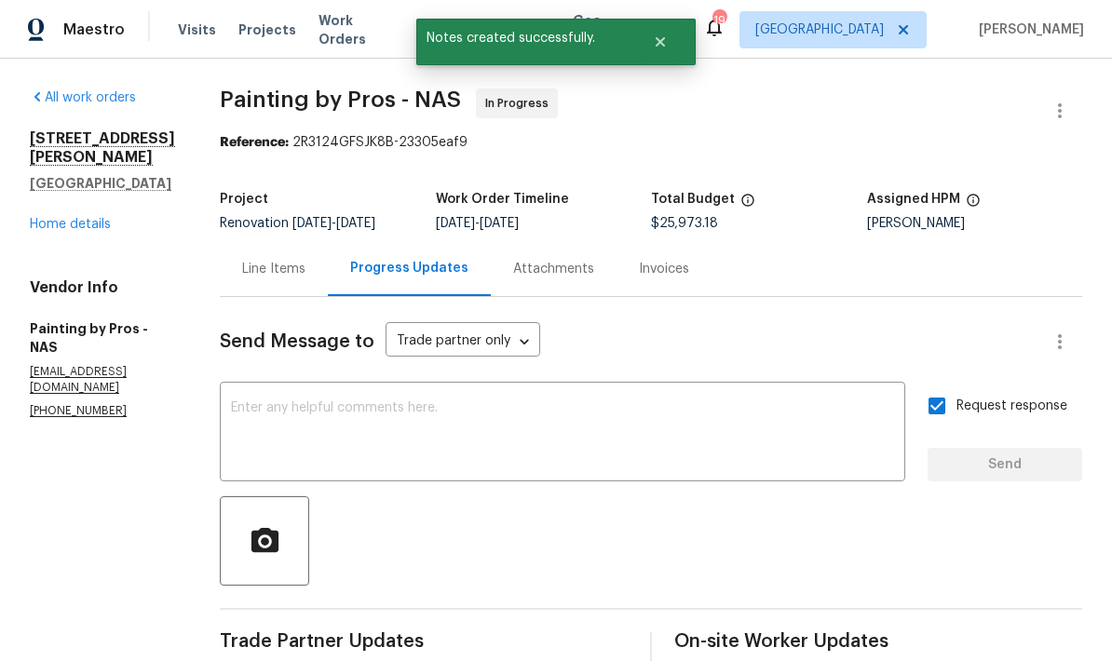
scroll to position [0, 0]
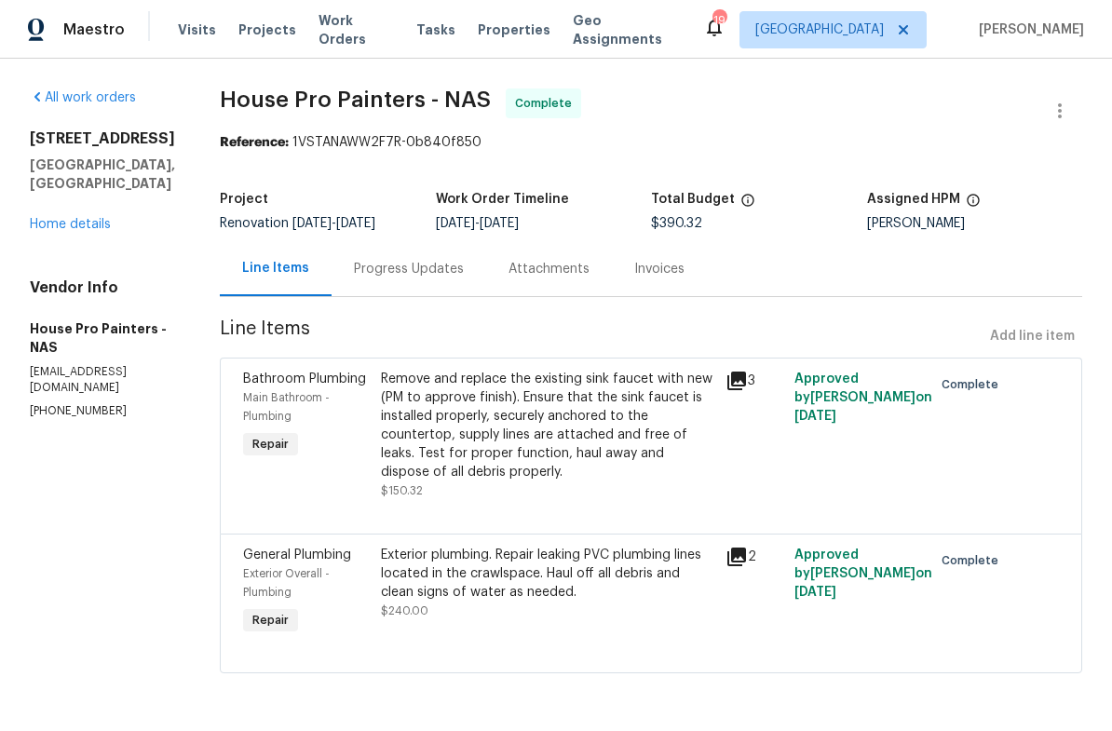
click at [419, 247] on div "Progress Updates" at bounding box center [409, 268] width 155 height 55
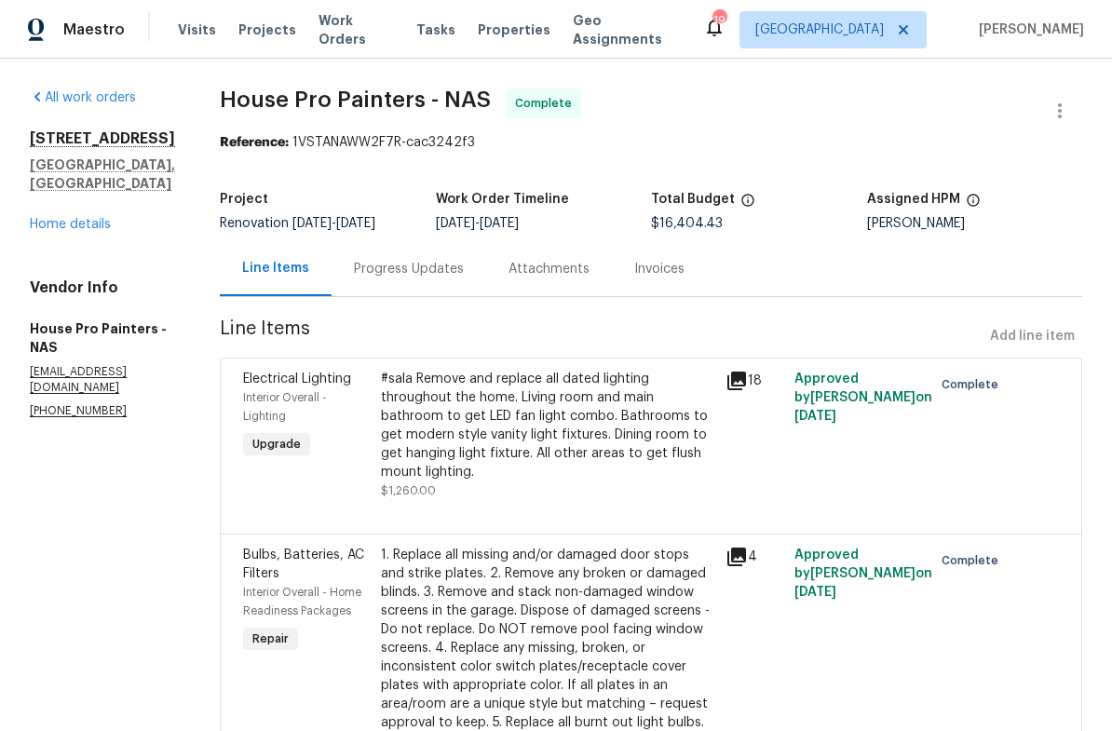
click at [428, 260] on div "Progress Updates" at bounding box center [409, 269] width 110 height 19
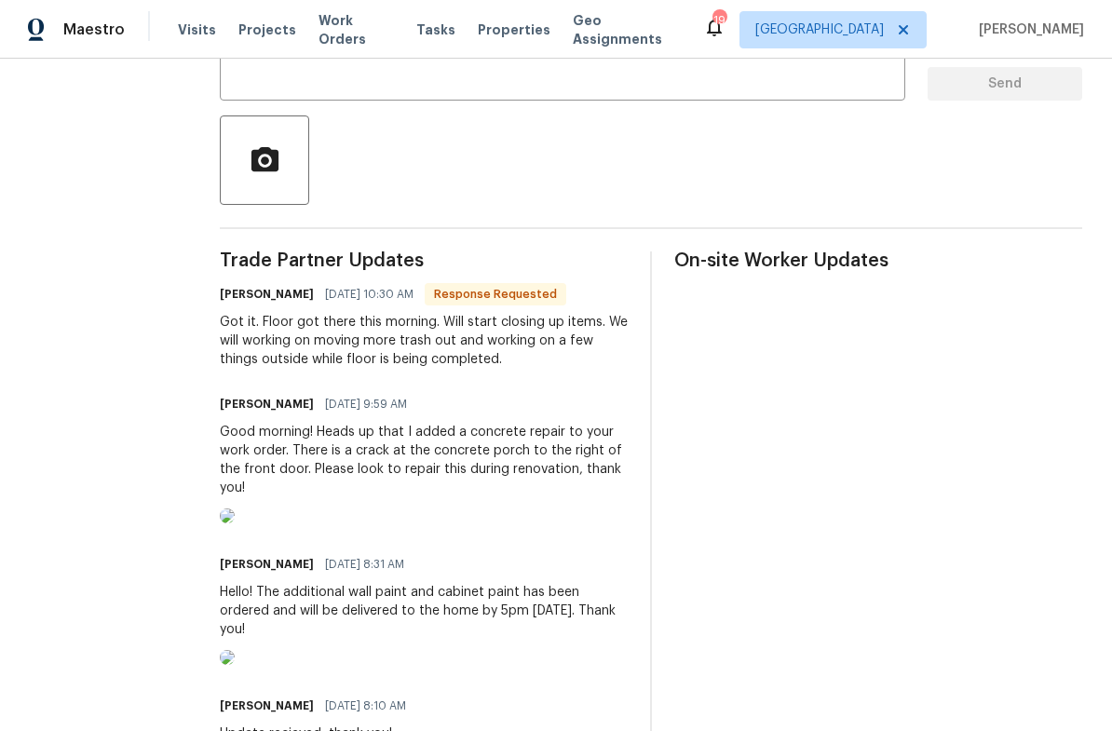
scroll to position [387, 0]
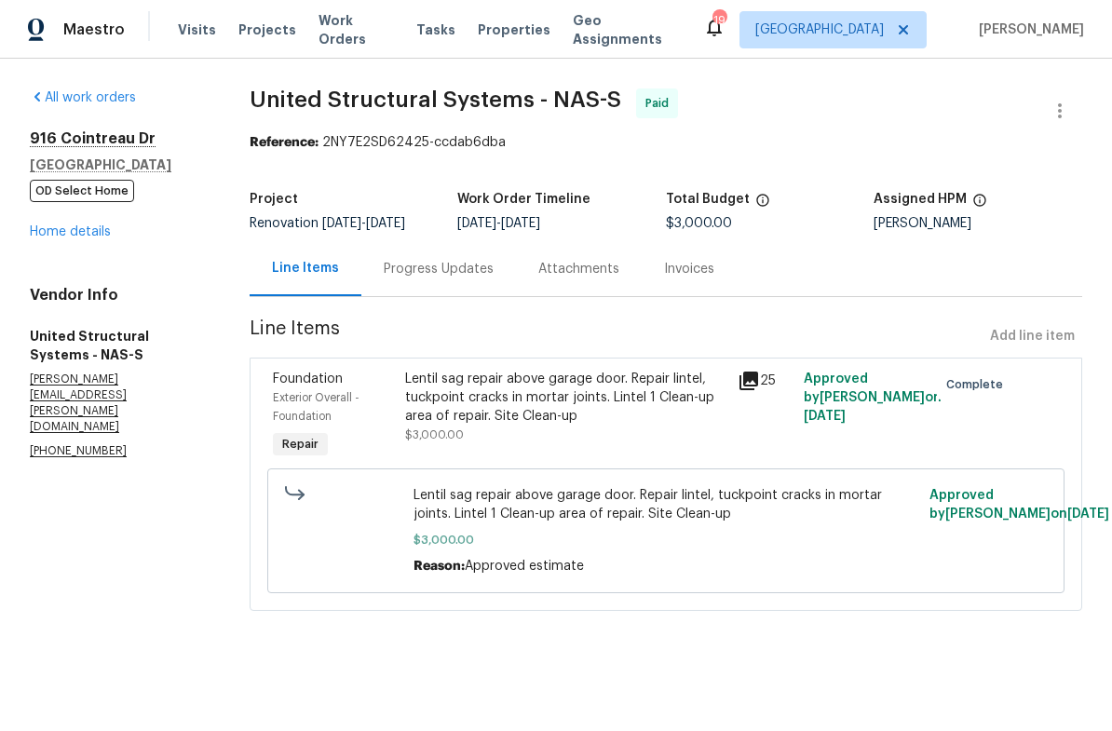
click at [47, 237] on link "Home details" at bounding box center [70, 231] width 81 height 13
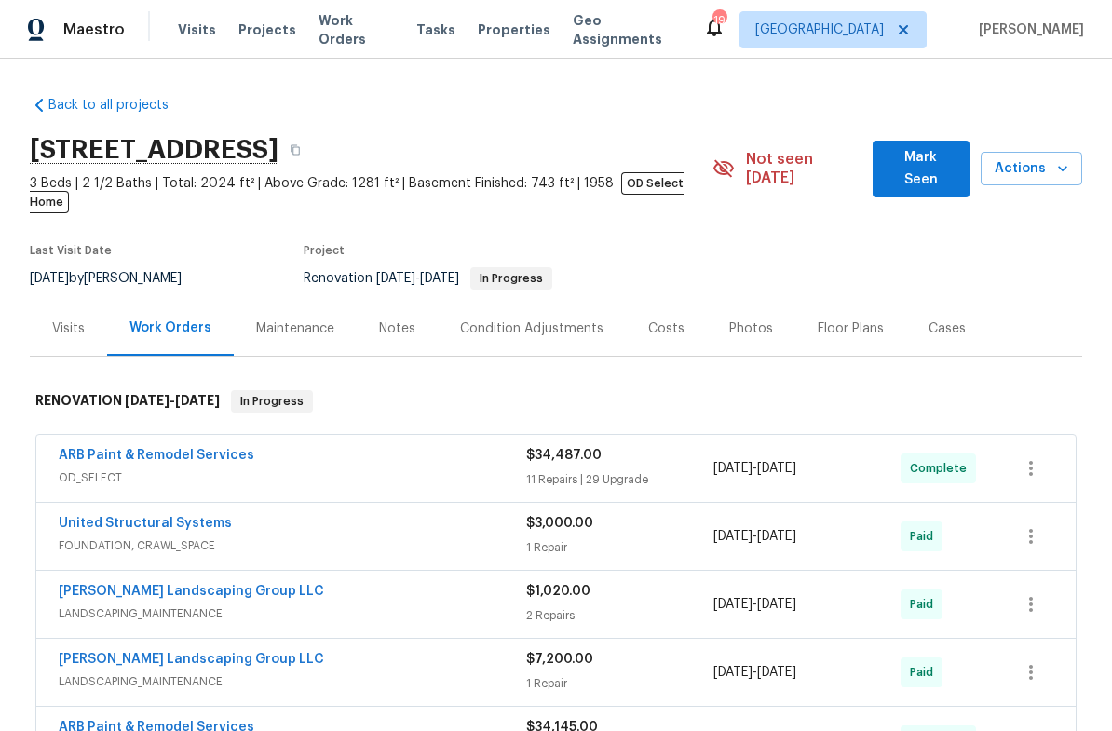
click at [743, 319] on div "Photos" at bounding box center [751, 328] width 44 height 19
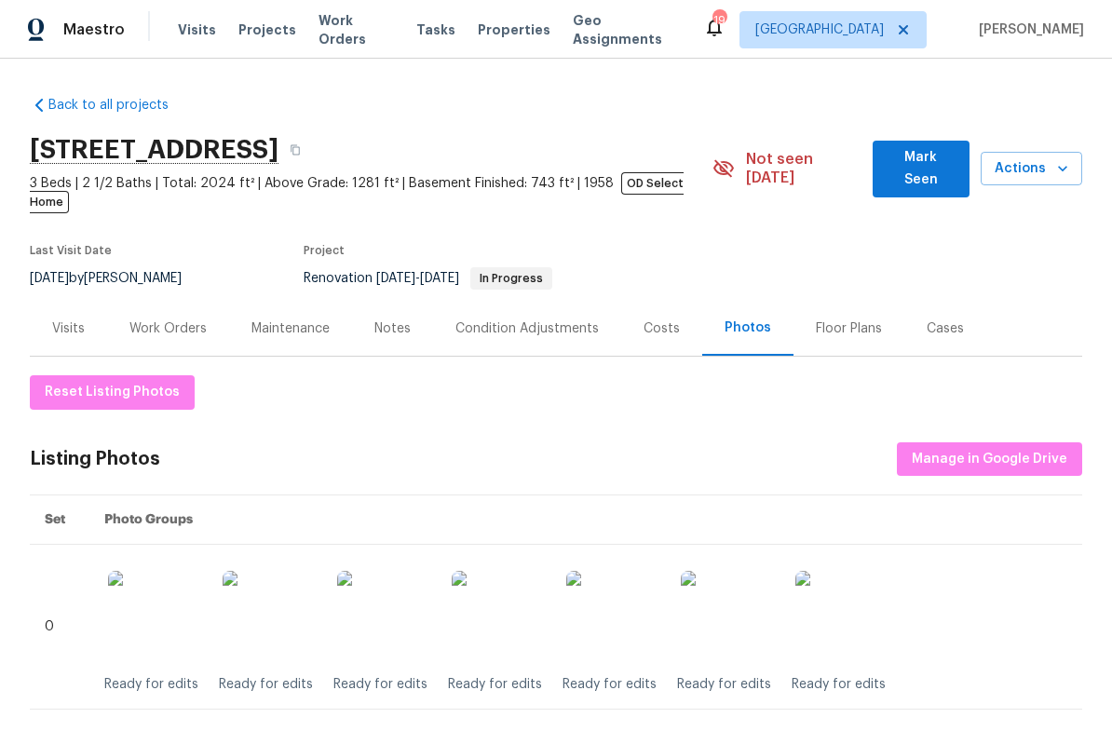
click at [514, 599] on img at bounding box center [498, 617] width 93 height 93
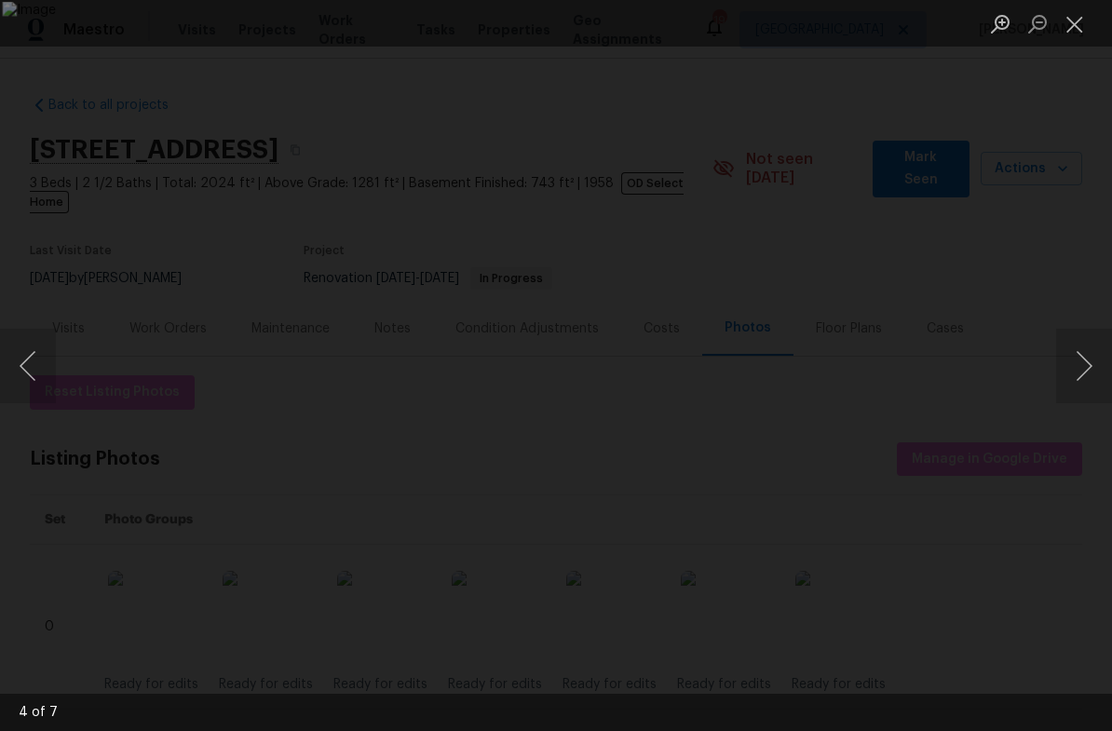
click at [1058, 382] on button "Next image" at bounding box center [1084, 366] width 56 height 74
click at [1075, 20] on button "Close lightbox" at bounding box center [1074, 23] width 37 height 33
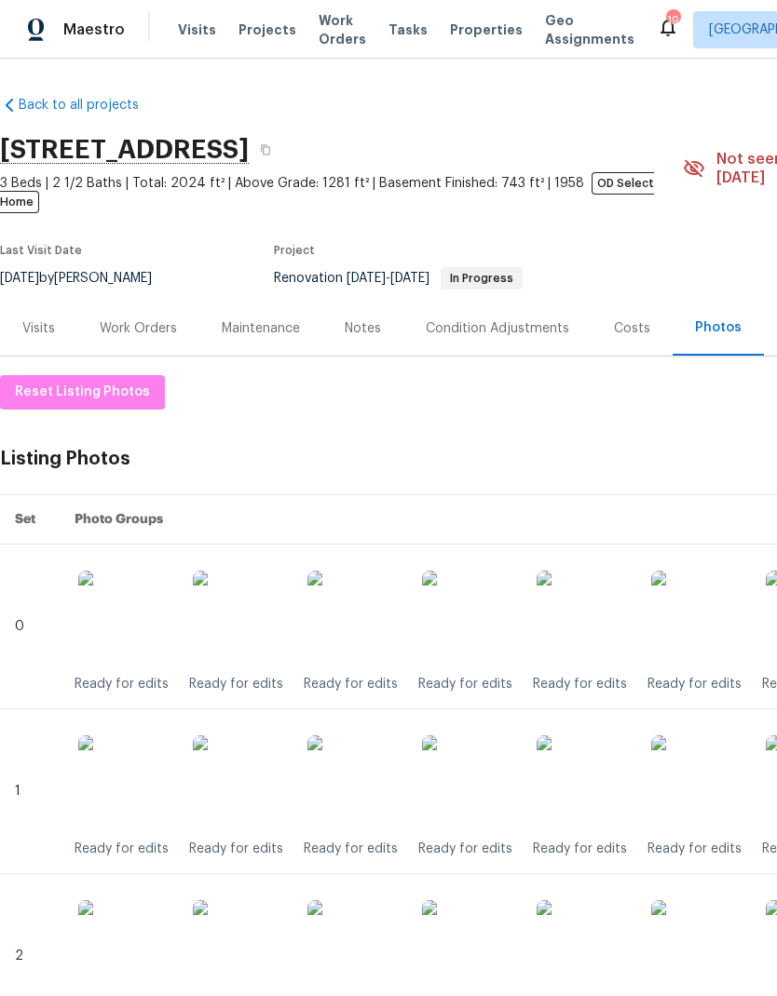
click at [154, 301] on div "Work Orders" at bounding box center [138, 328] width 122 height 55
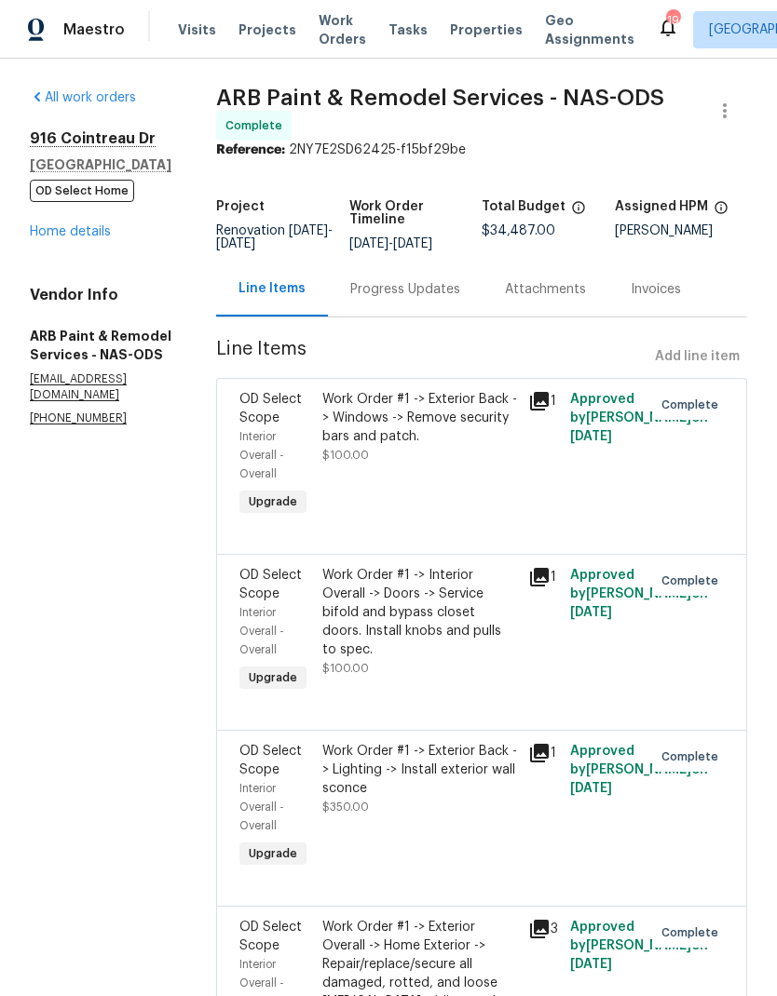
click at [86, 238] on link "Home details" at bounding box center [70, 231] width 81 height 13
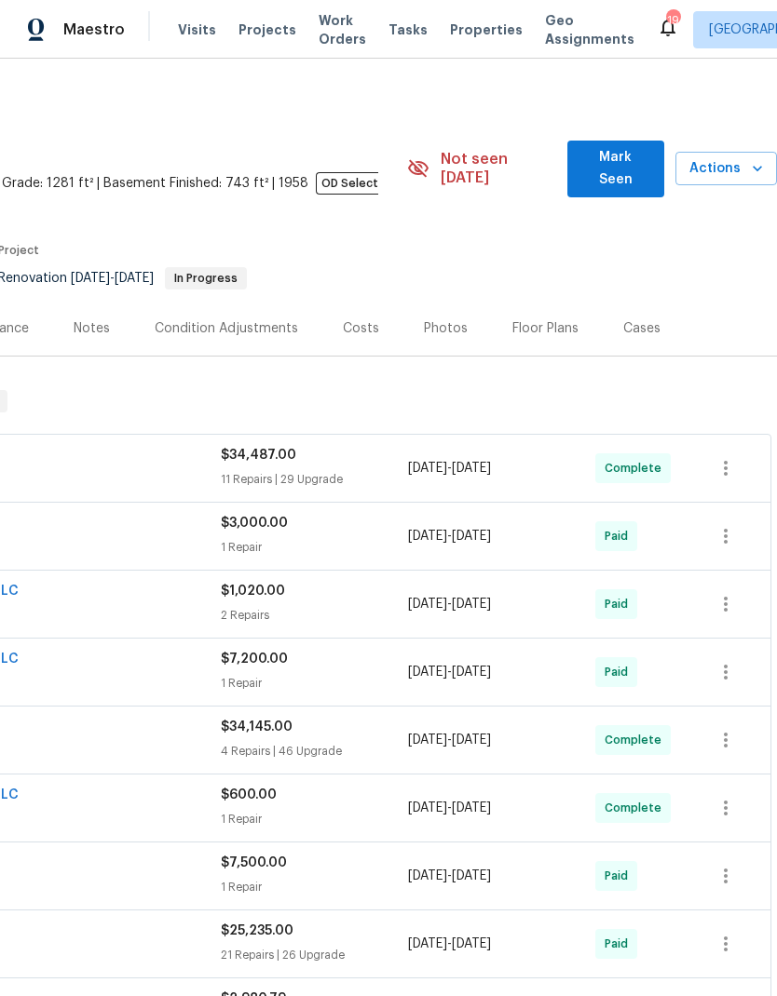
scroll to position [0, 276]
click at [584, 149] on button "Mark Seen" at bounding box center [615, 169] width 97 height 57
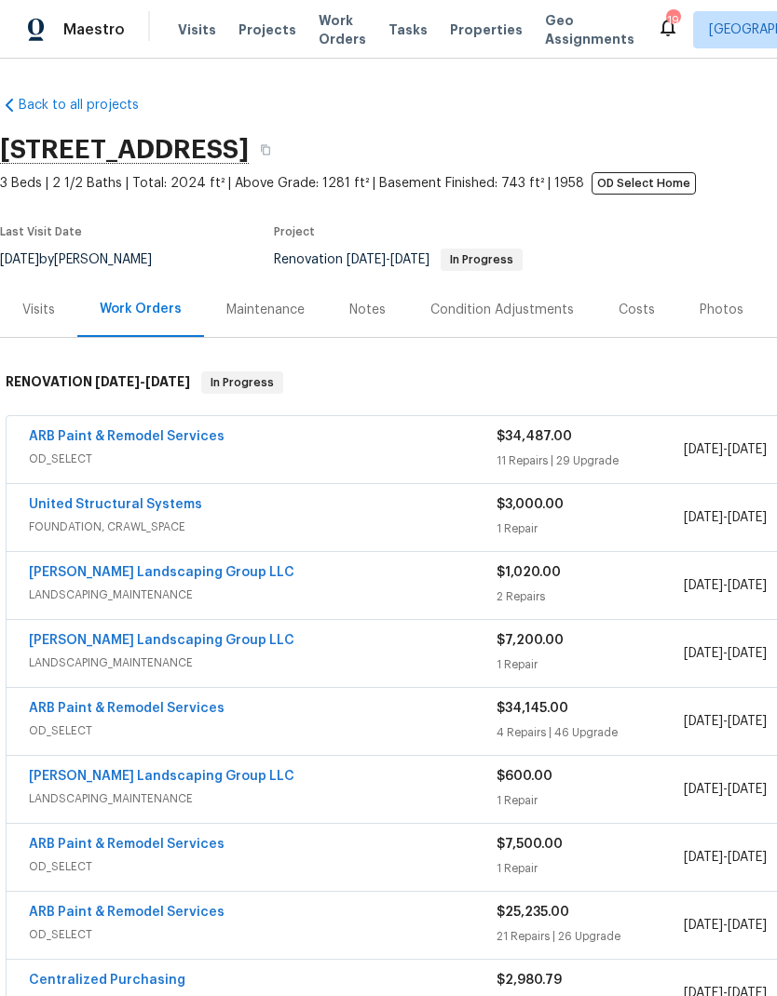
scroll to position [0, 0]
click at [191, 23] on span "Visits" at bounding box center [197, 29] width 38 height 19
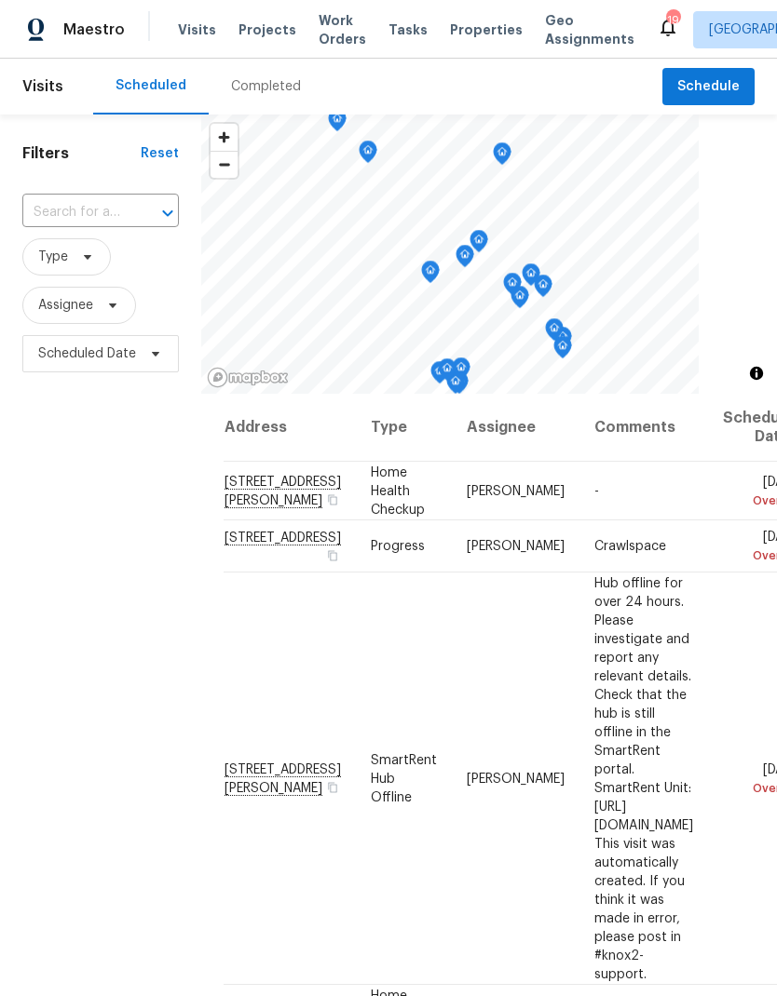
click at [142, 221] on div at bounding box center [154, 213] width 48 height 26
type input "916 c"
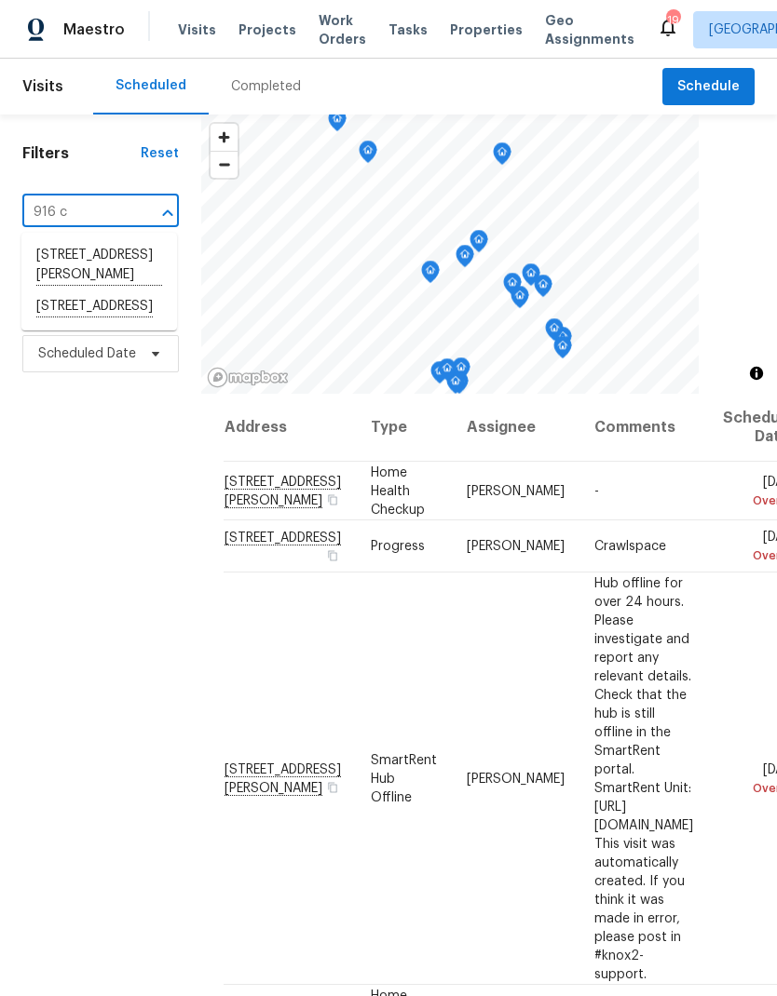
click at [112, 323] on li "916 Cointreau Dr, Hermitage, TN 37076" at bounding box center [99, 307] width 156 height 32
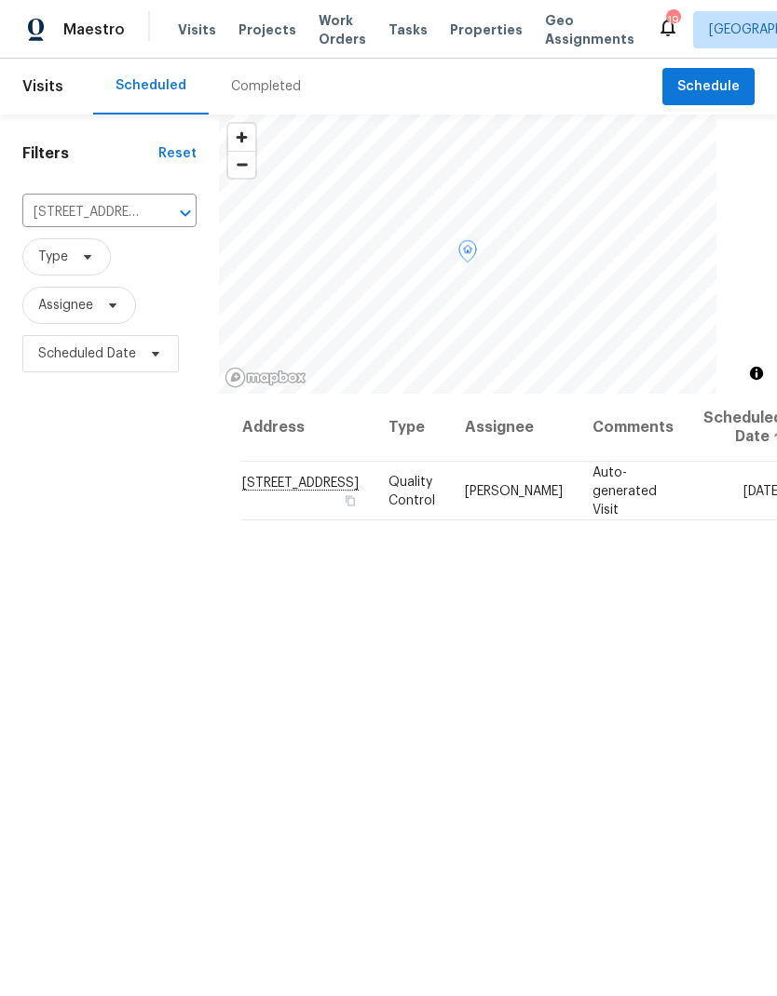
click at [0, 0] on icon at bounding box center [0, 0] width 0 height 0
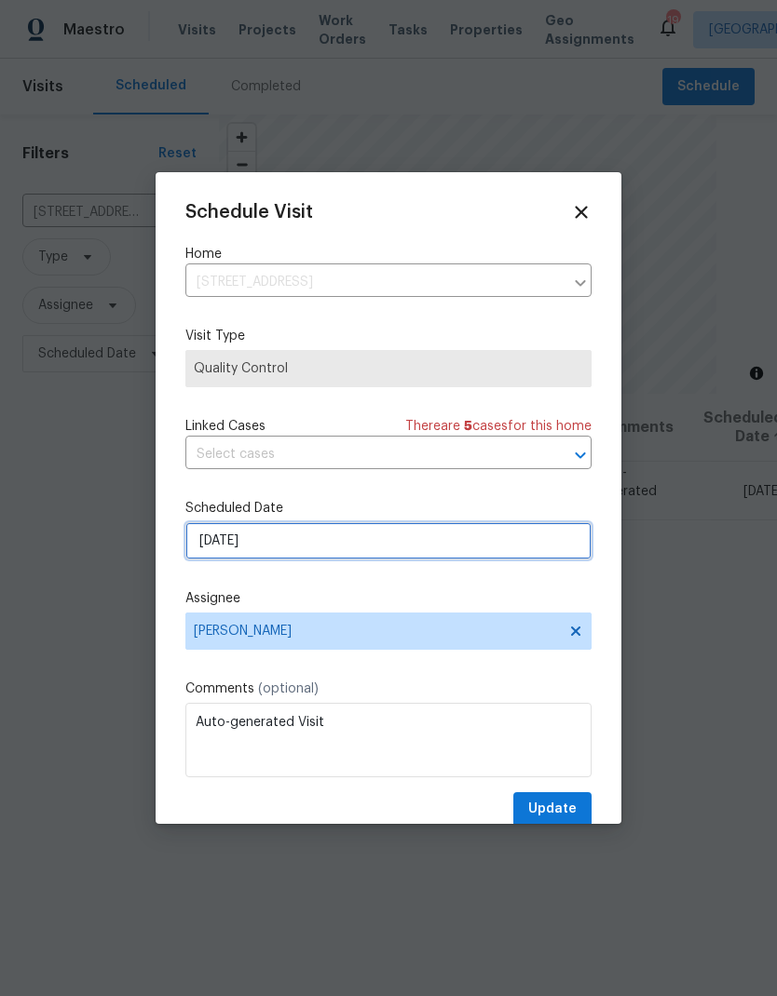
click at [366, 551] on input "10/13/2025" at bounding box center [388, 540] width 406 height 37
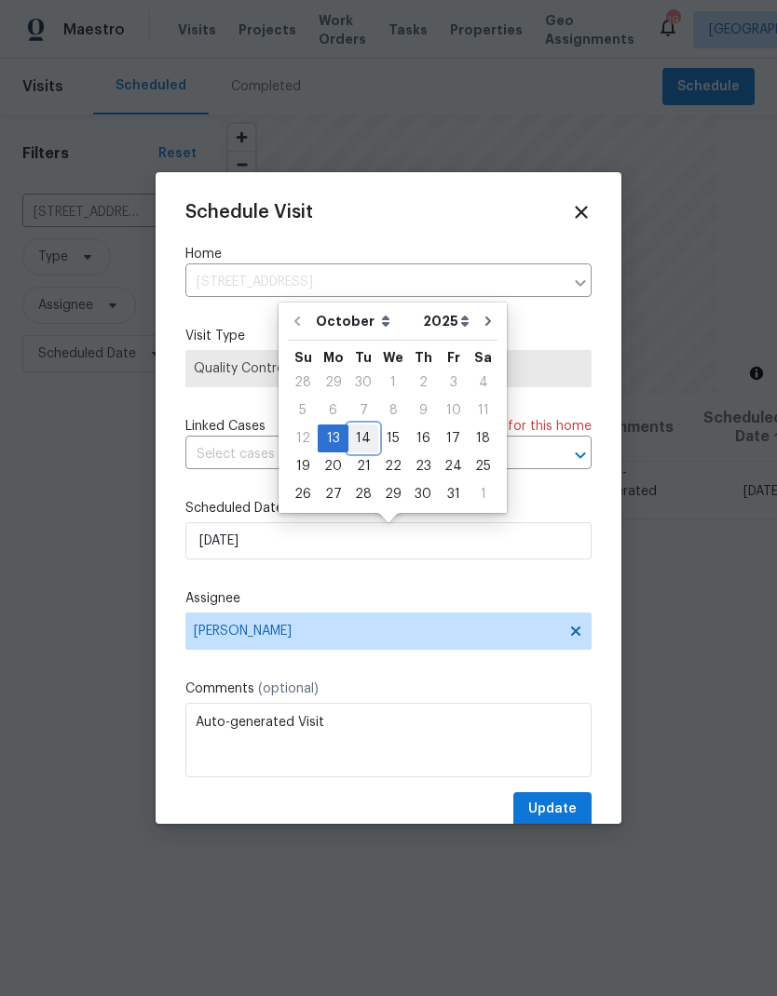
click at [359, 437] on div "14" at bounding box center [363, 439] width 30 height 26
type input "10/14/2025"
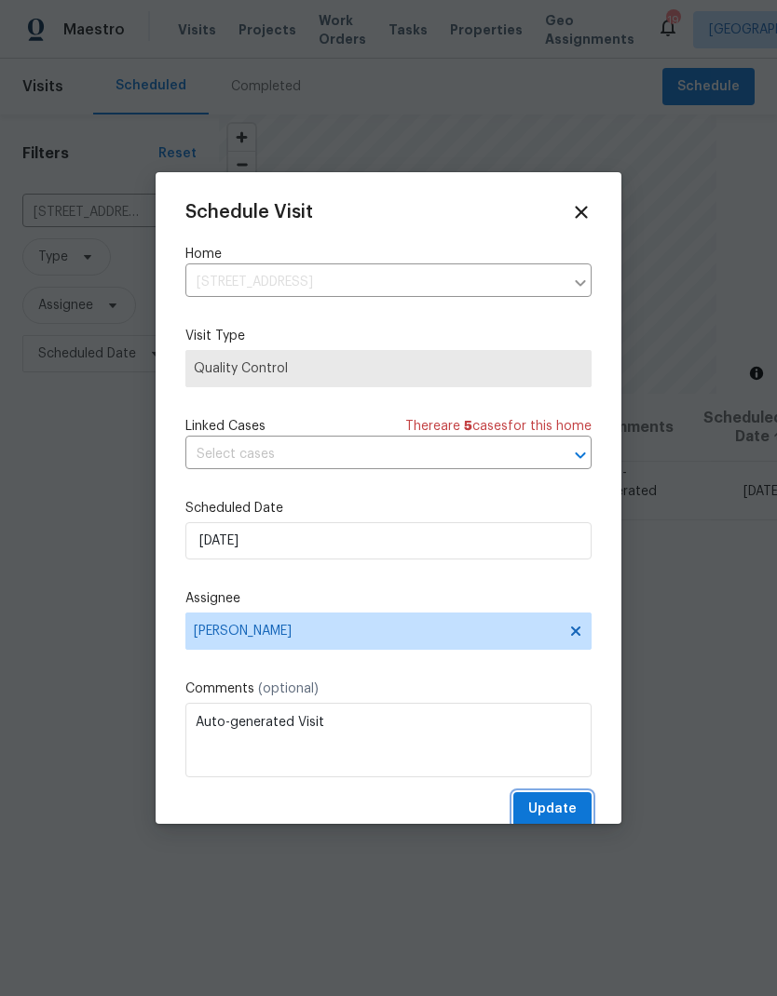
click at [537, 807] on span "Update" at bounding box center [552, 809] width 48 height 23
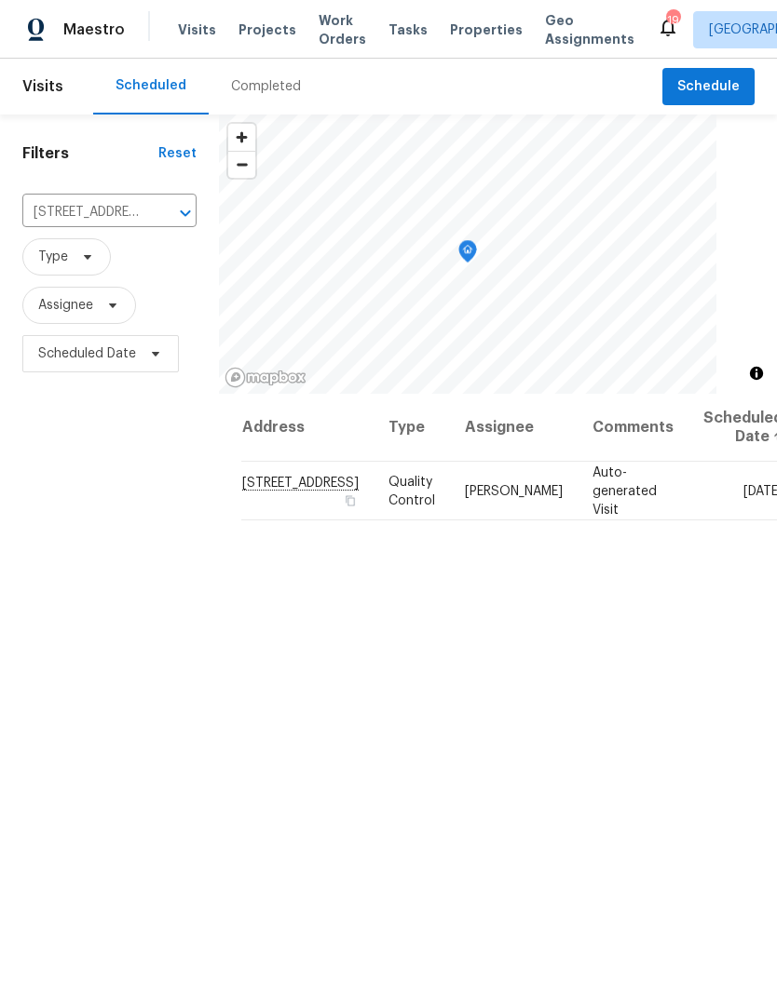
click at [318, 40] on span "Work Orders" at bounding box center [341, 29] width 47 height 37
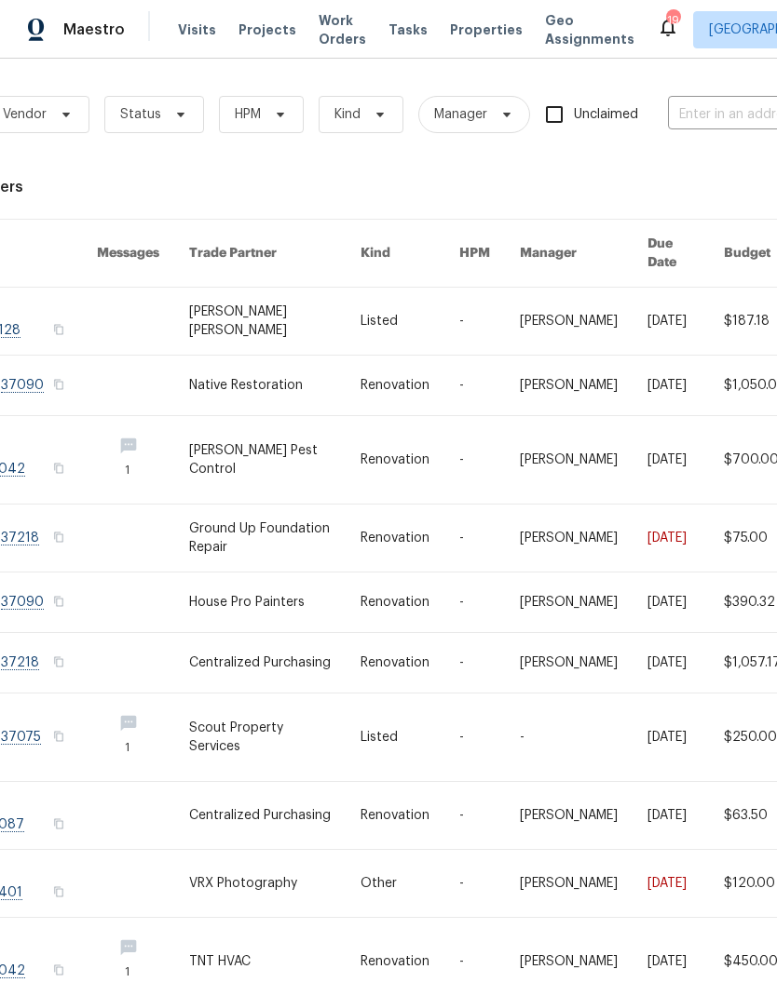
scroll to position [0, 121]
click at [289, 119] on span "HPM" at bounding box center [259, 114] width 85 height 37
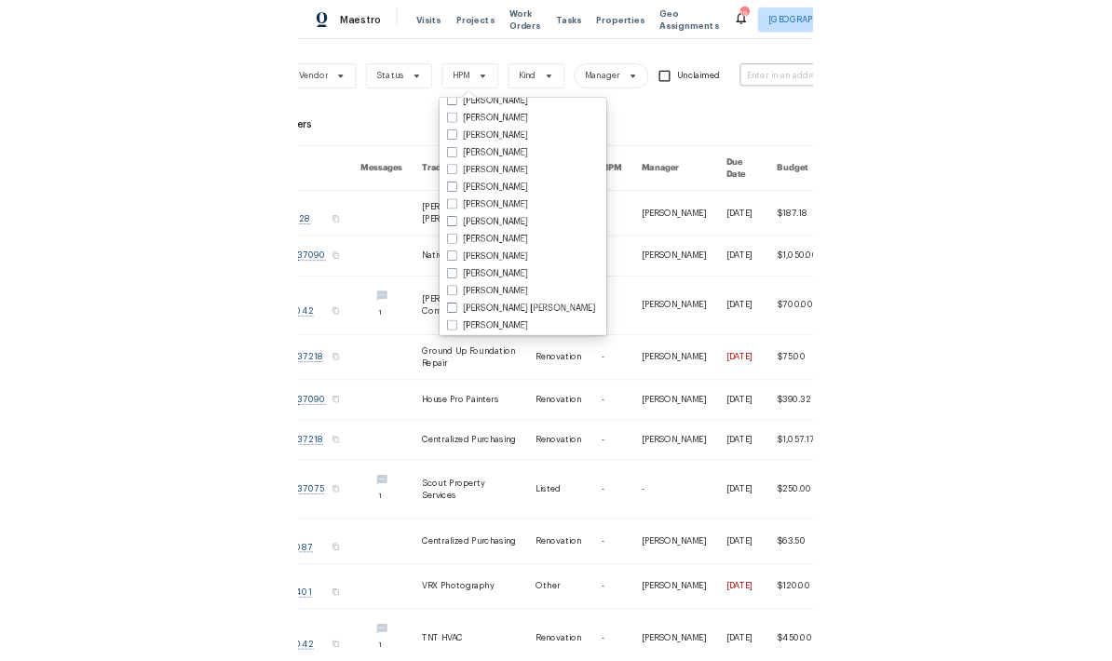
scroll to position [228, 0]
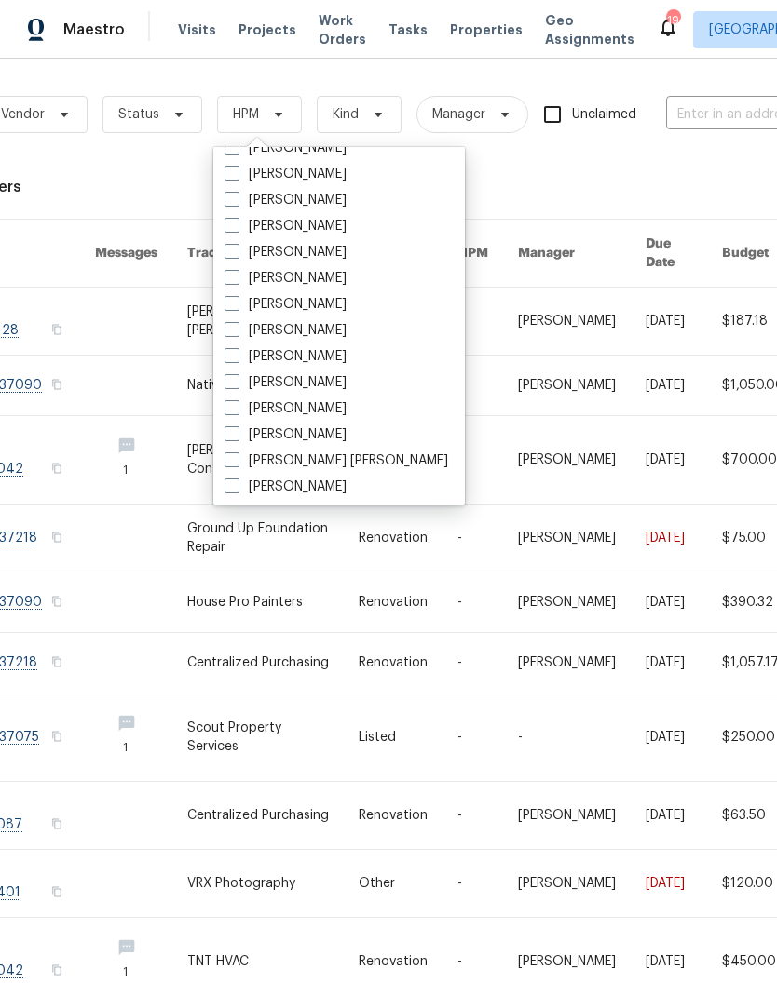
click at [289, 303] on label "[PERSON_NAME]" at bounding box center [285, 304] width 122 height 19
click at [237, 303] on input "[PERSON_NAME]" at bounding box center [230, 301] width 12 height 12
checkbox input "true"
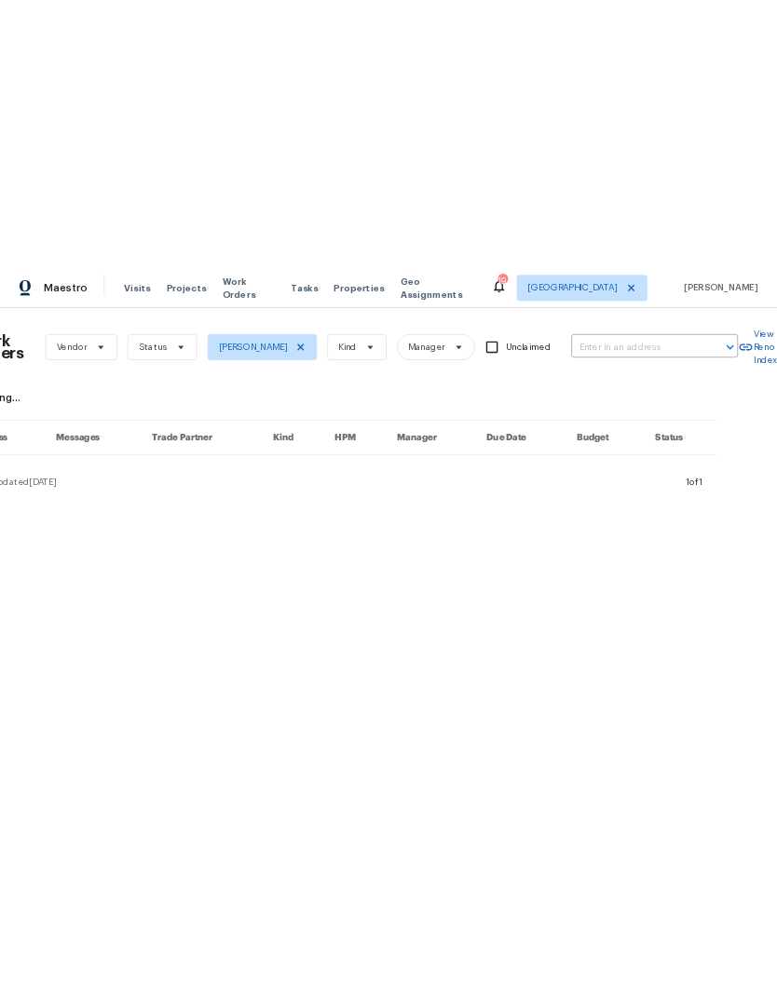
scroll to position [0, 37]
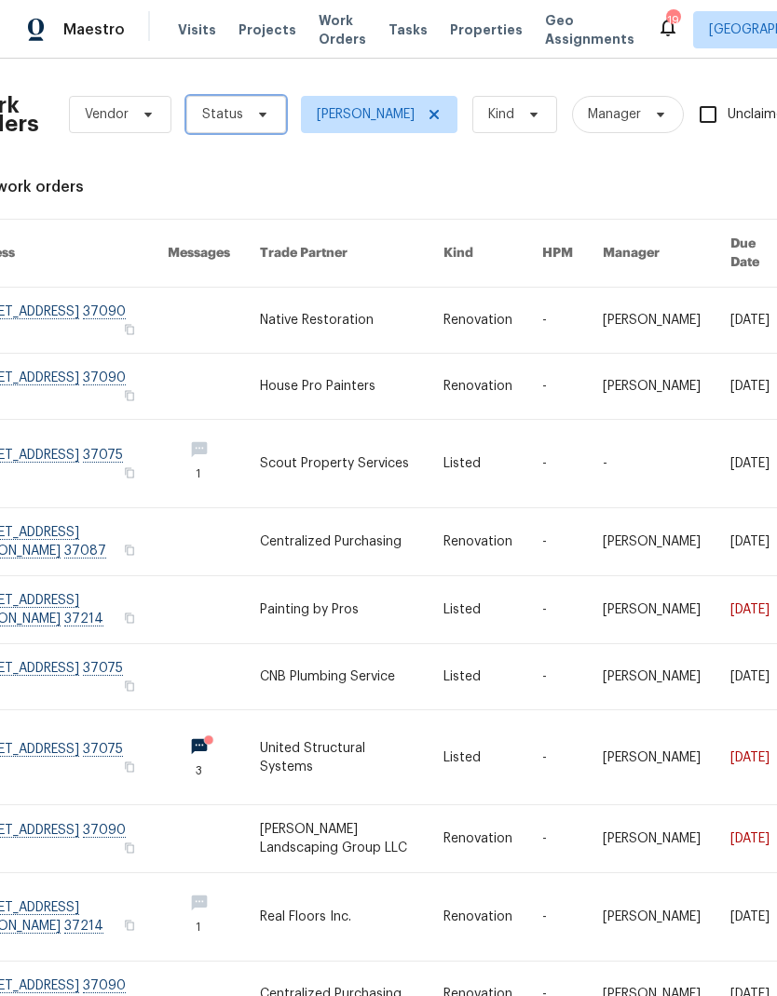
click at [261, 96] on span "Status" at bounding box center [236, 114] width 100 height 37
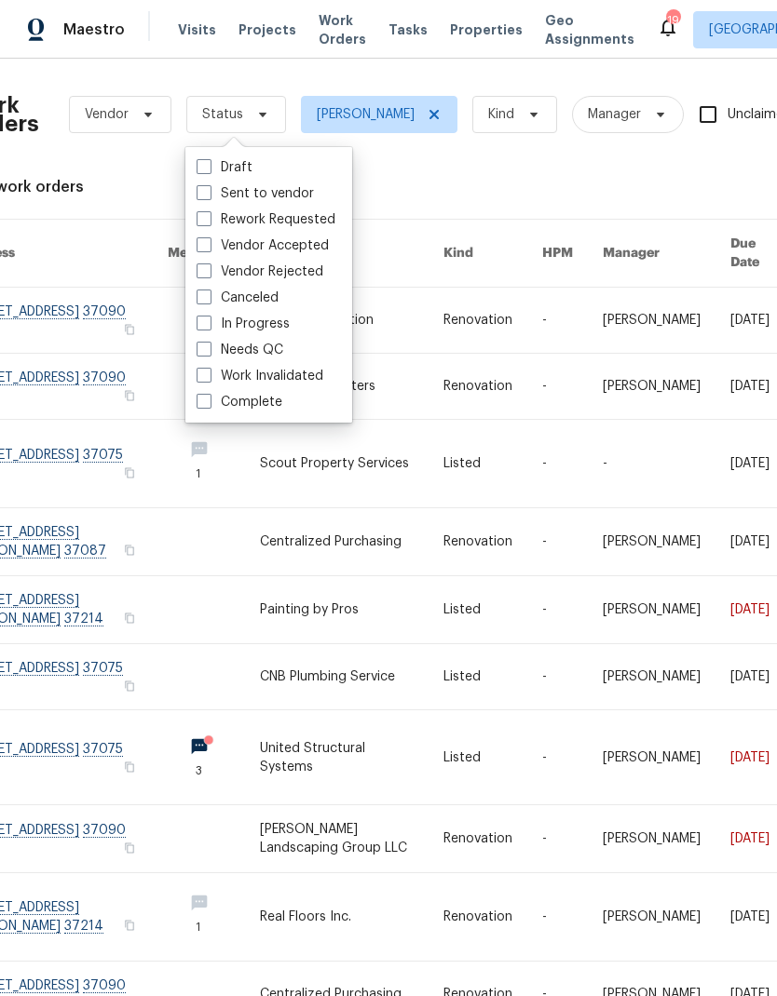
click at [255, 343] on label "Needs QC" at bounding box center [239, 350] width 87 height 19
click at [209, 343] on input "Needs QC" at bounding box center [202, 347] width 12 height 12
checkbox input "true"
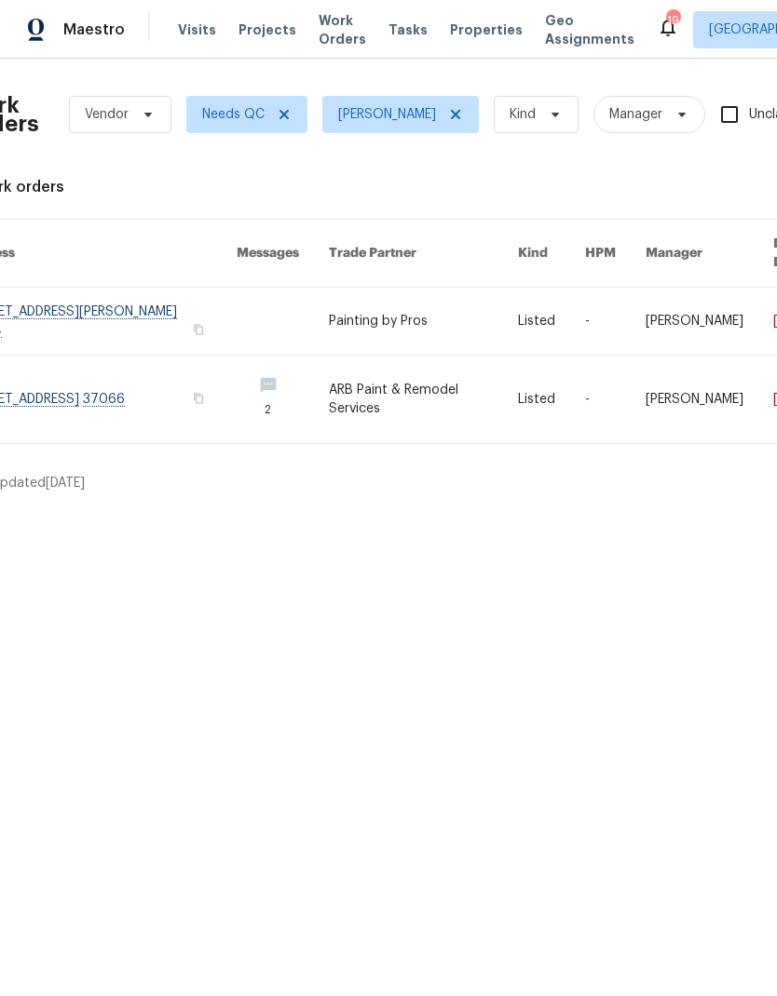
click at [392, 372] on link at bounding box center [423, 400] width 189 height 88
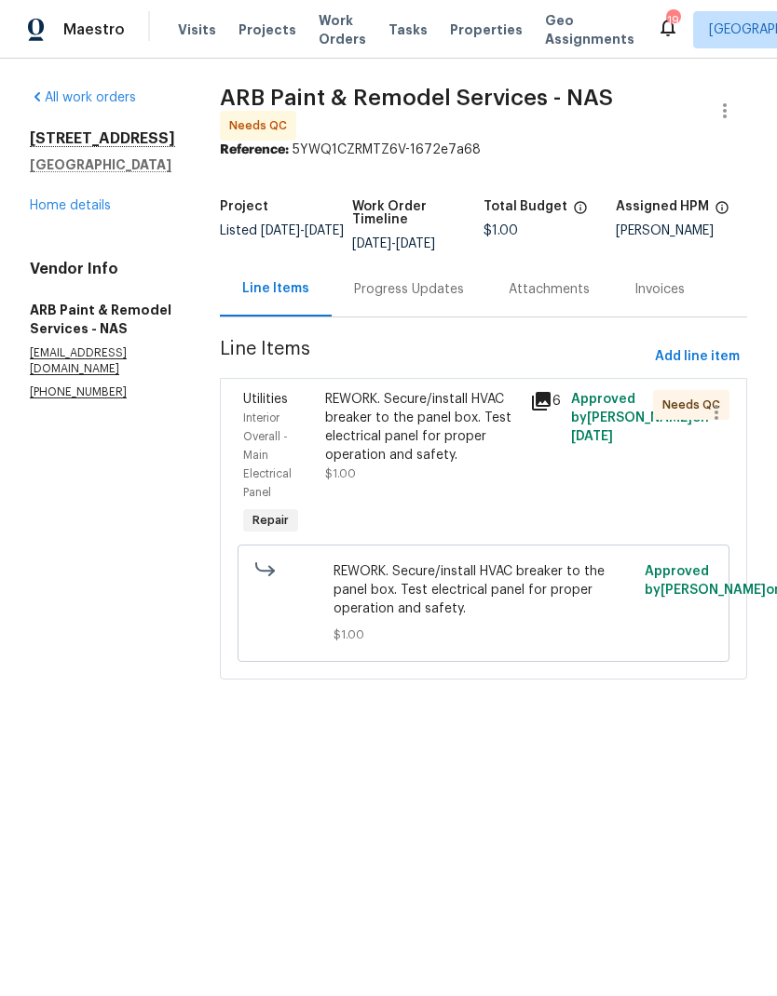
click at [410, 284] on div "Progress Updates" at bounding box center [409, 289] width 110 height 19
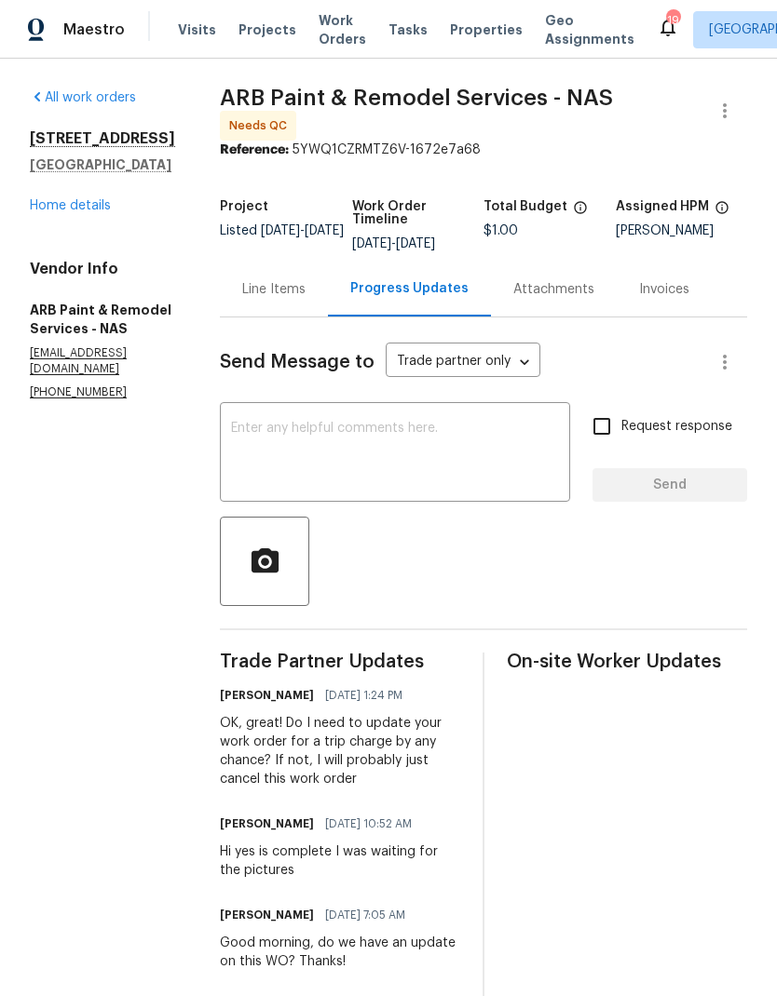
click at [278, 280] on div "Line Items" at bounding box center [273, 289] width 63 height 19
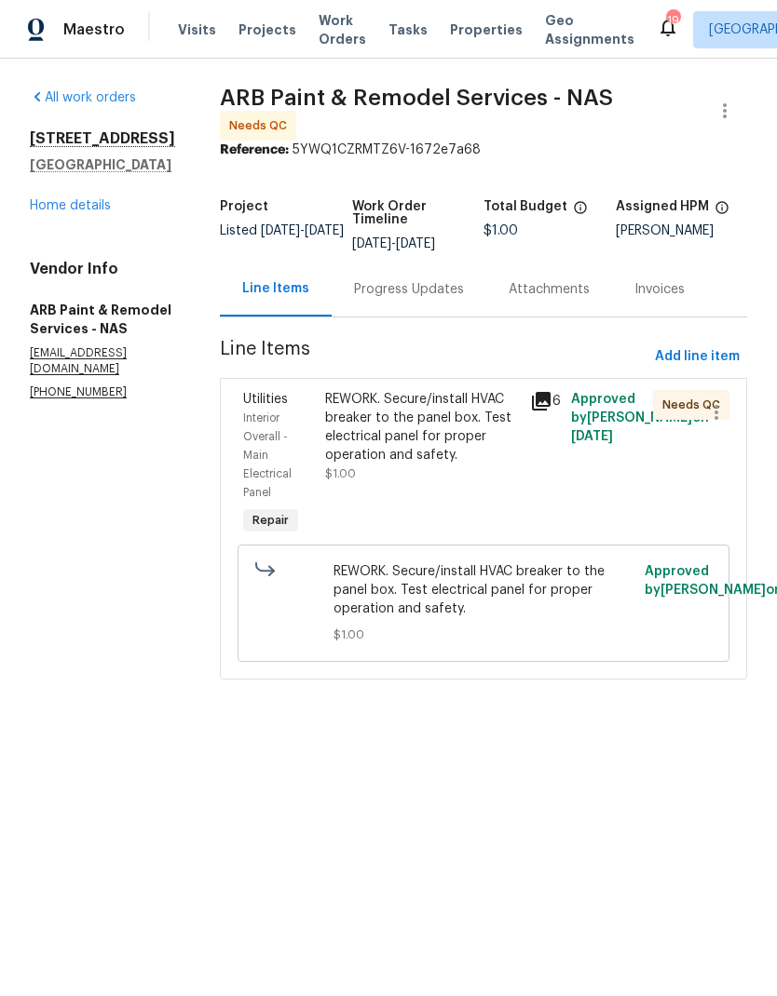
click at [332, 38] on span "Work Orders" at bounding box center [341, 29] width 47 height 37
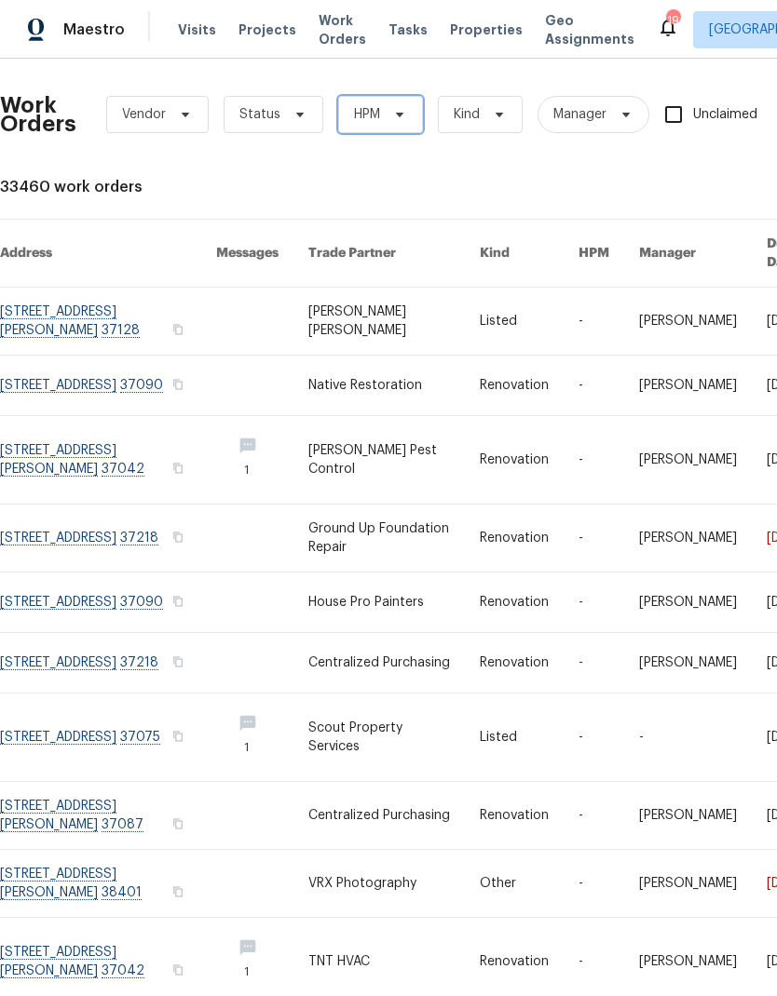
click at [384, 130] on span "HPM" at bounding box center [380, 114] width 85 height 37
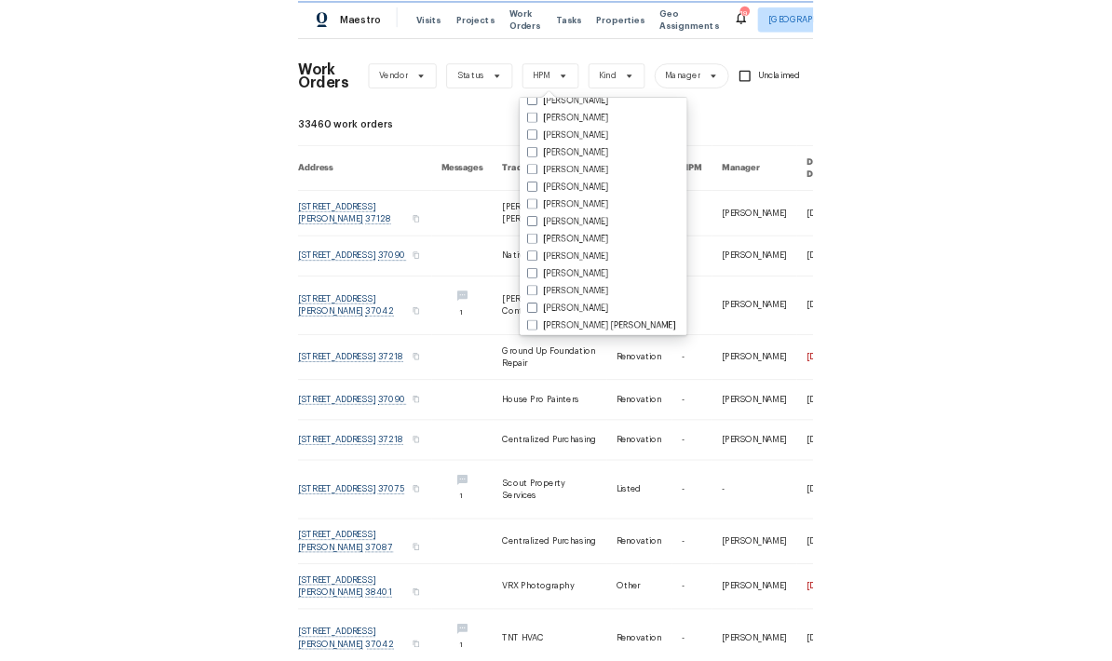
scroll to position [201, 0]
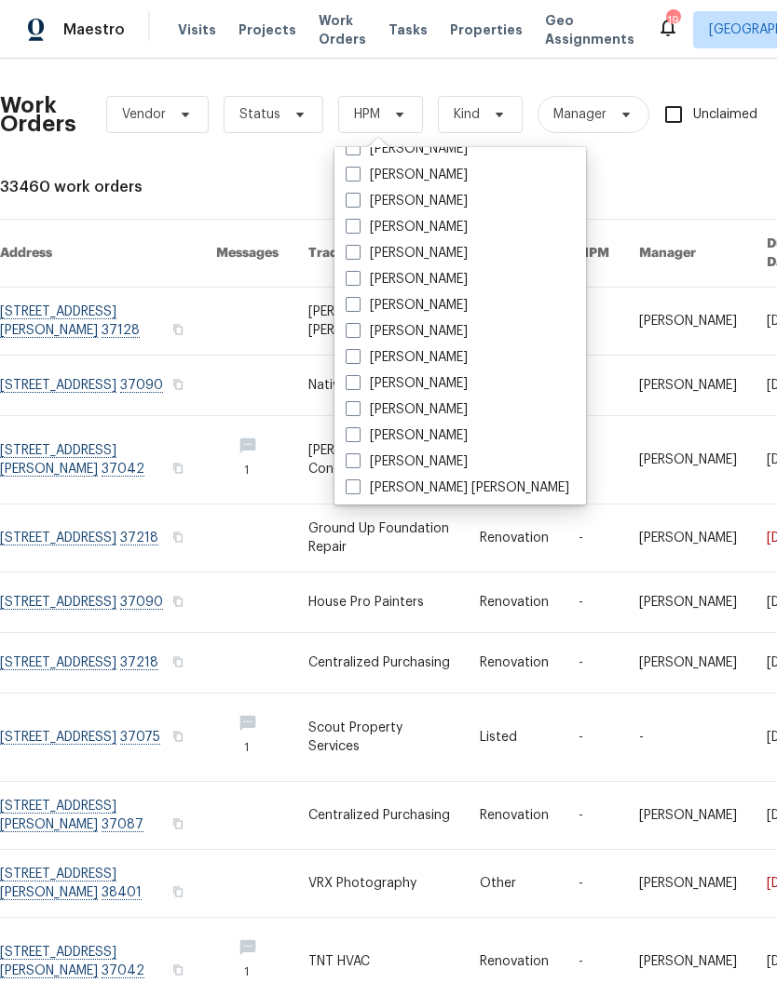
click at [413, 324] on label "[PERSON_NAME]" at bounding box center [406, 331] width 122 height 19
click at [358, 324] on input "[PERSON_NAME]" at bounding box center [351, 328] width 12 height 12
checkbox input "true"
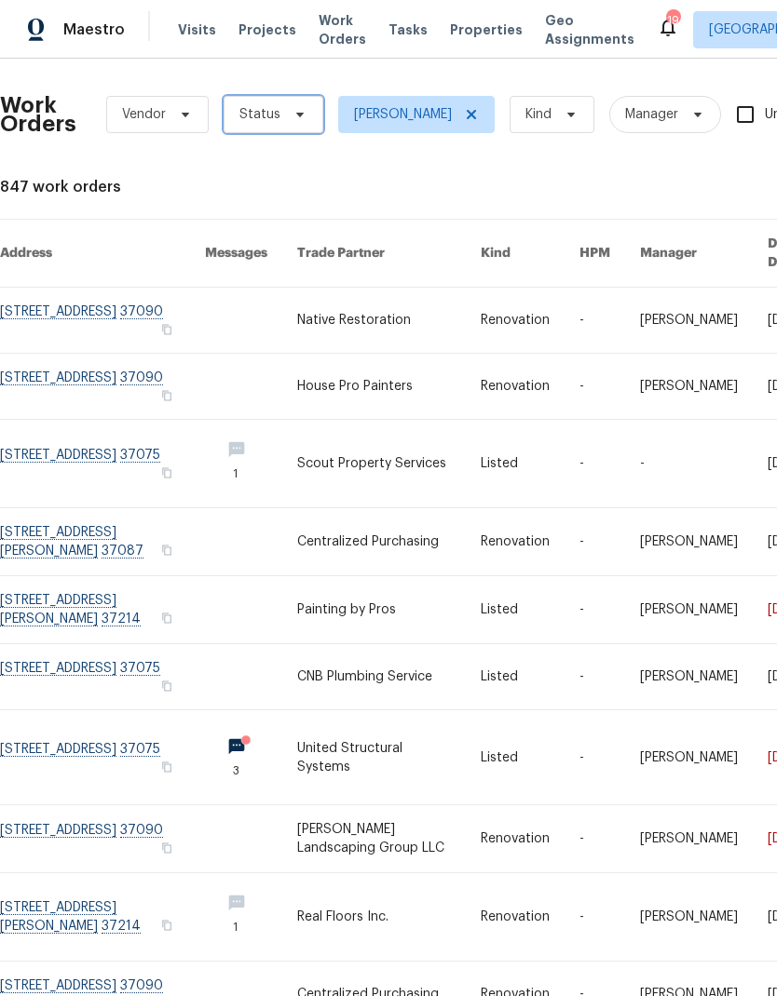
click at [292, 115] on icon at bounding box center [299, 114] width 15 height 15
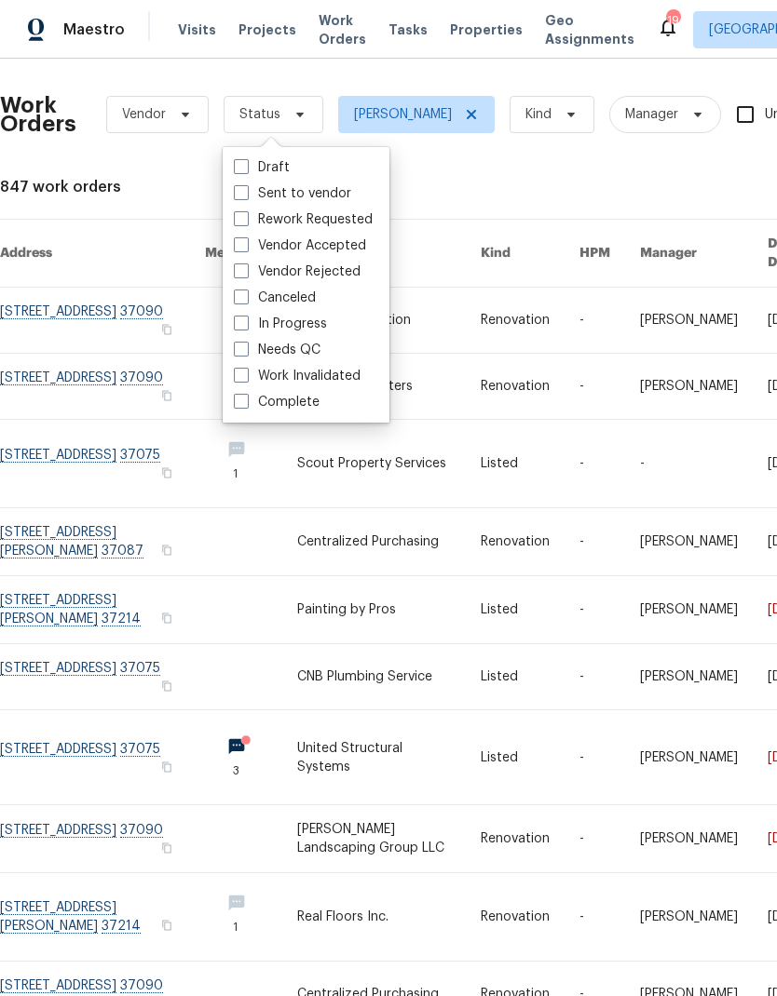
click at [305, 345] on label "Needs QC" at bounding box center [277, 350] width 87 height 19
click at [246, 345] on input "Needs QC" at bounding box center [240, 347] width 12 height 12
checkbox input "true"
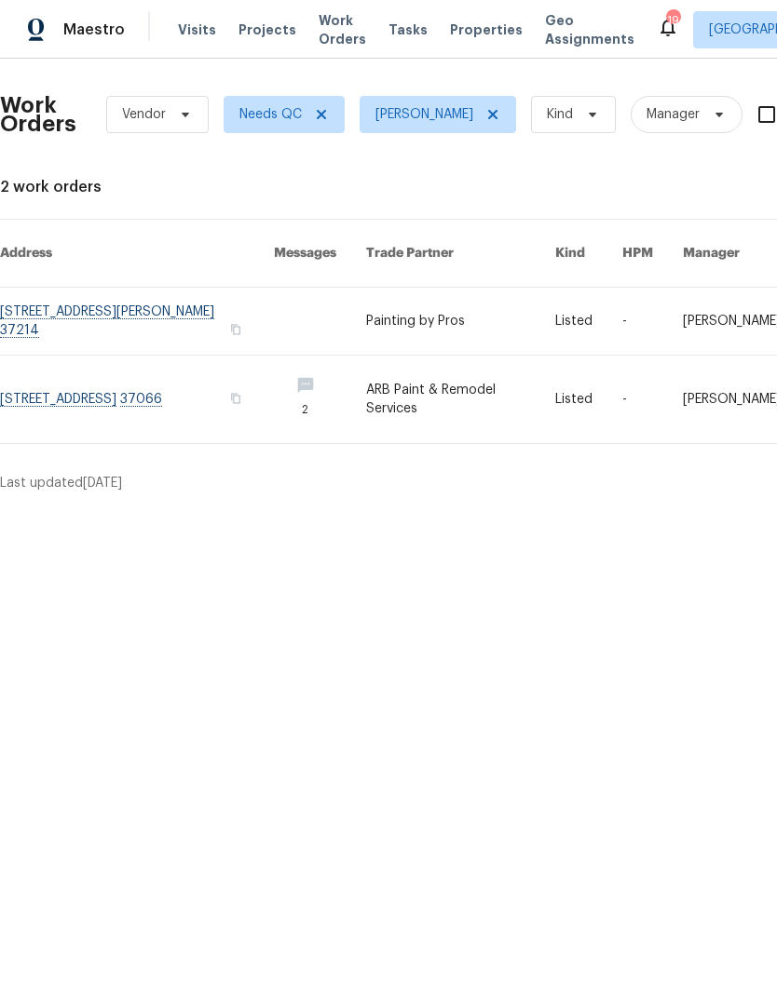
click at [446, 292] on link at bounding box center [460, 321] width 189 height 67
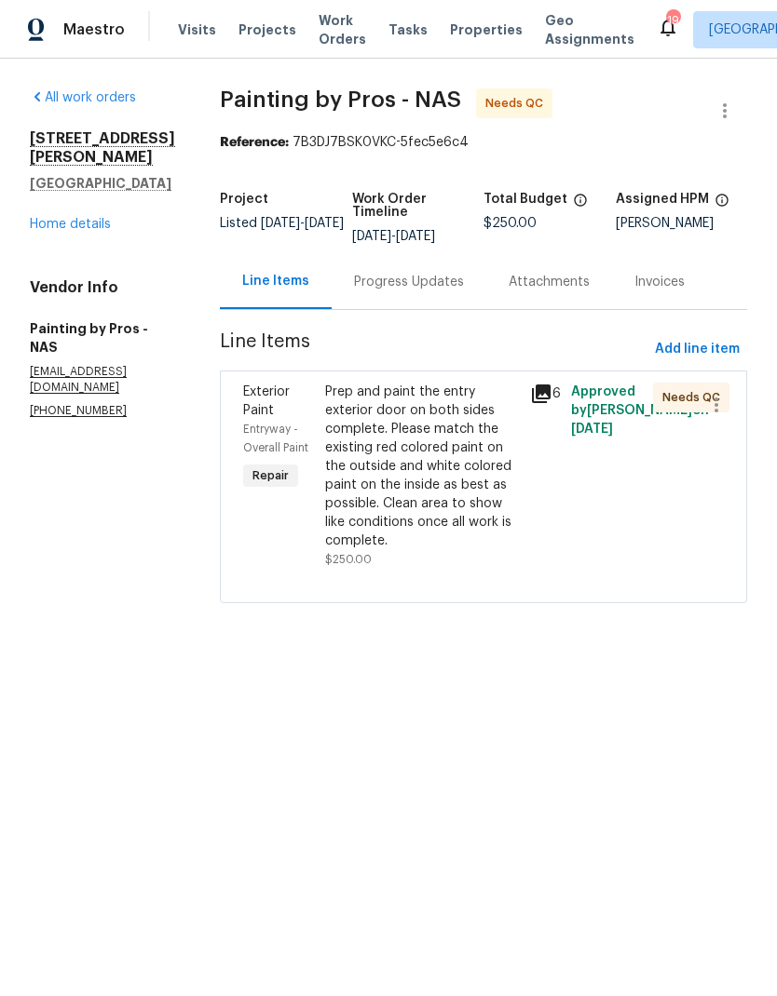
click at [453, 482] on div "Prep and paint the entry exterior door on both sides complete. Please match the…" at bounding box center [422, 467] width 194 height 168
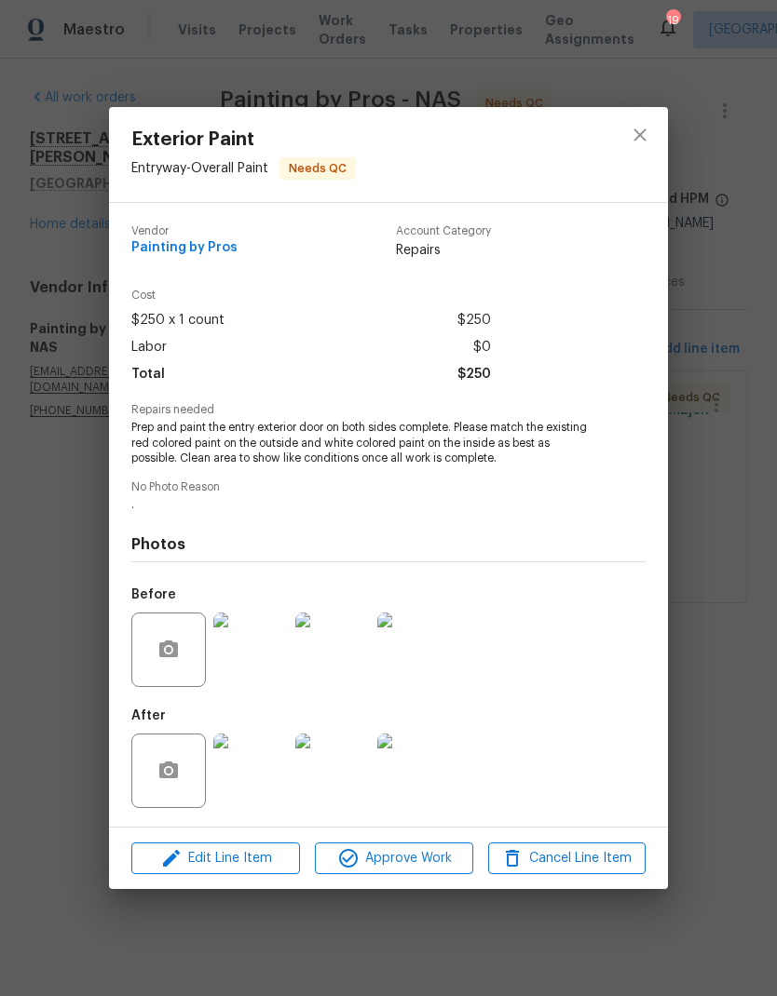
click at [256, 759] on img at bounding box center [250, 771] width 74 height 74
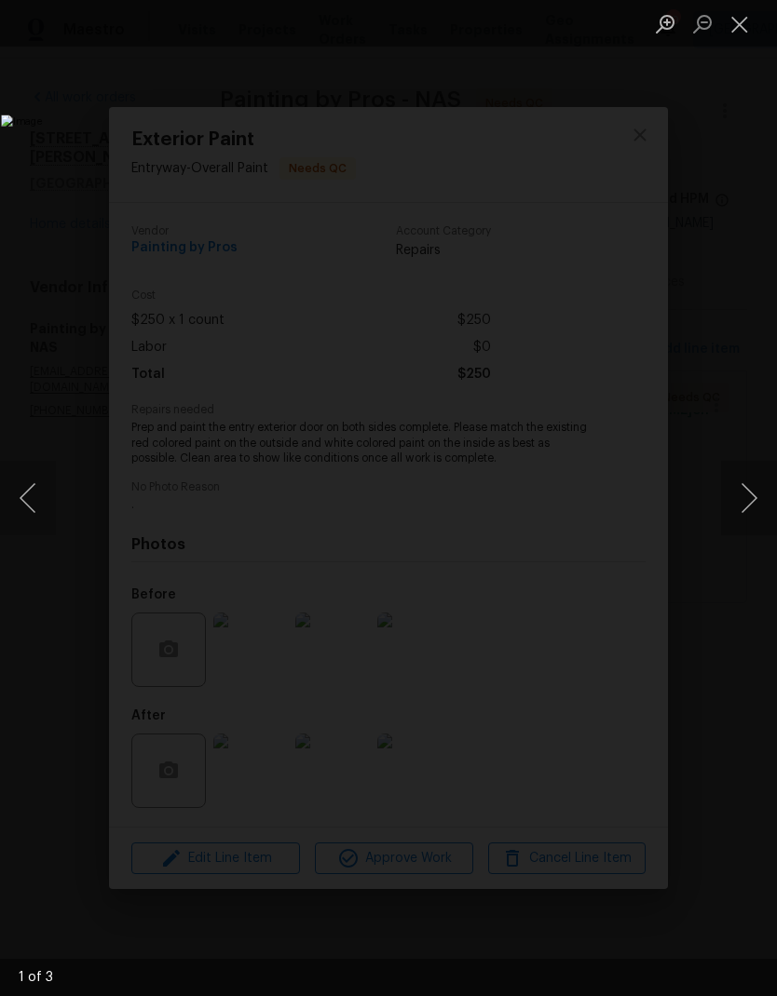
click at [754, 510] on button "Next image" at bounding box center [749, 498] width 56 height 74
click at [751, 516] on button "Next image" at bounding box center [749, 498] width 56 height 74
click at [752, 516] on button "Next image" at bounding box center [749, 498] width 56 height 74
click at [737, 24] on button "Close lightbox" at bounding box center [739, 23] width 37 height 33
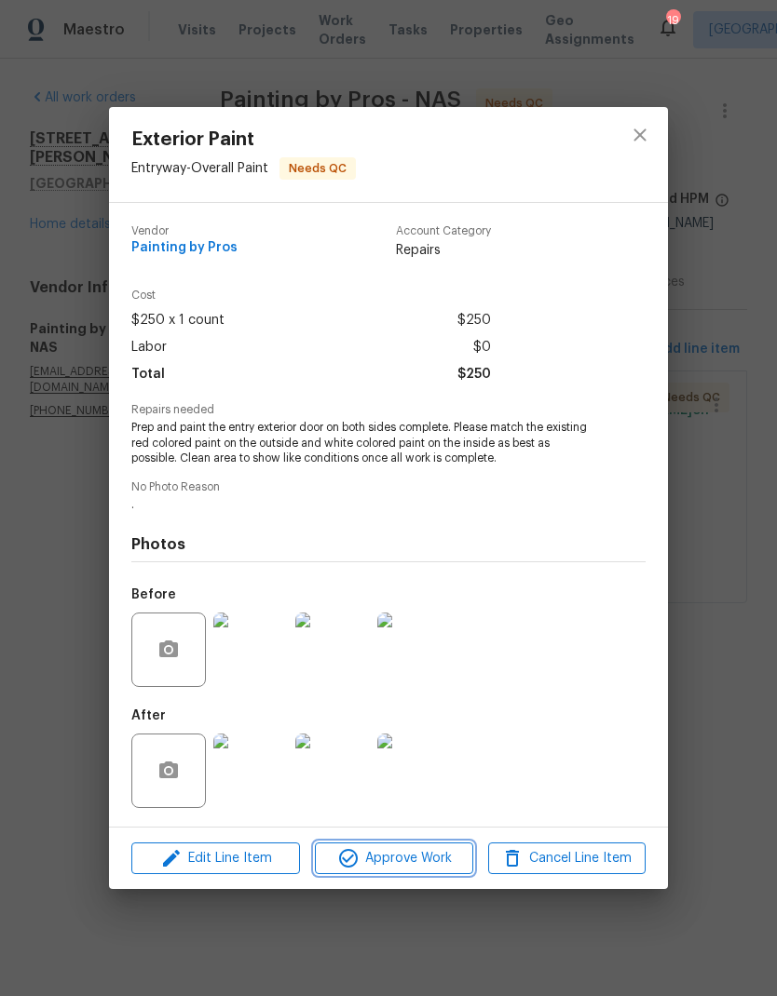
click at [404, 863] on span "Approve Work" at bounding box center [393, 858] width 146 height 23
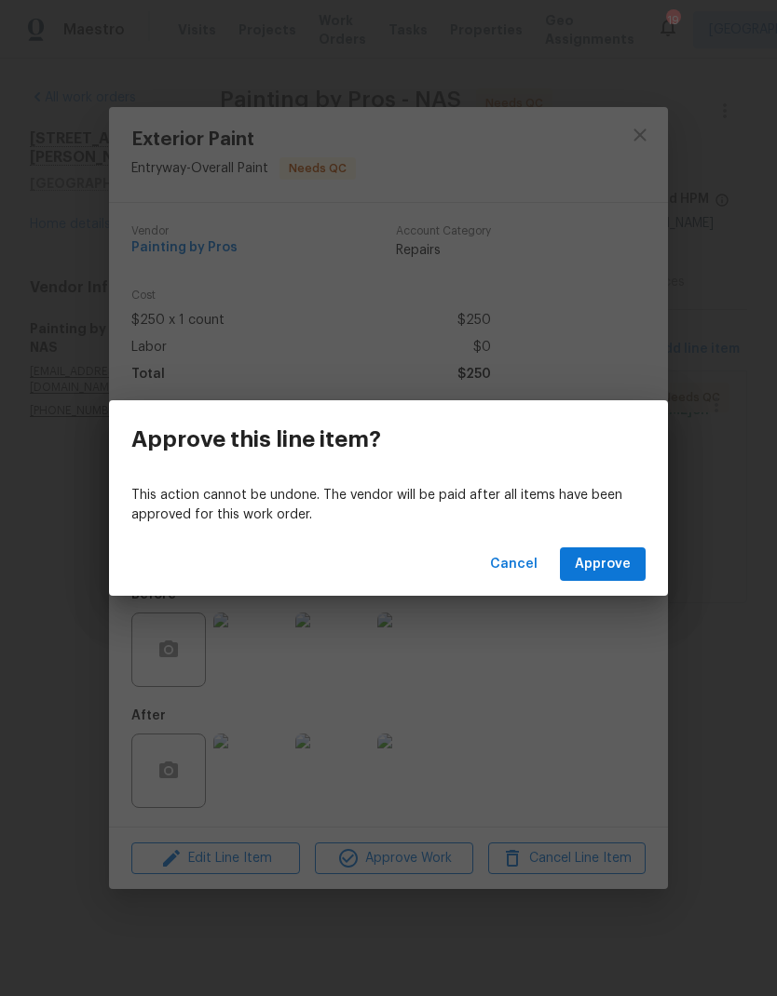
click at [605, 542] on div "Cancel Approve" at bounding box center [388, 565] width 559 height 64
click at [612, 555] on span "Approve" at bounding box center [603, 564] width 56 height 23
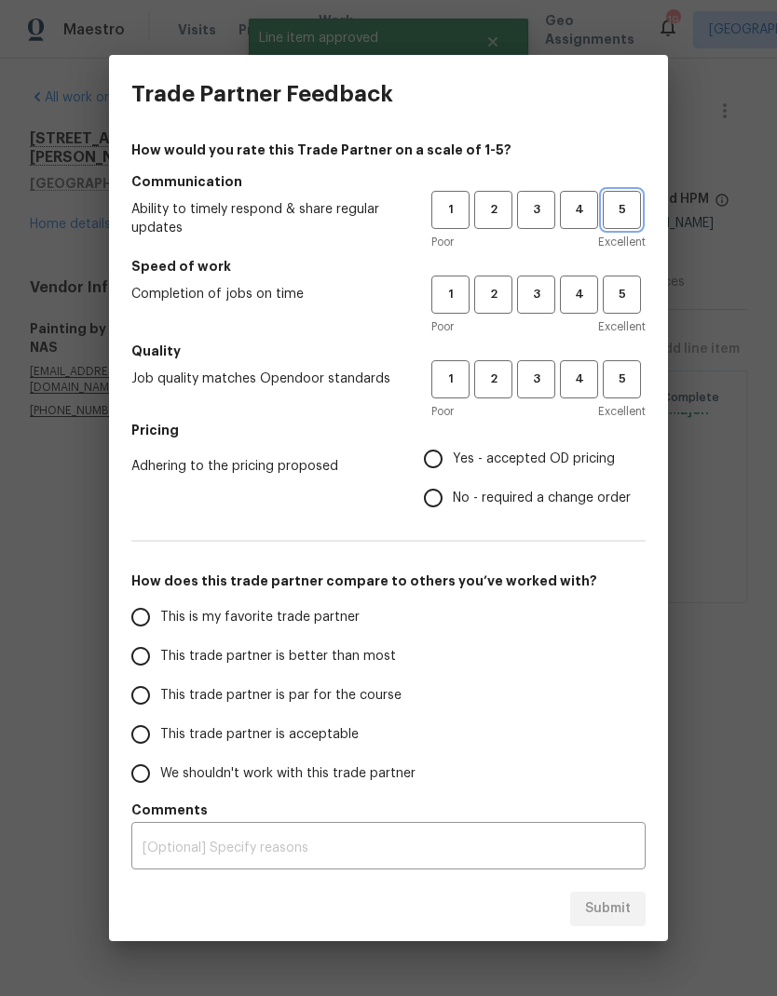
click at [625, 211] on span "5" at bounding box center [621, 209] width 34 height 21
click at [629, 283] on button "5" at bounding box center [621, 295] width 38 height 38
click at [622, 396] on button "5" at bounding box center [621, 379] width 38 height 38
click at [444, 453] on input "Yes - accepted OD pricing" at bounding box center [432, 459] width 39 height 39
radio input "true"
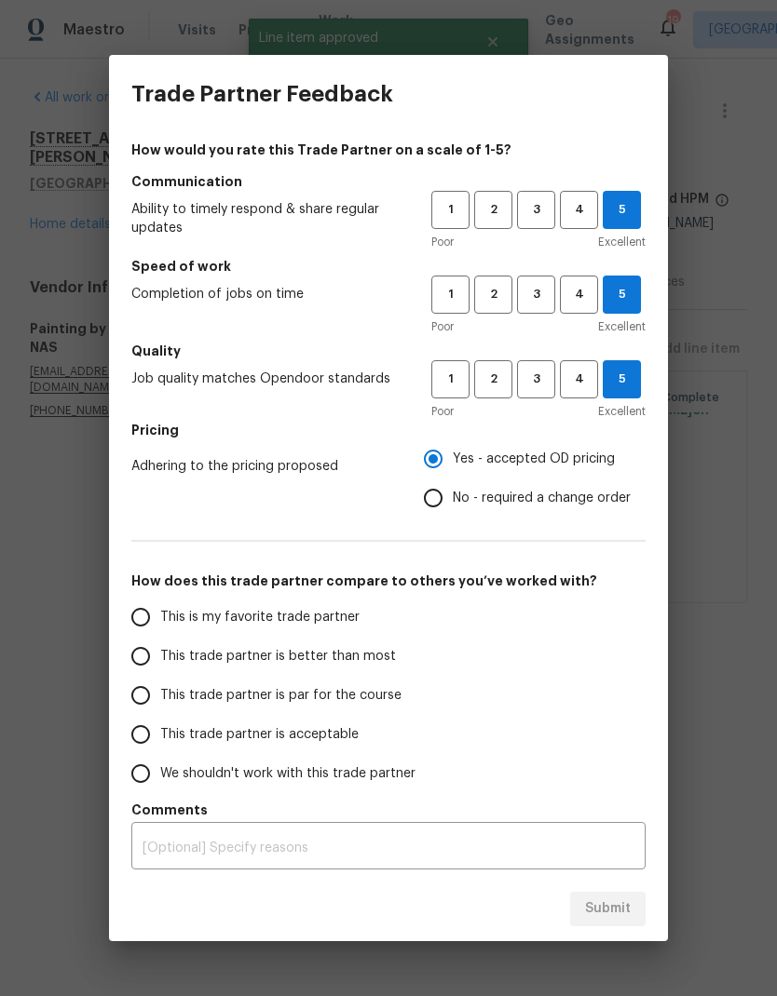
click at [242, 590] on h5 "How does this trade partner compare to others you’ve worked with?" at bounding box center [388, 581] width 514 height 19
click at [162, 609] on span "This is my favorite trade partner" at bounding box center [259, 618] width 199 height 20
click at [160, 609] on input "This is my favorite trade partner" at bounding box center [140, 617] width 39 height 39
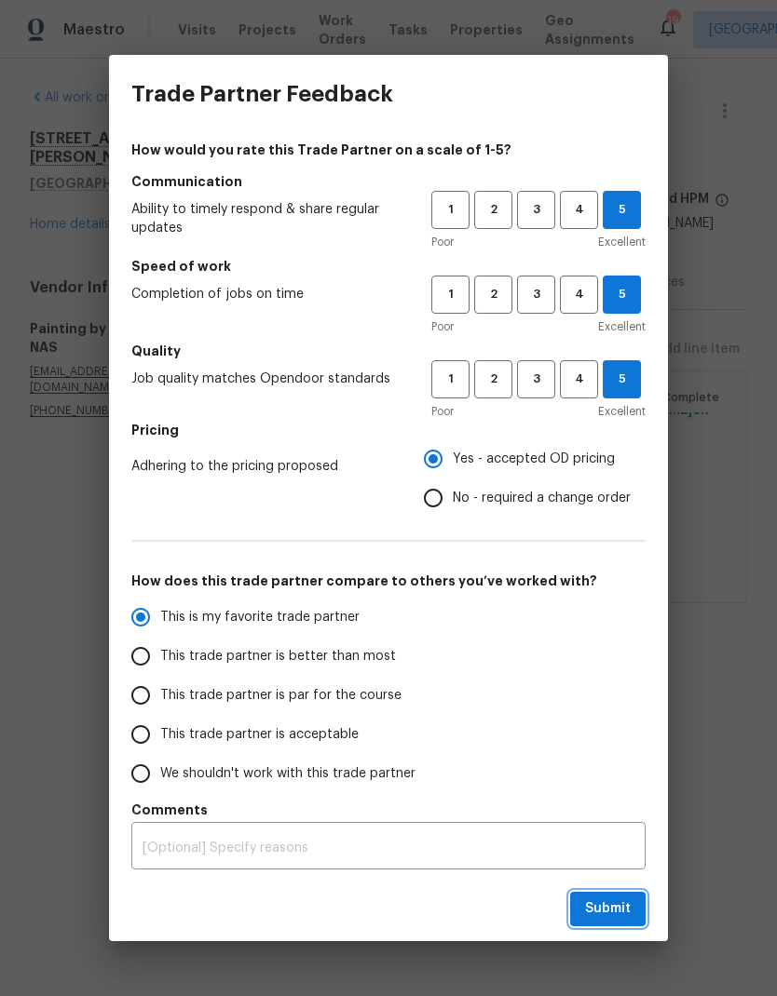
click at [589, 912] on span "Submit" at bounding box center [608, 909] width 46 height 23
radio input "true"
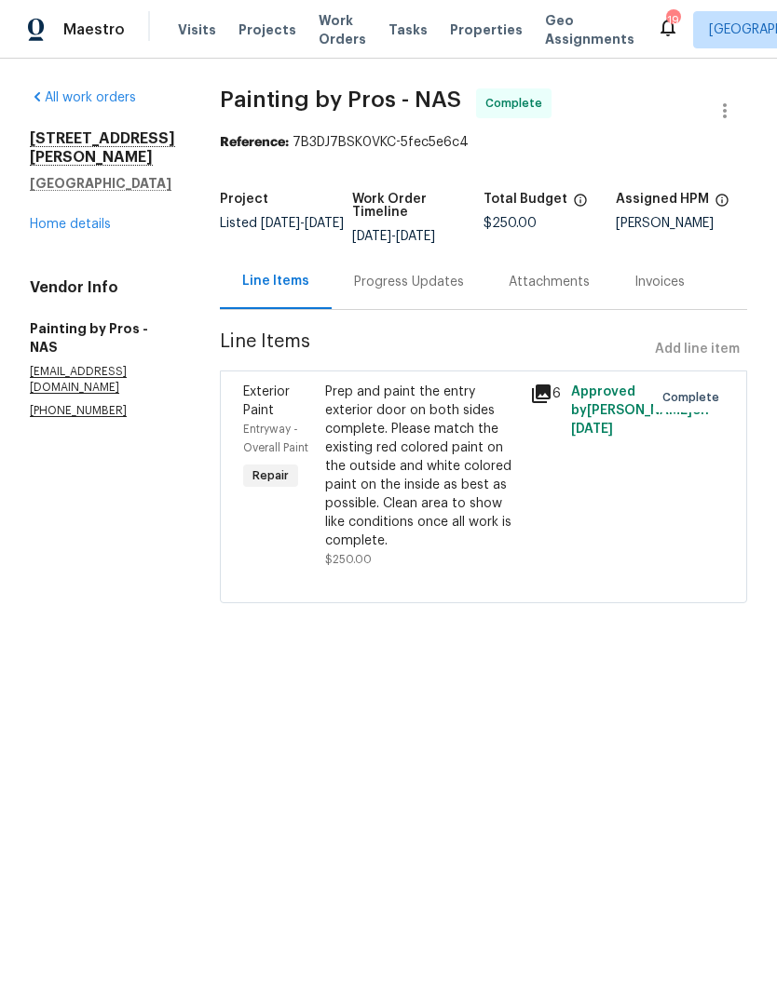
radio input "false"
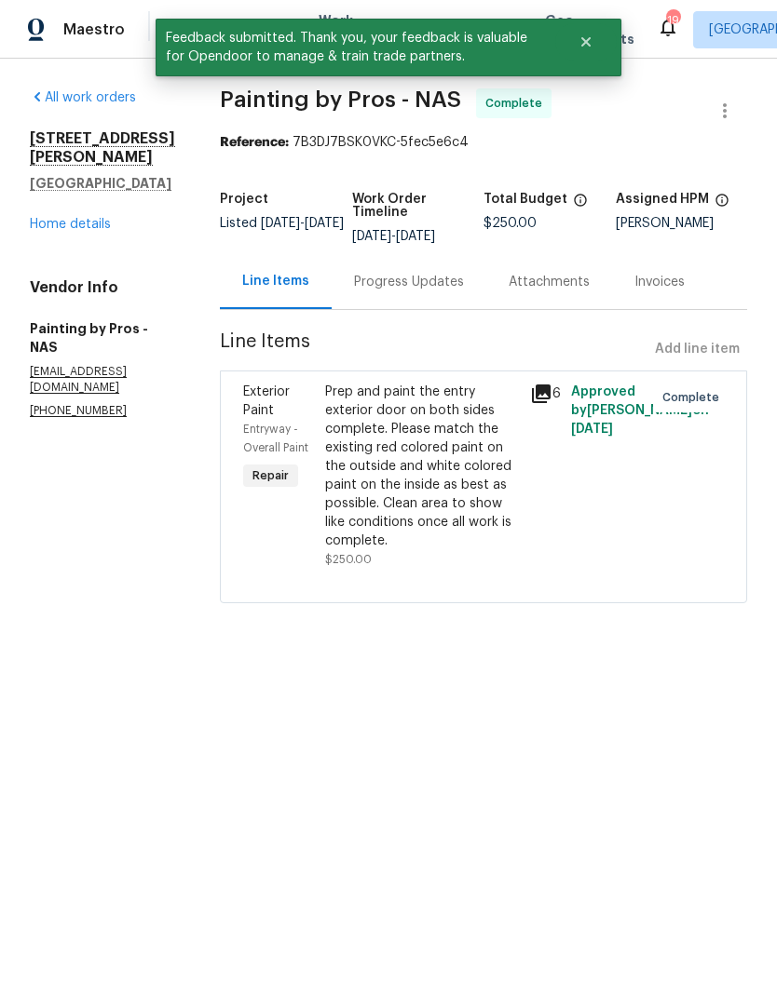
click at [435, 287] on div "Progress Updates" at bounding box center [409, 282] width 110 height 19
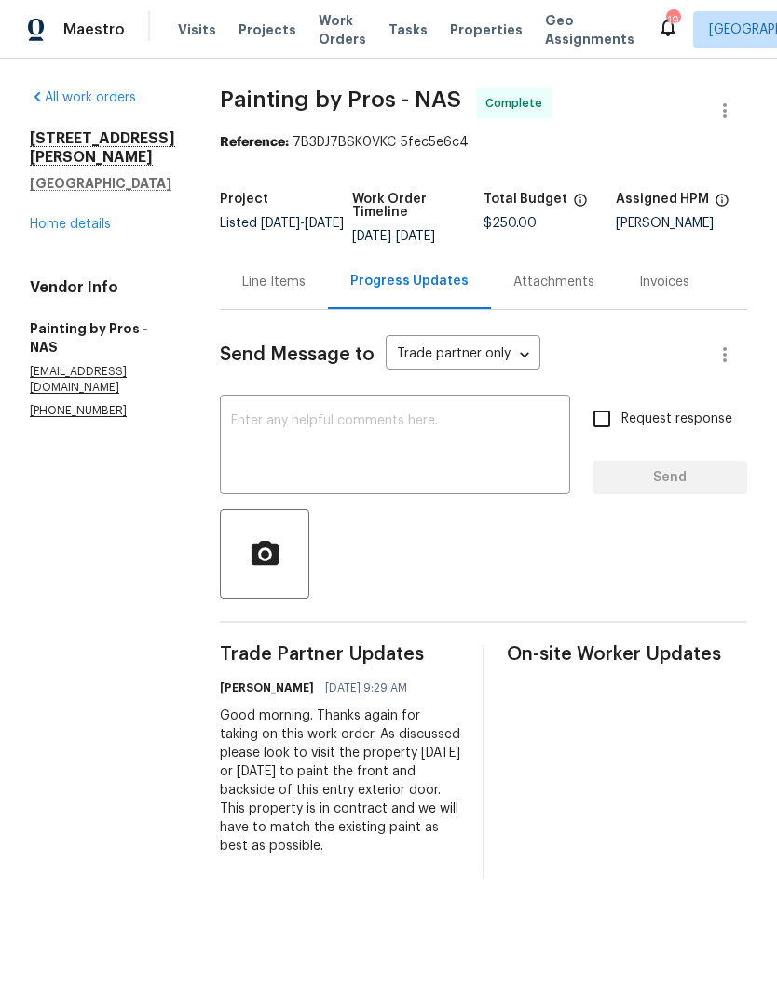
click at [200, 25] on span "Visits" at bounding box center [197, 29] width 38 height 19
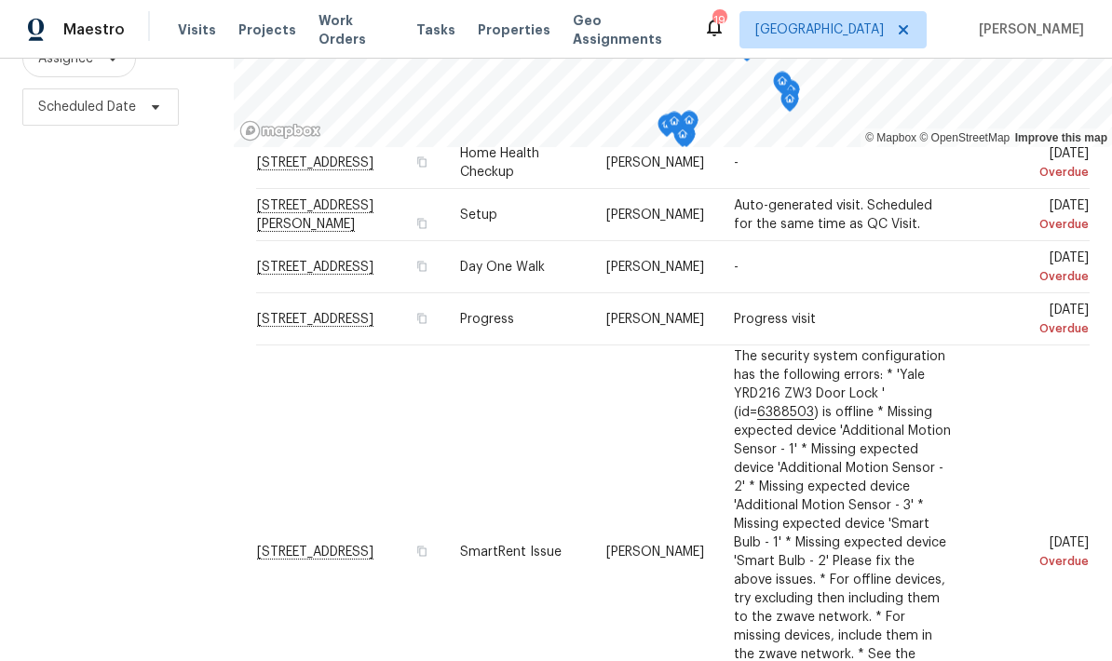
scroll to position [74, 0]
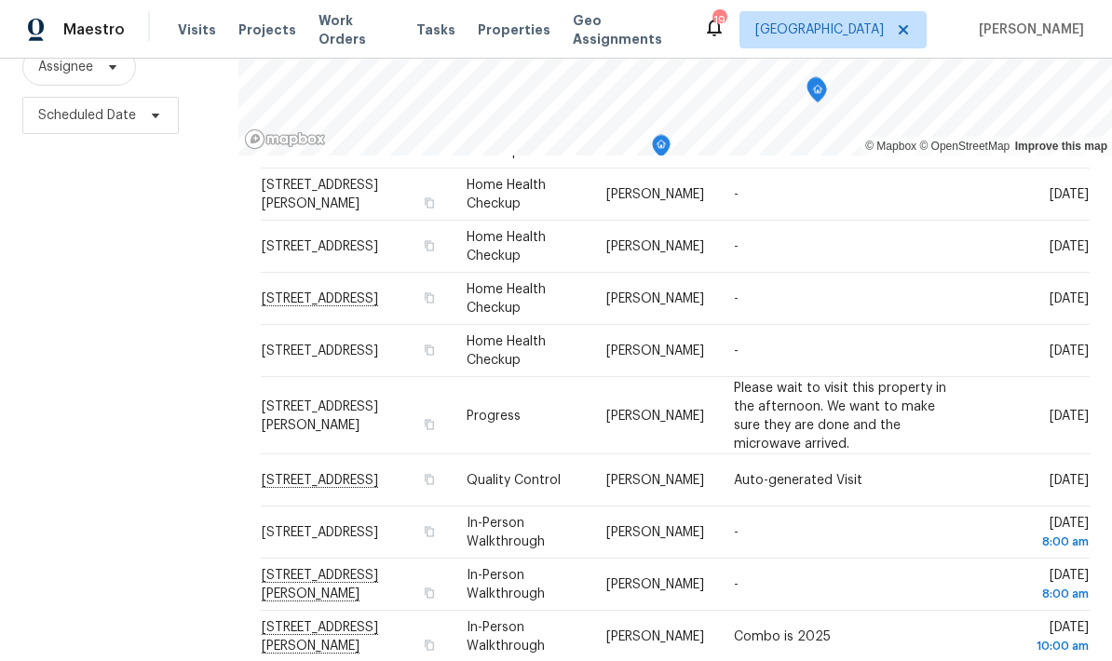
scroll to position [118, 0]
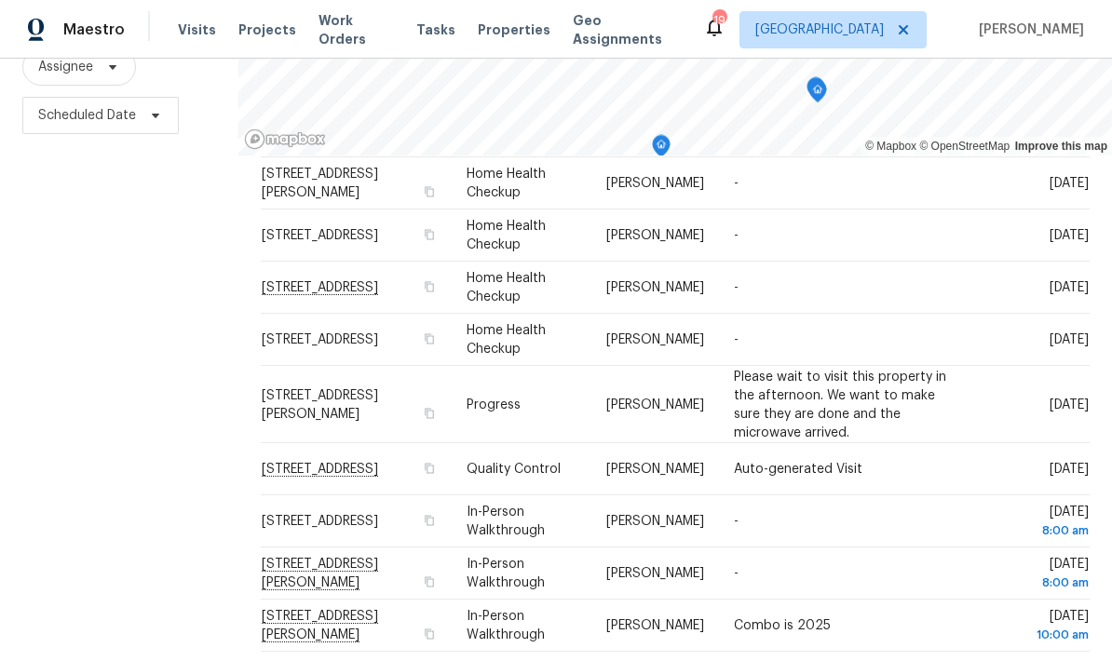
click at [102, 528] on div "Filters Reset ​ Type Assignee Scheduled Date" at bounding box center [119, 280] width 238 height 808
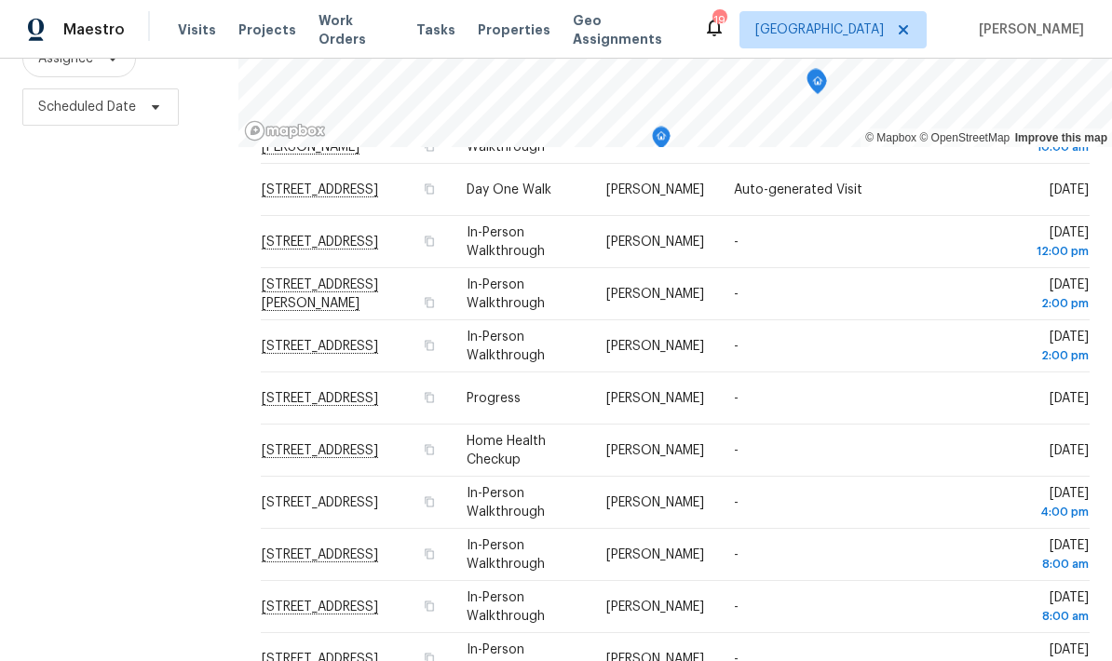
scroll to position [597, 0]
click at [138, 369] on div "Filters Reset ​ Type Assignee Scheduled Date" at bounding box center [119, 272] width 238 height 808
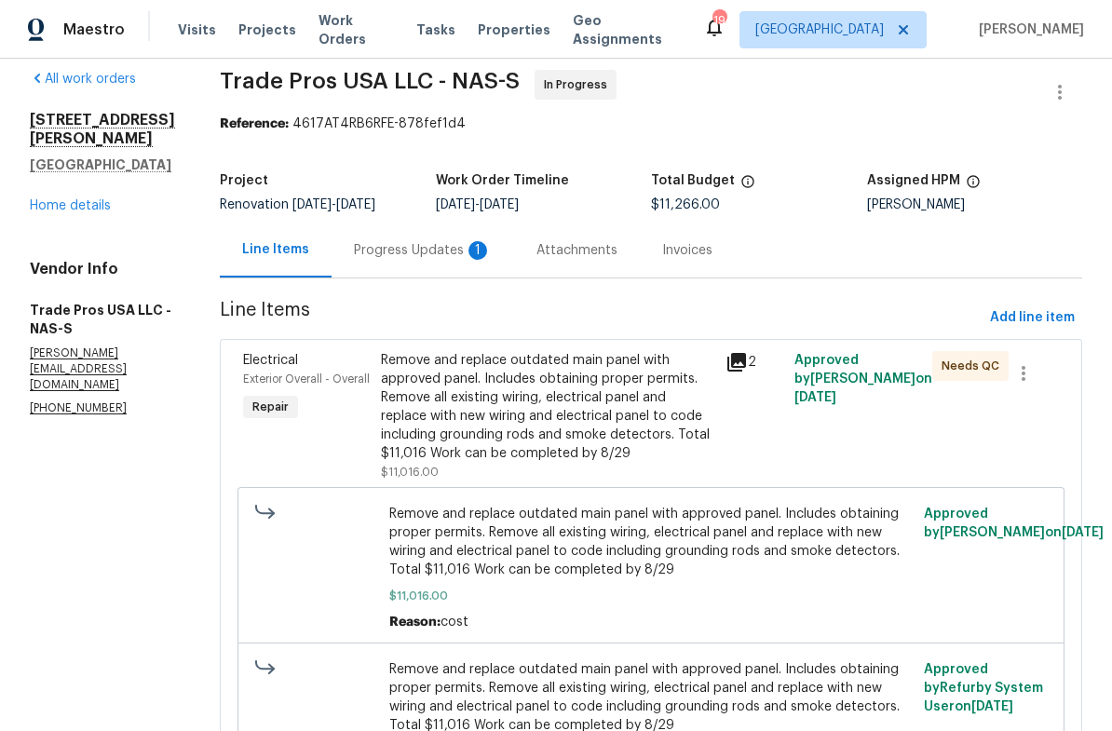
scroll to position [18, 0]
click at [88, 177] on div "[STREET_ADDRESS][PERSON_NAME][PERSON_NAME] Home details" at bounding box center [102, 164] width 145 height 104
click at [74, 200] on link "Home details" at bounding box center [70, 206] width 81 height 13
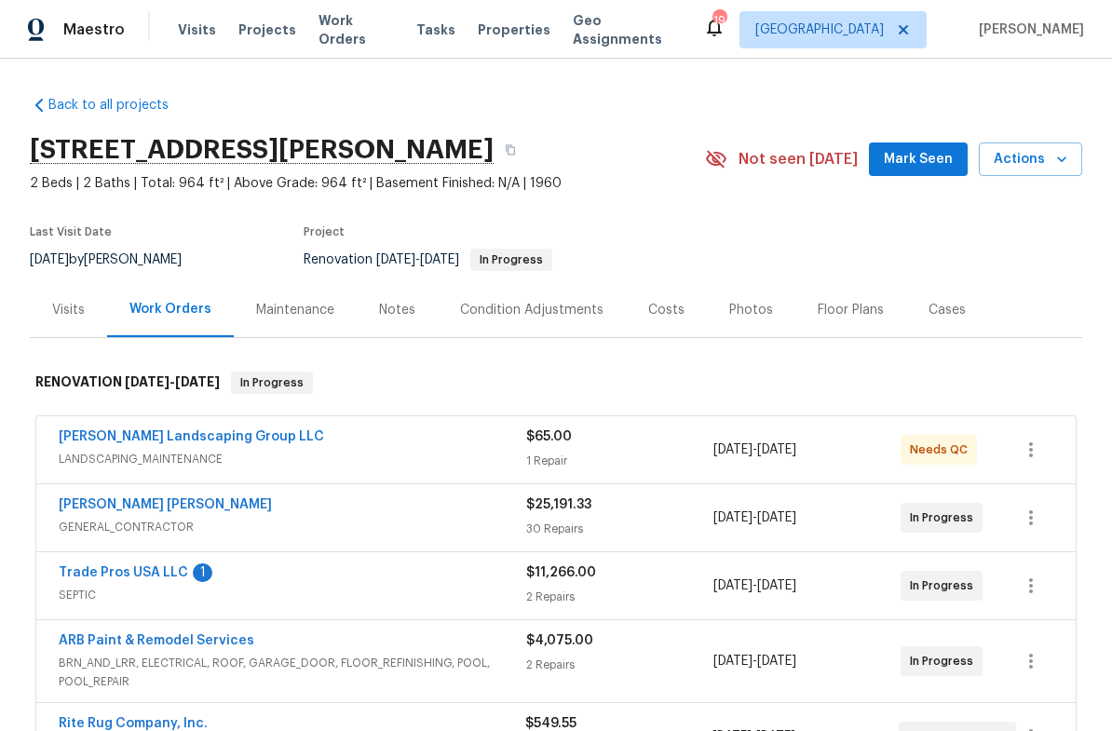
click at [664, 299] on div "Costs" at bounding box center [666, 309] width 81 height 55
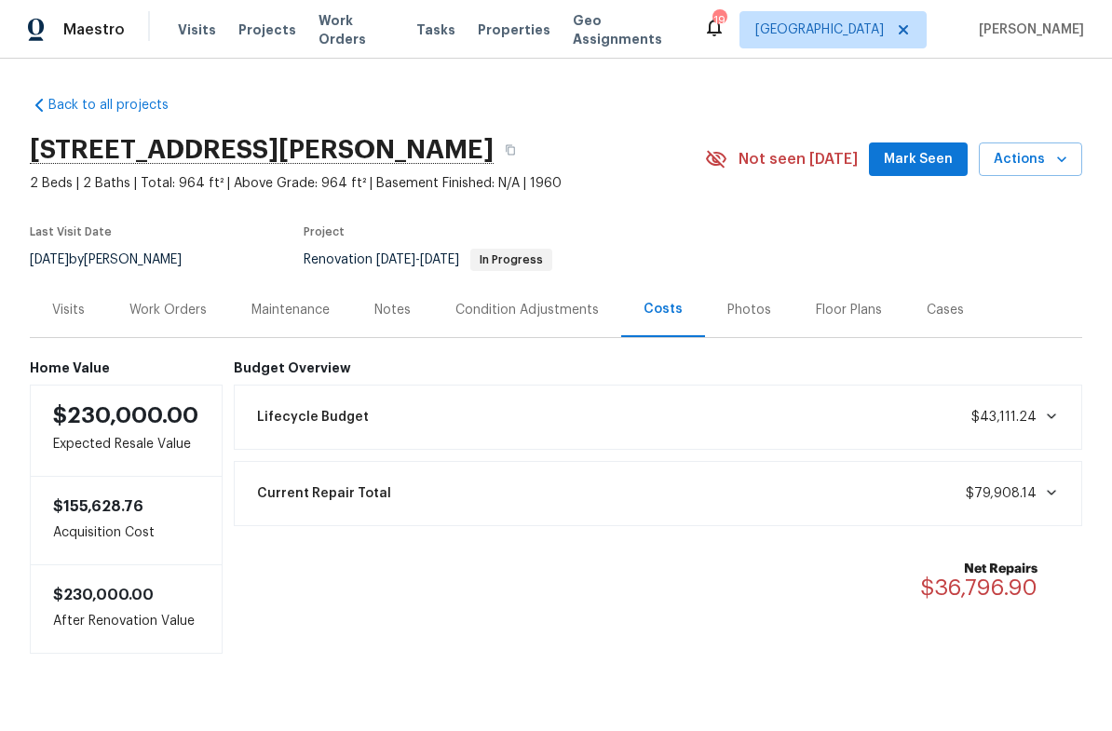
click at [73, 311] on div "Visits" at bounding box center [68, 310] width 33 height 19
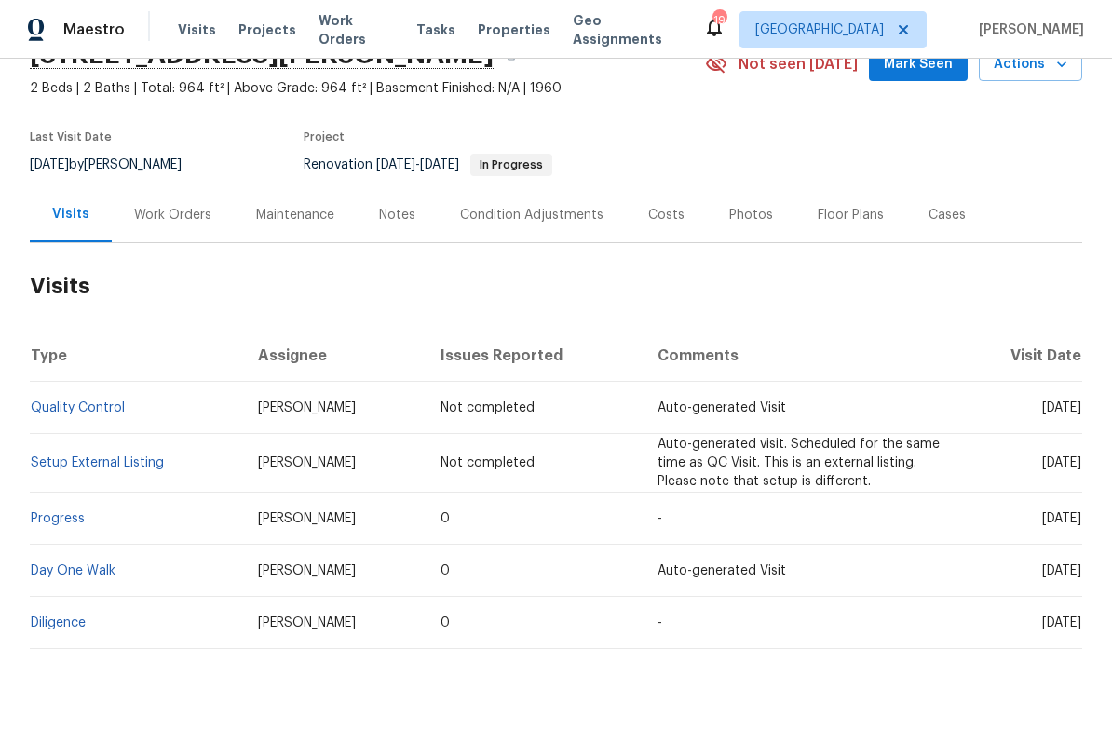
scroll to position [94, 0]
click at [61, 624] on link "Diligence" at bounding box center [58, 623] width 55 height 13
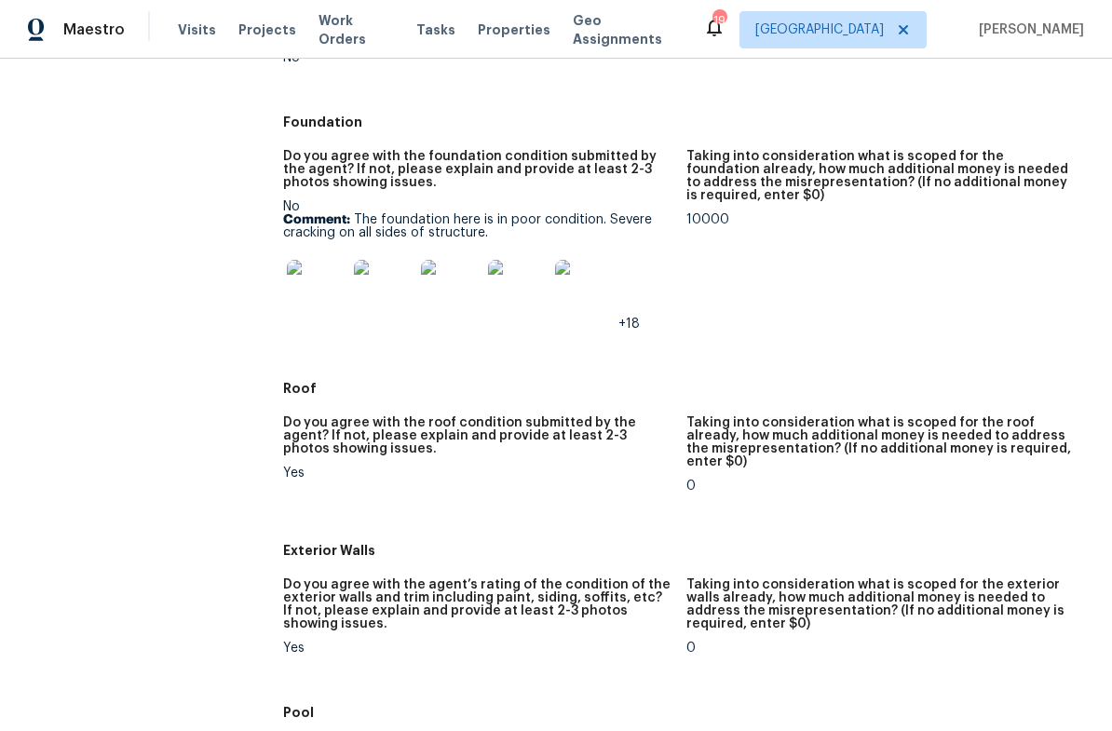
scroll to position [490, 0]
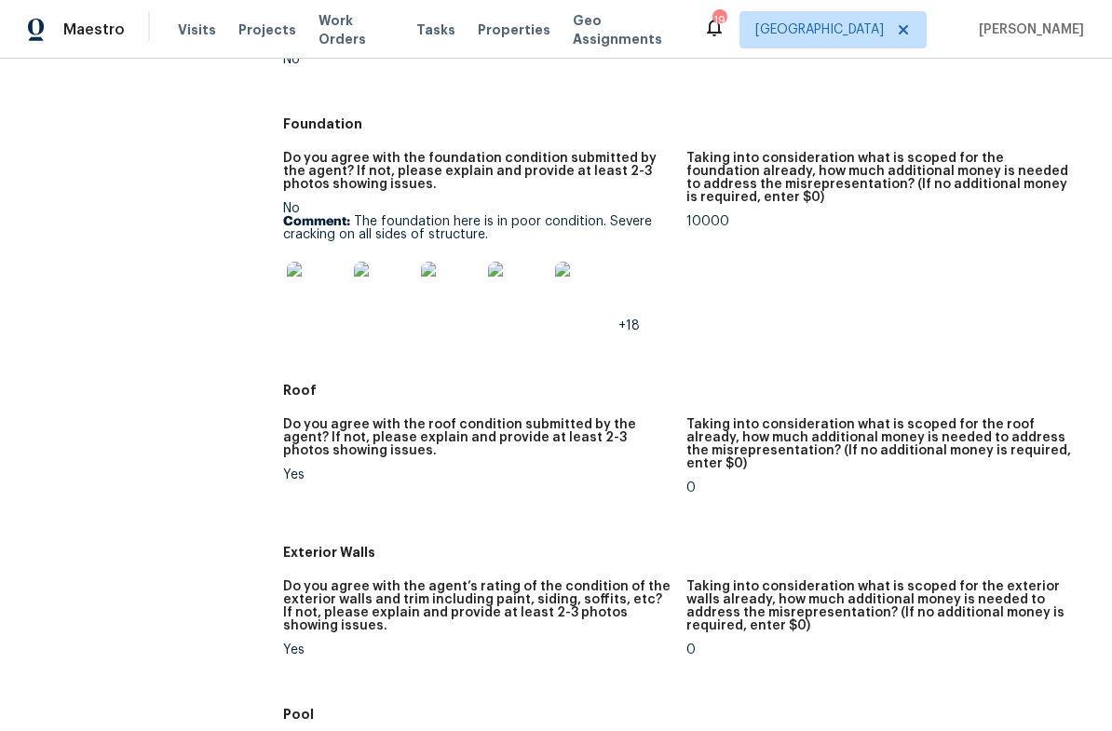
click at [333, 285] on img at bounding box center [317, 292] width 60 height 60
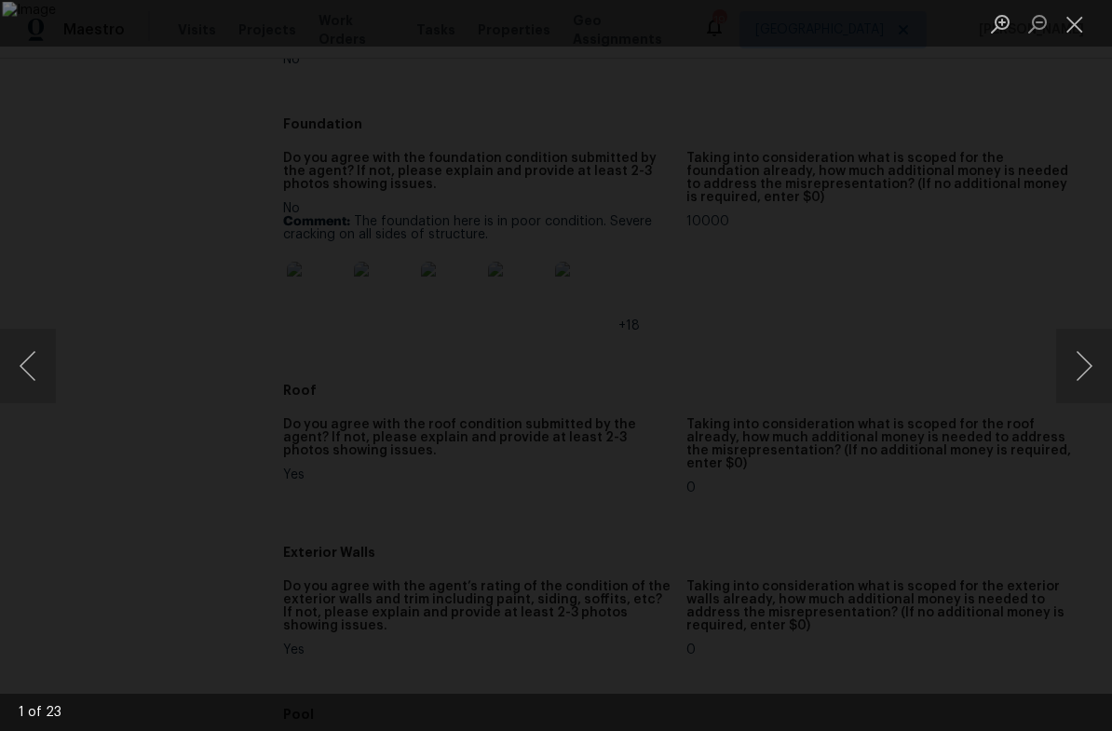
click at [1076, 347] on button "Next image" at bounding box center [1084, 366] width 56 height 74
click at [1082, 338] on button "Next image" at bounding box center [1084, 366] width 56 height 74
click at [1071, 349] on button "Next image" at bounding box center [1084, 366] width 56 height 74
click at [1073, 348] on button "Next image" at bounding box center [1084, 366] width 56 height 74
click at [1071, 18] on button "Close lightbox" at bounding box center [1074, 23] width 37 height 33
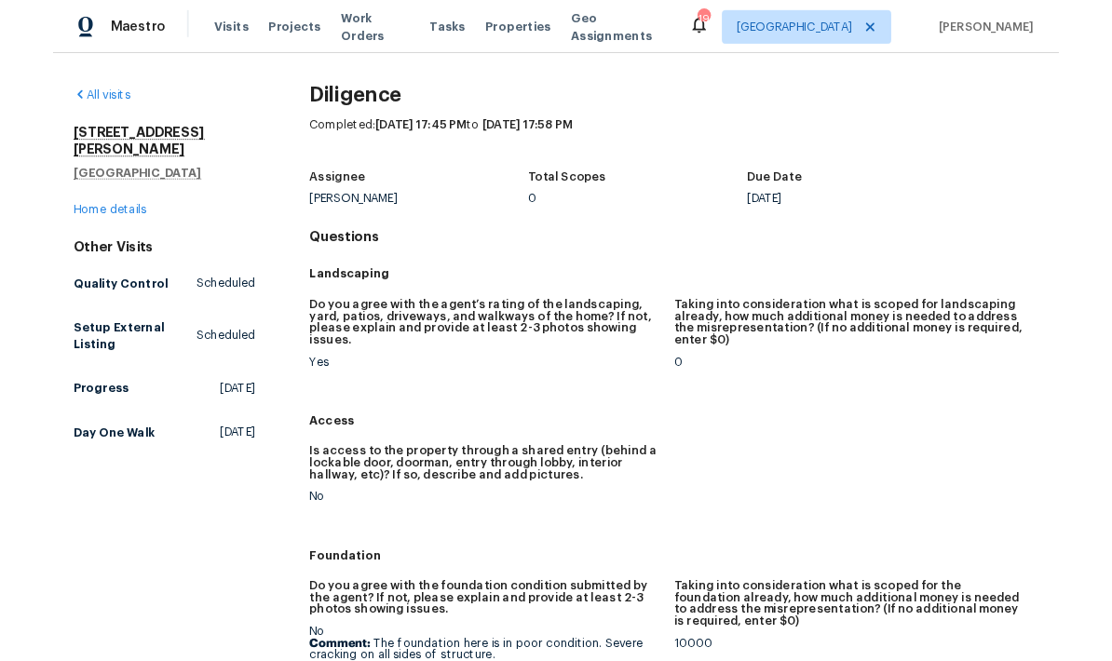
scroll to position [0, 0]
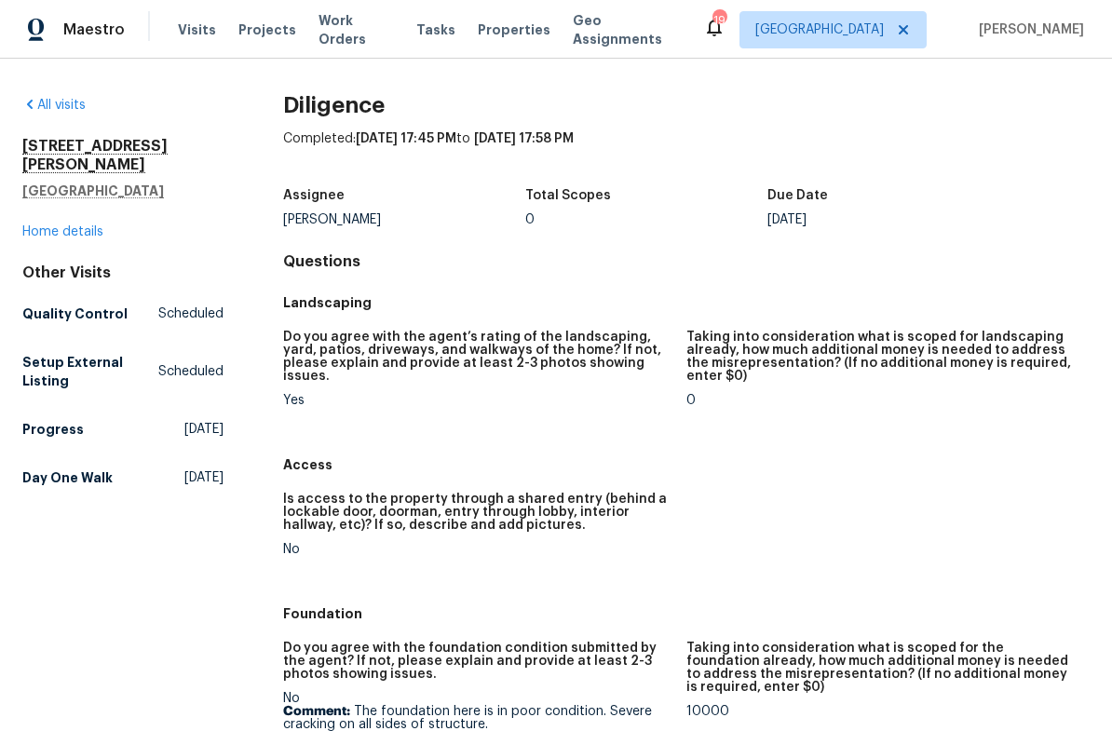
click at [61, 225] on link "Home details" at bounding box center [62, 231] width 81 height 13
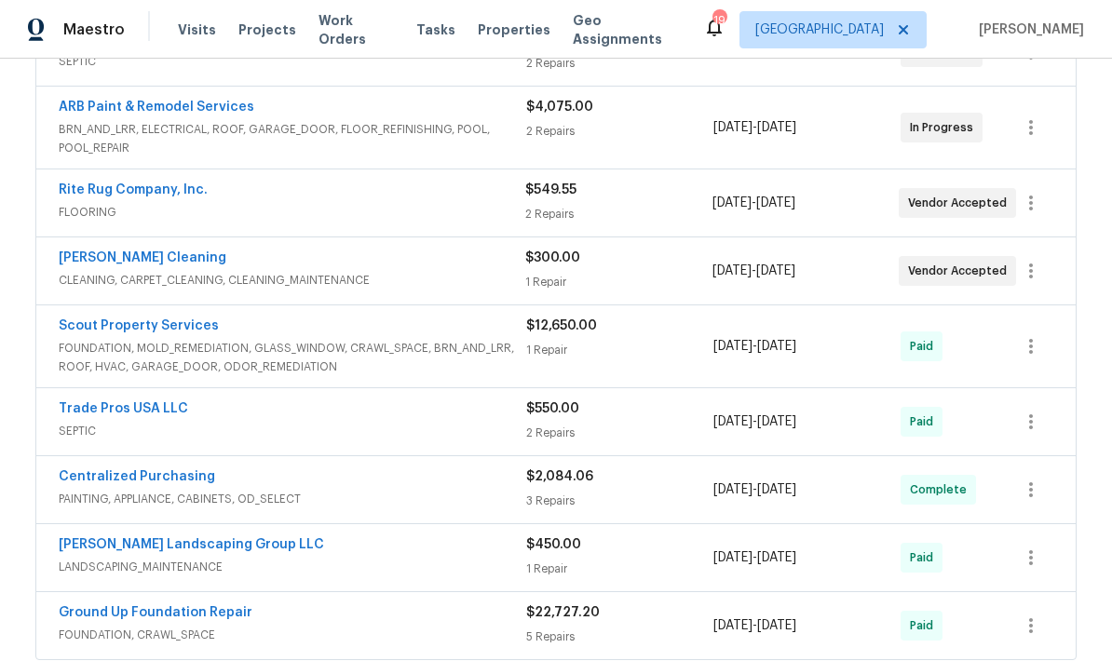
scroll to position [565, 0]
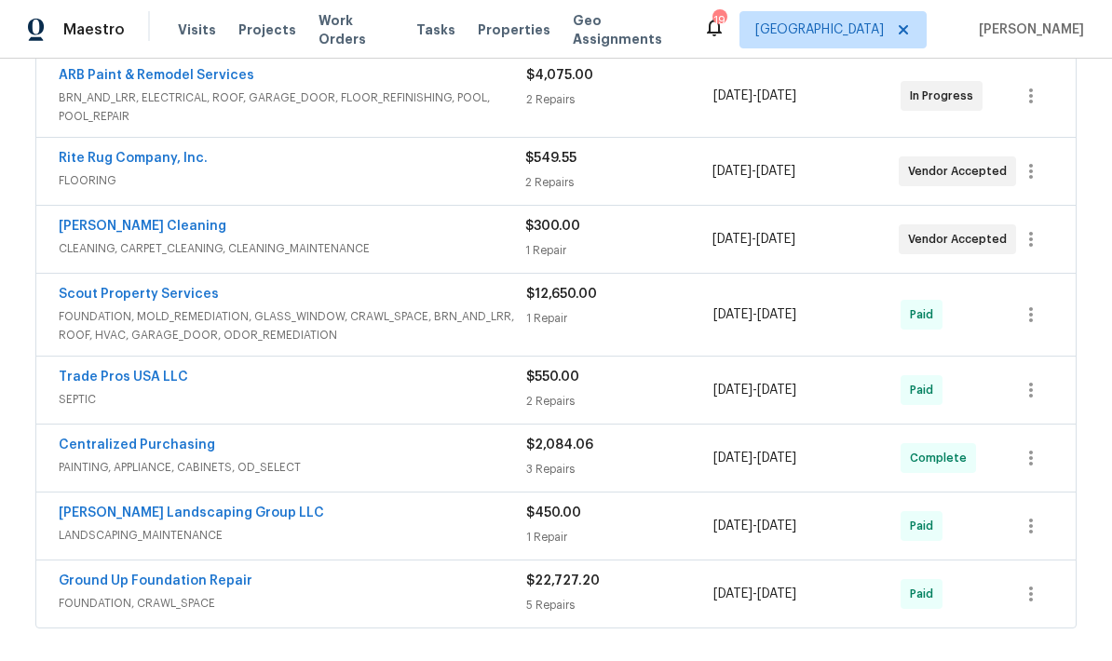
click at [252, 328] on span "FOUNDATION, MOLD_REMEDIATION, GLASS_WINDOW, CRAWL_SPACE, BRN_AND_LRR, ROOF, HVA…" at bounding box center [292, 325] width 467 height 37
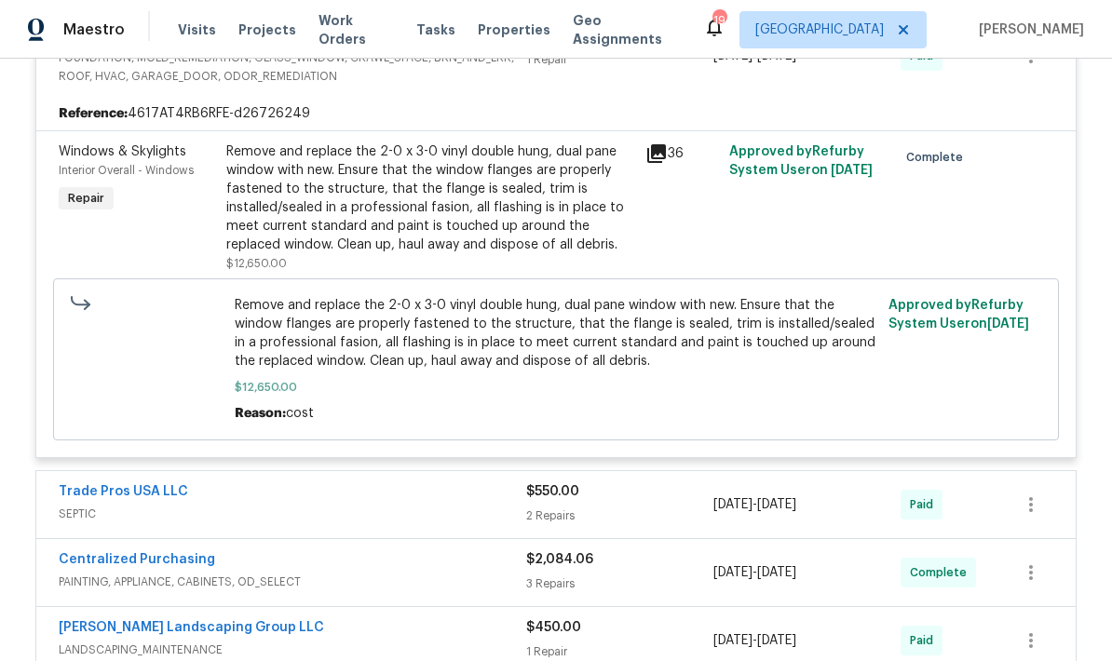
scroll to position [846, 0]
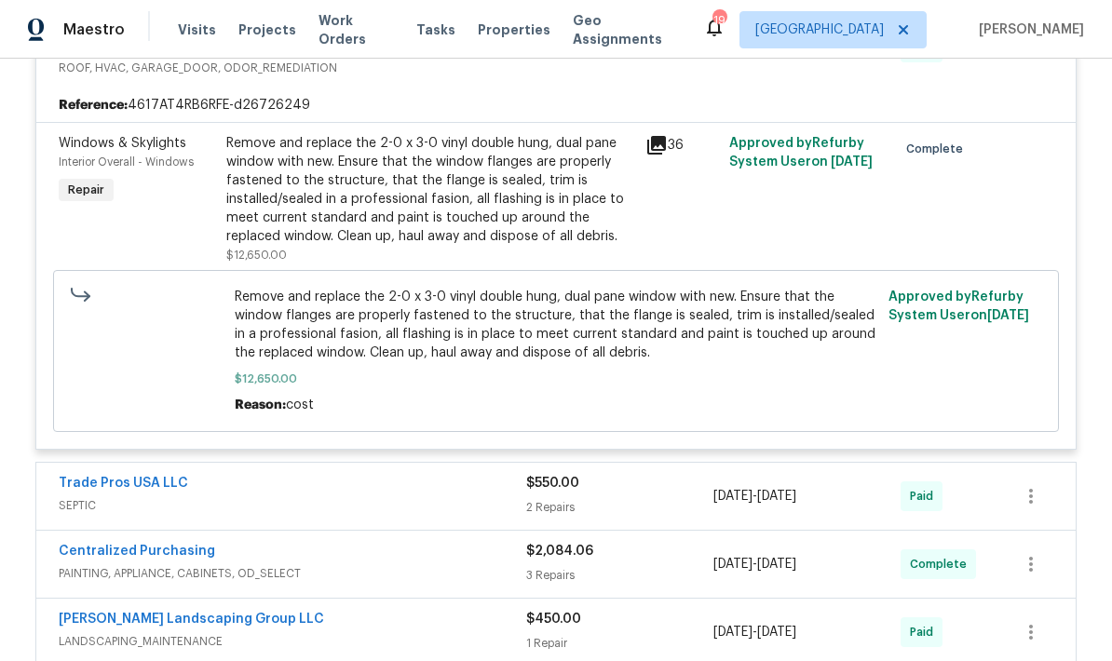
click at [272, 222] on div "Remove and replace the 2-0 x 3-0 vinyl double hung, dual pane window with new. …" at bounding box center [430, 190] width 408 height 112
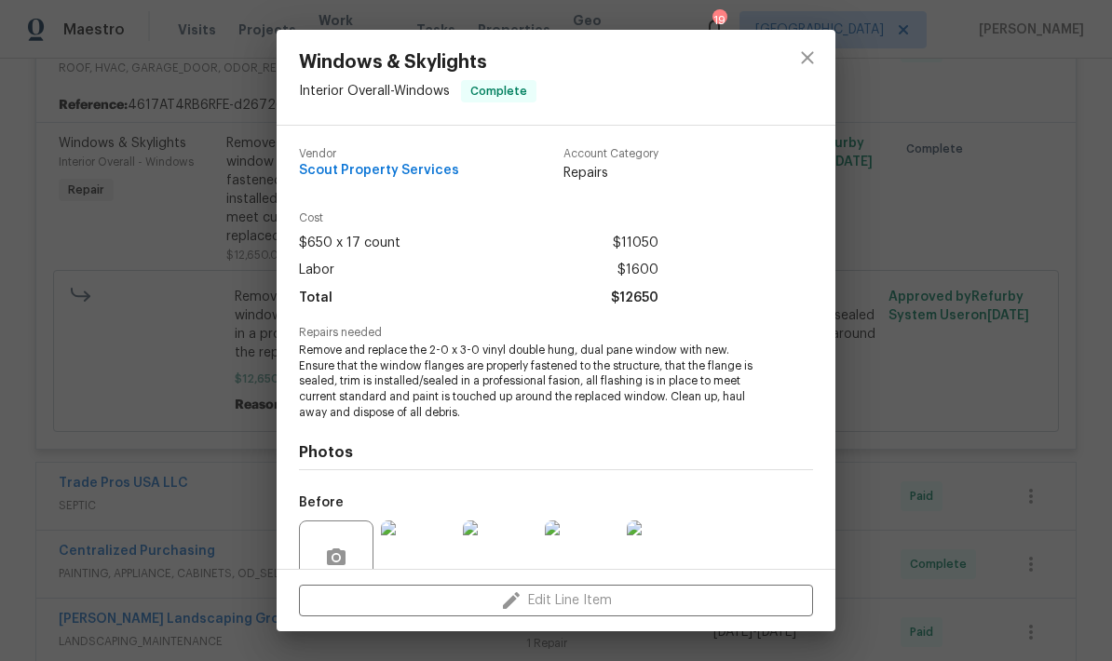
scroll to position [0, 0]
click at [407, 566] on img at bounding box center [418, 558] width 74 height 74
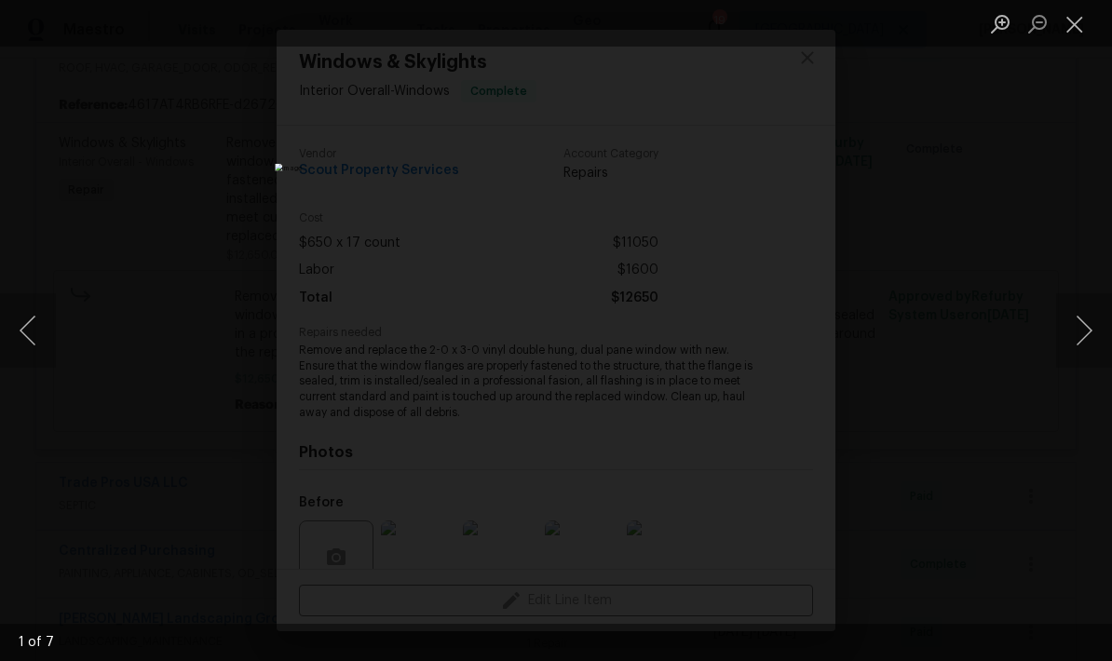
click at [1074, 353] on button "Next image" at bounding box center [1084, 330] width 56 height 74
click at [1079, 333] on button "Next image" at bounding box center [1084, 330] width 56 height 74
click at [1071, 330] on button "Next image" at bounding box center [1084, 330] width 56 height 74
click at [1070, 326] on button "Next image" at bounding box center [1084, 330] width 56 height 74
click at [1069, 325] on button "Next image" at bounding box center [1084, 330] width 56 height 74
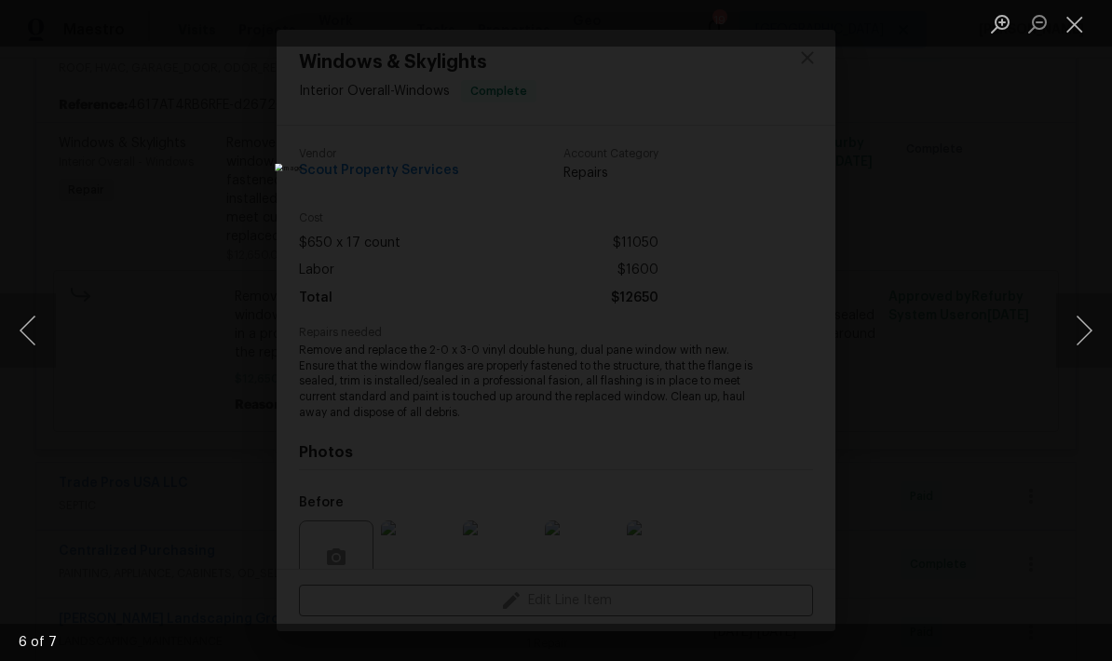
click at [1069, 325] on button "Next image" at bounding box center [1084, 330] width 56 height 74
click at [1070, 326] on button "Next image" at bounding box center [1084, 330] width 56 height 74
click at [1070, 330] on button "Next image" at bounding box center [1084, 330] width 56 height 74
click at [1067, 32] on button "Close lightbox" at bounding box center [1074, 23] width 37 height 33
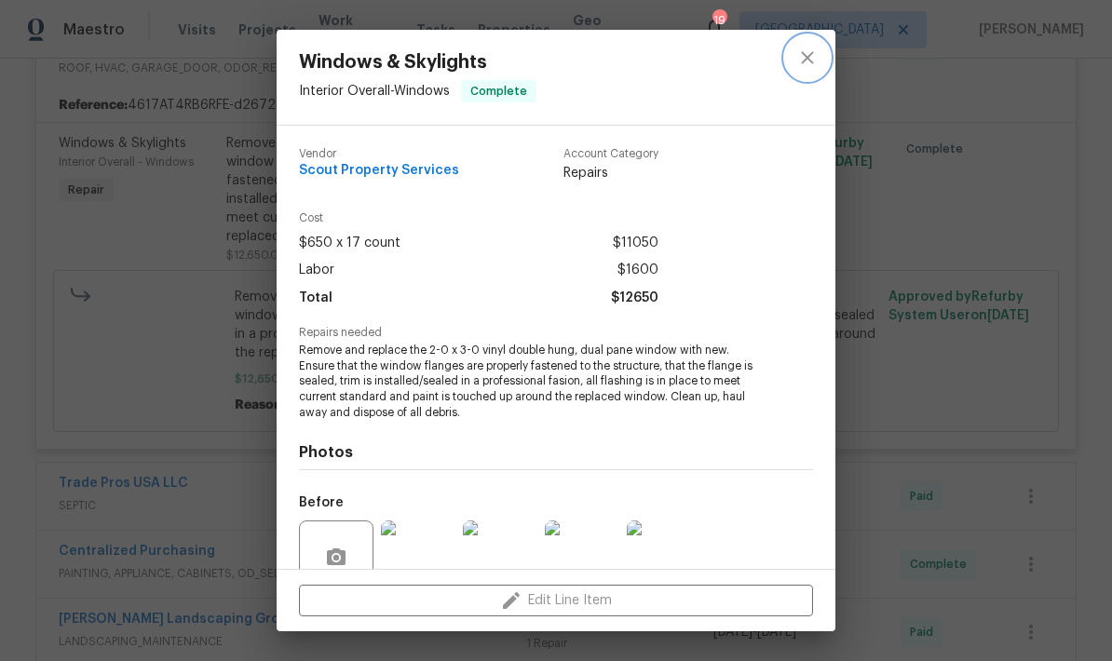
click at [799, 70] on button "close" at bounding box center [807, 57] width 45 height 45
